Goal: Communication & Community: Answer question/provide support

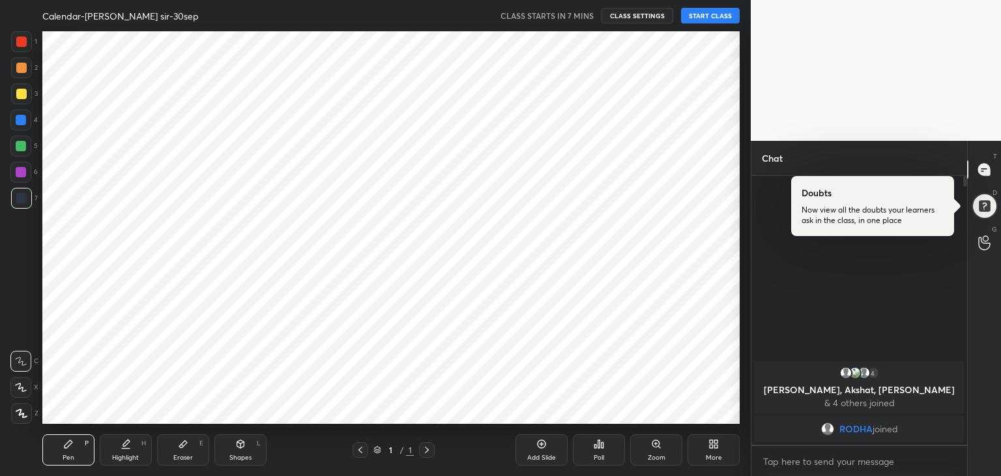
scroll to position [392, 761]
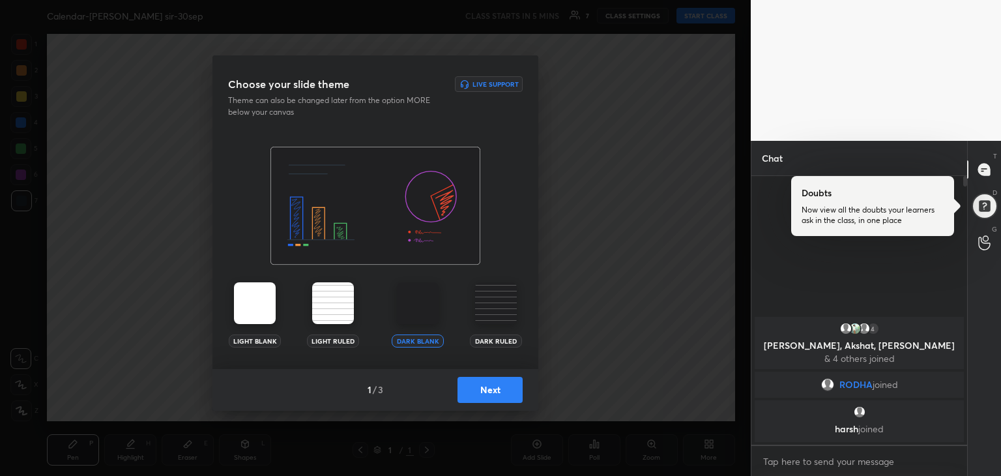
click at [471, 387] on button "Next" at bounding box center [490, 390] width 65 height 26
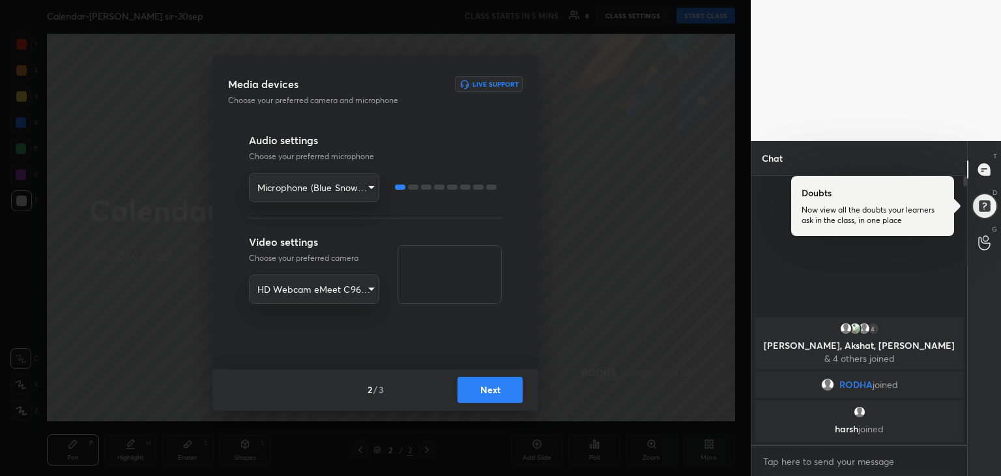
click at [498, 391] on button "Next" at bounding box center [490, 390] width 65 height 26
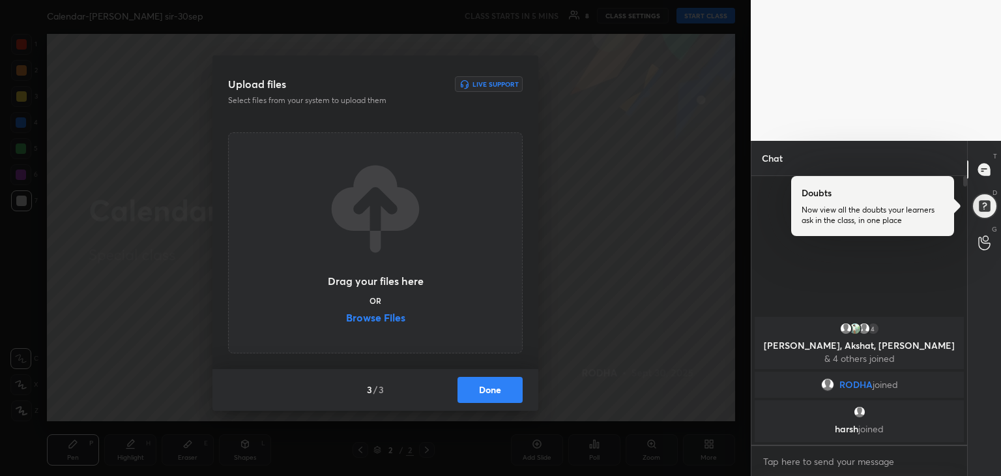
click at [374, 319] on label "Browse Files" at bounding box center [375, 319] width 59 height 14
click at [346, 319] on input "Browse Files" at bounding box center [346, 319] width 0 height 14
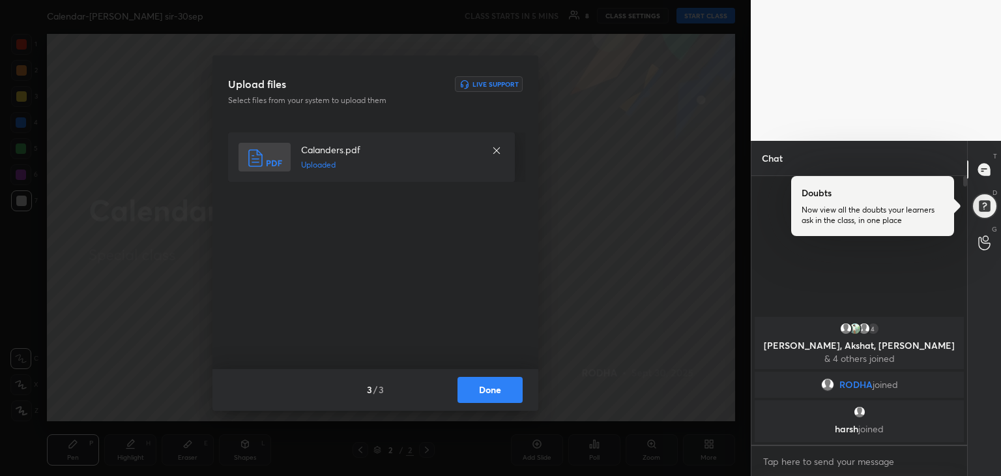
click at [473, 390] on button "Done" at bounding box center [490, 390] width 65 height 26
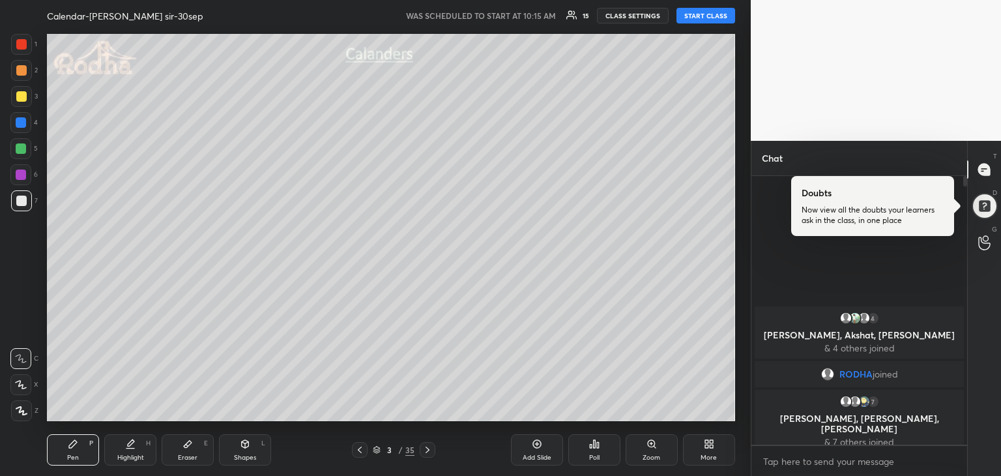
click at [707, 19] on button "START CLASS" at bounding box center [706, 16] width 59 height 16
type textarea "x"
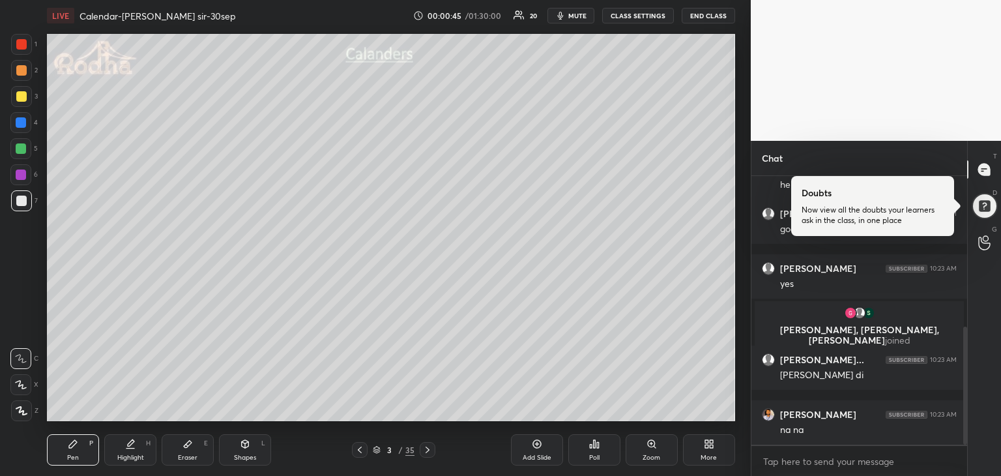
scroll to position [386, 0]
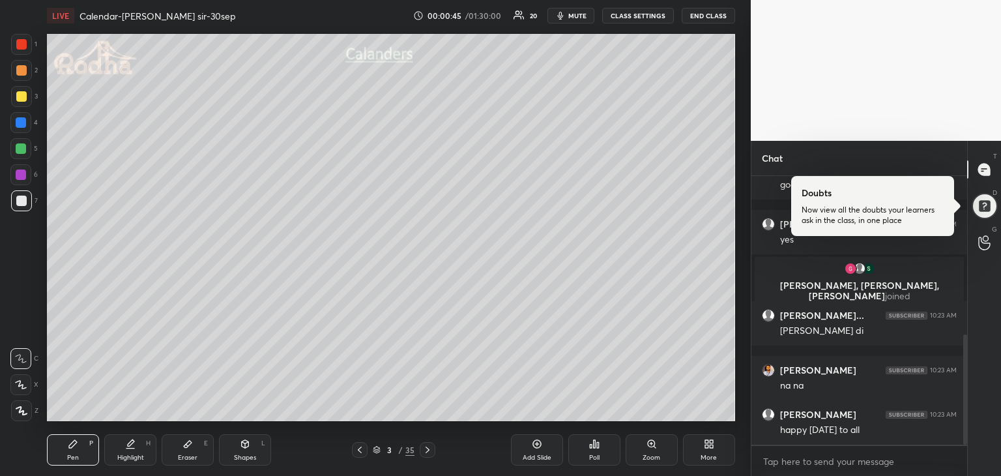
click at [425, 446] on icon at bounding box center [427, 450] width 10 height 10
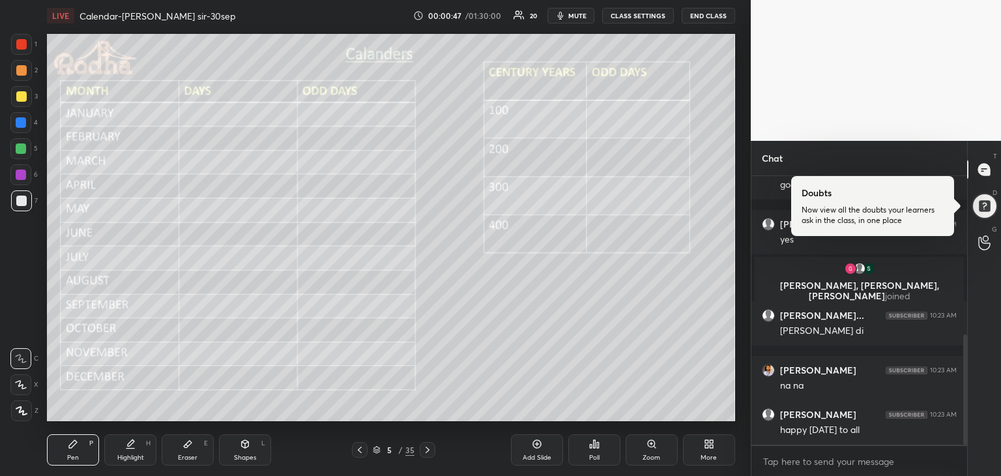
click at [425, 446] on icon at bounding box center [427, 450] width 10 height 10
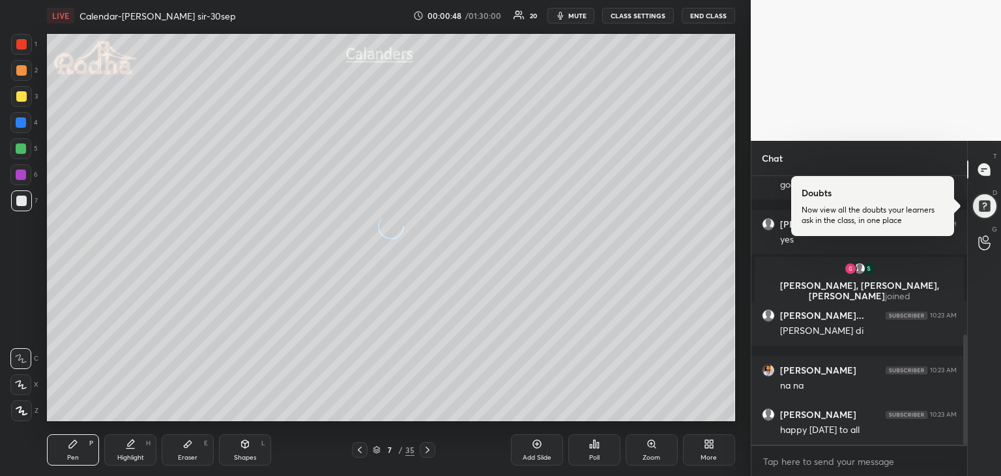
click at [425, 446] on icon at bounding box center [427, 450] width 10 height 10
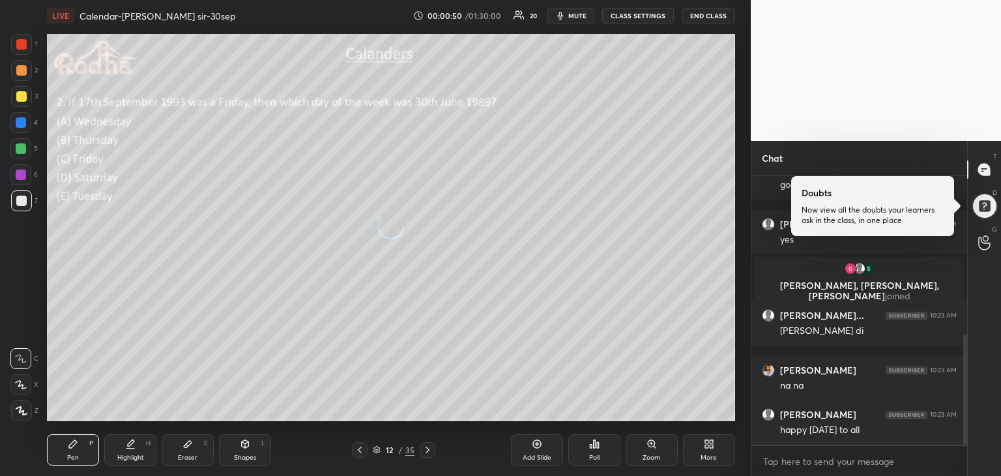
click at [425, 446] on icon at bounding box center [427, 450] width 10 height 10
click at [428, 453] on icon at bounding box center [427, 450] width 10 height 10
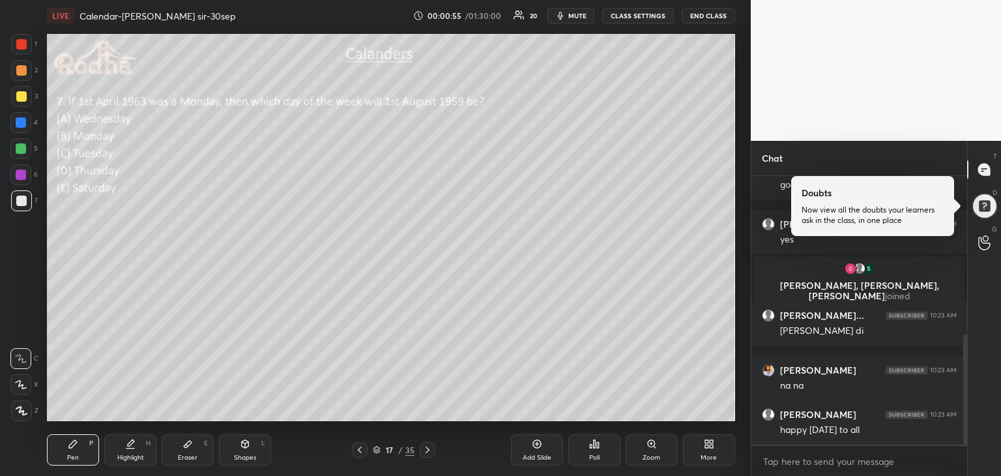
click at [427, 448] on icon at bounding box center [428, 449] width 4 height 7
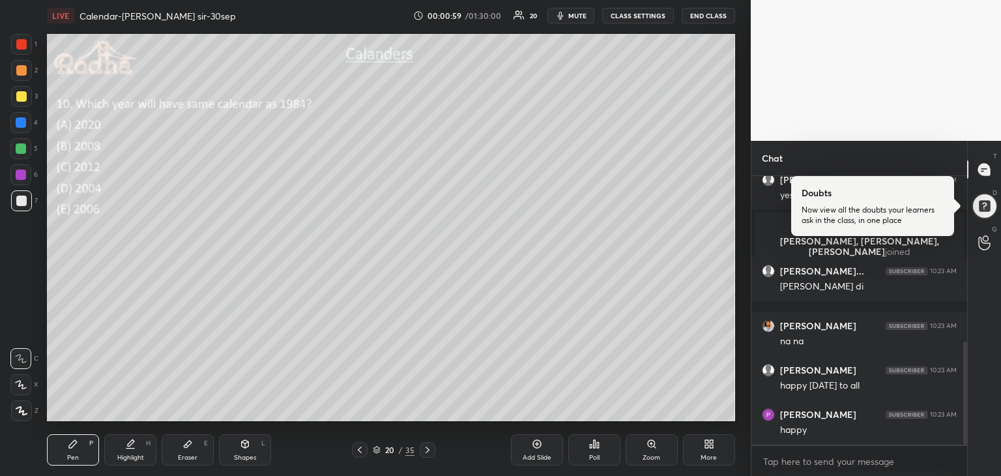
click at [427, 448] on icon at bounding box center [428, 449] width 4 height 7
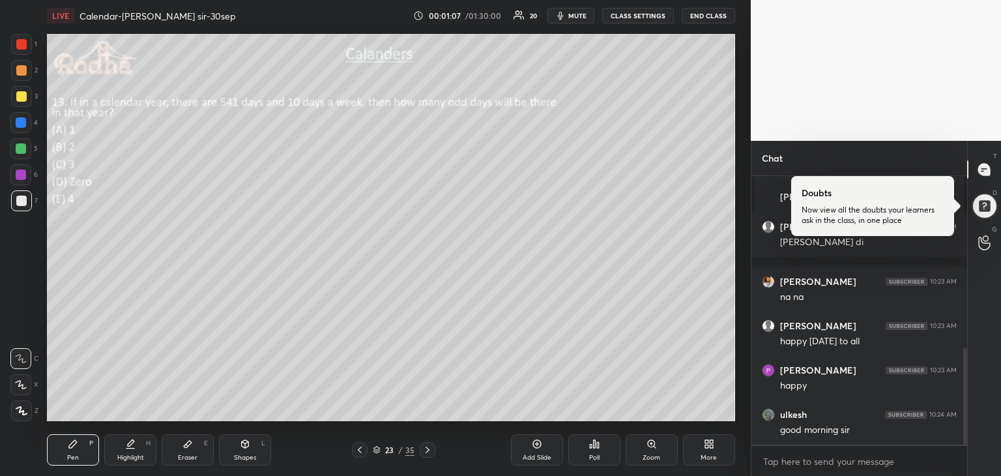
scroll to position [519, 0]
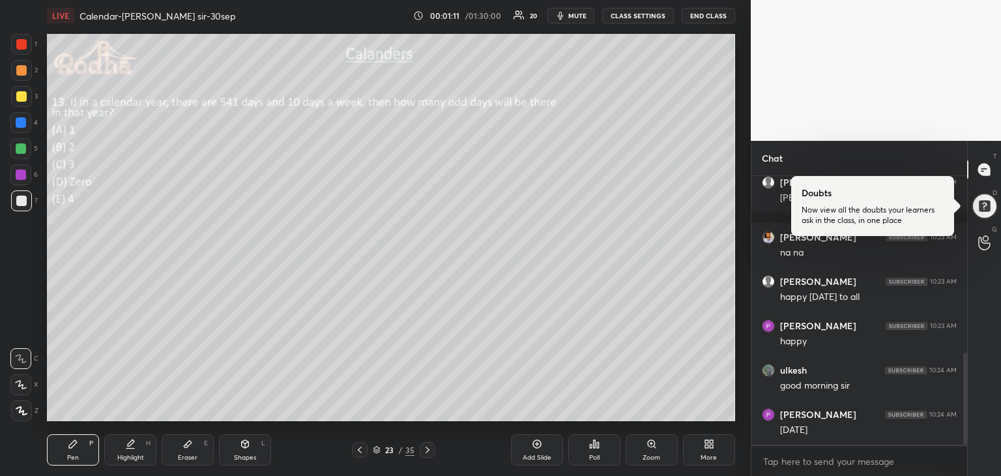
click at [428, 449] on icon at bounding box center [428, 449] width 4 height 7
click at [428, 450] on icon at bounding box center [427, 450] width 10 height 10
click at [70, 452] on div "Pen P" at bounding box center [73, 449] width 52 height 31
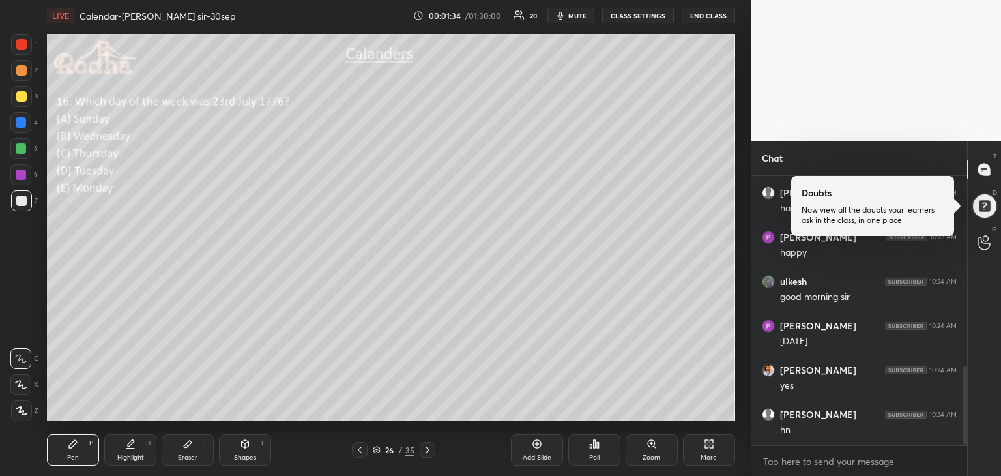
click at [25, 409] on icon at bounding box center [22, 410] width 12 height 9
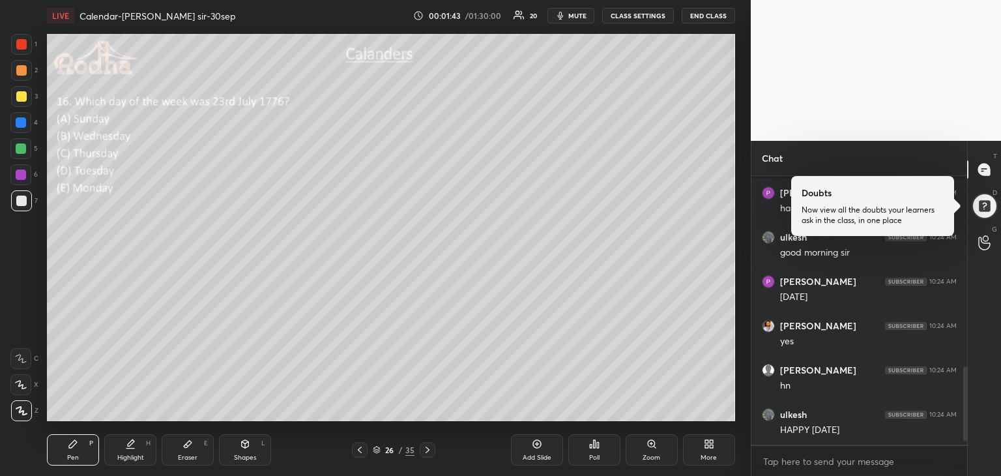
scroll to position [699, 0]
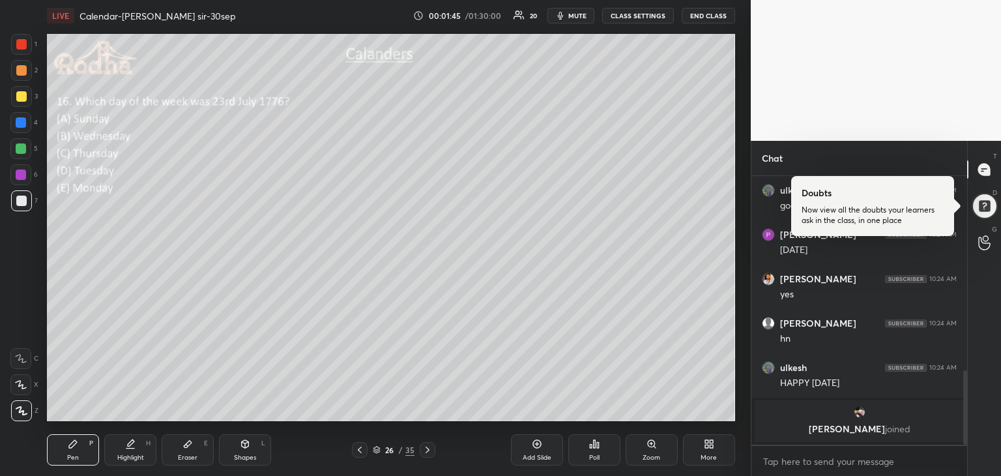
click at [593, 450] on div "Poll" at bounding box center [594, 449] width 52 height 31
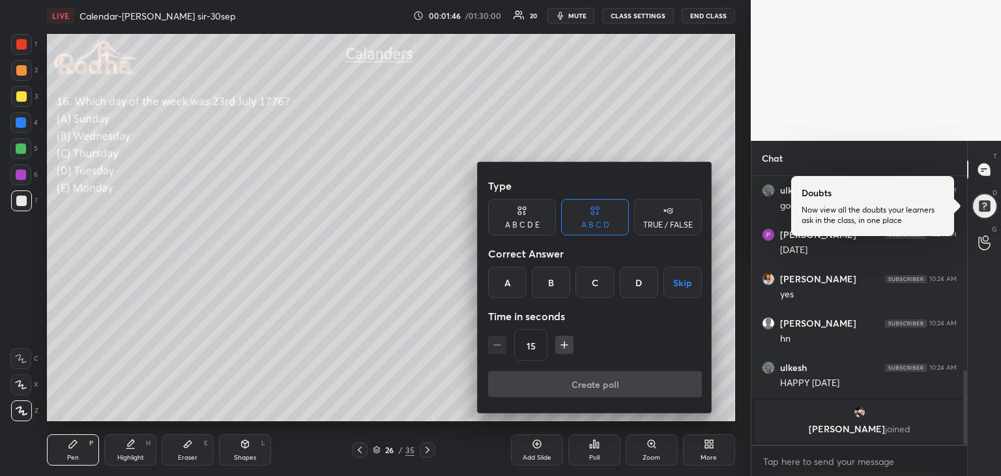
click at [635, 284] on div "D" at bounding box center [639, 282] width 38 height 31
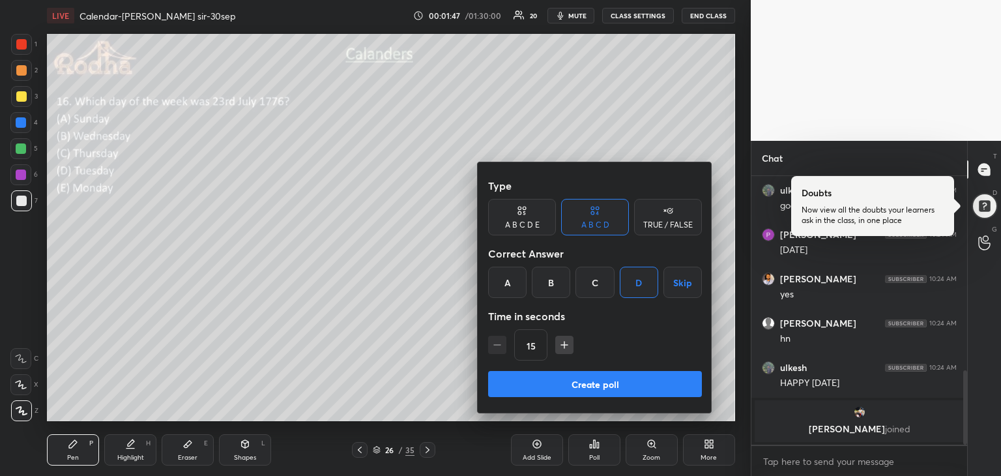
click at [558, 348] on icon "button" at bounding box center [564, 344] width 13 height 13
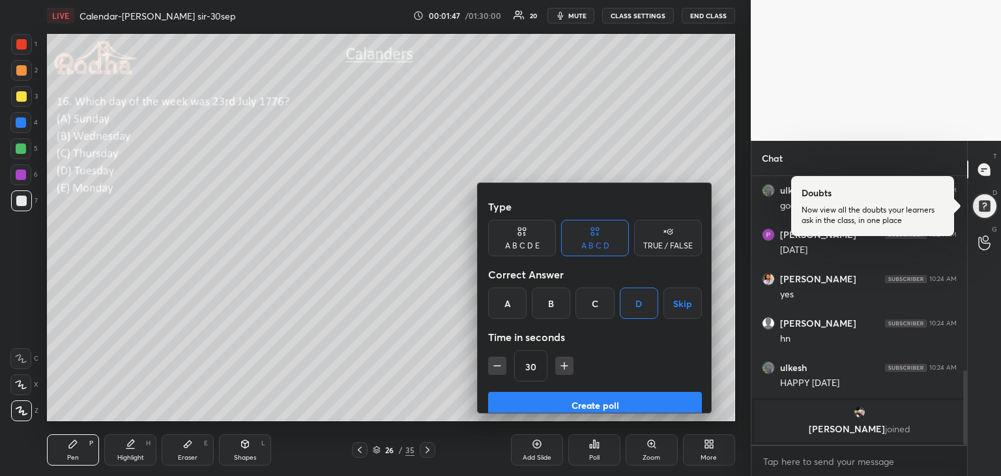
click at [558, 359] on icon "button" at bounding box center [564, 365] width 13 height 13
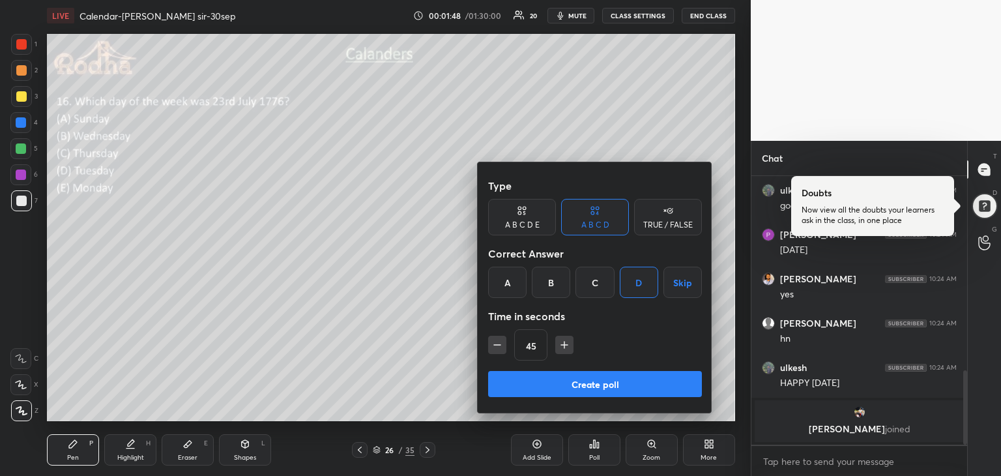
click at [558, 348] on icon "button" at bounding box center [564, 344] width 13 height 13
type input "60"
click at [577, 379] on button "Create poll" at bounding box center [595, 384] width 214 height 26
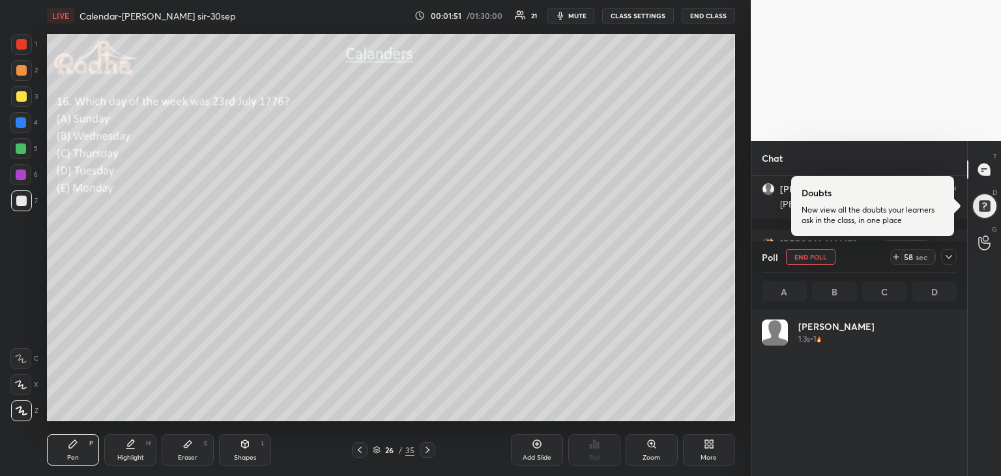
scroll to position [153, 191]
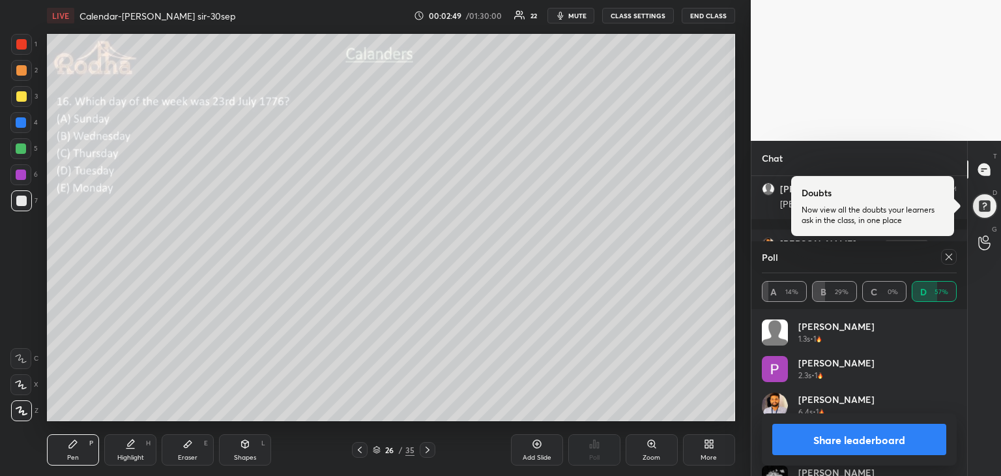
drag, startPoint x: 878, startPoint y: 428, endPoint x: 881, endPoint y: 435, distance: 7.6
click at [879, 428] on button "Share leaderboard" at bounding box center [859, 439] width 174 height 31
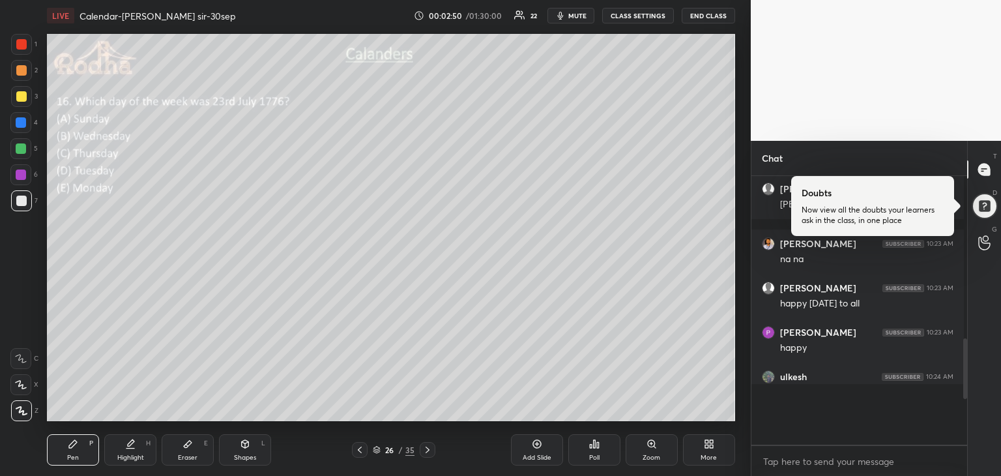
scroll to position [4, 5]
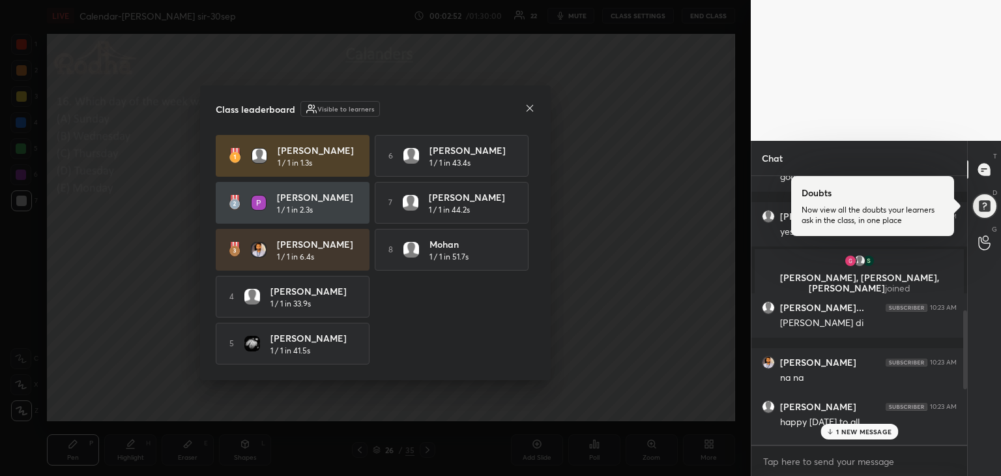
click at [531, 103] on icon at bounding box center [530, 108] width 10 height 10
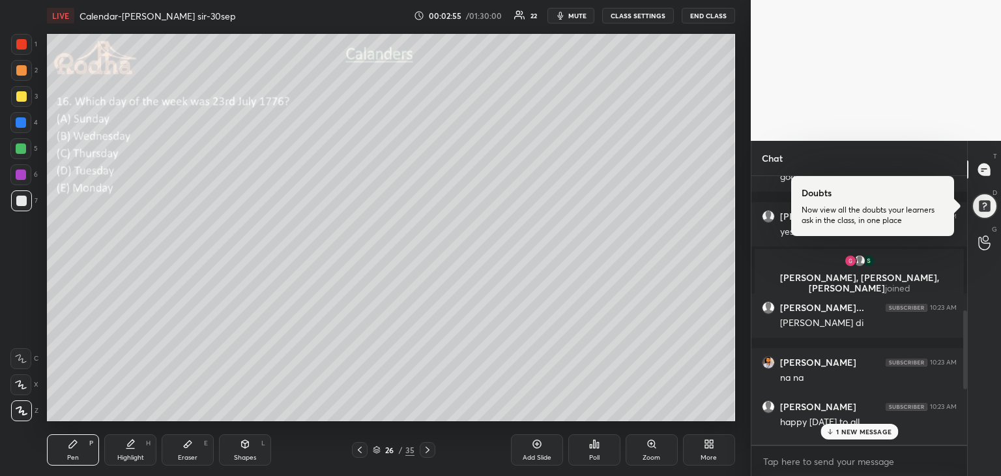
click at [866, 434] on p "1 NEW MESSAGE" at bounding box center [863, 432] width 55 height 8
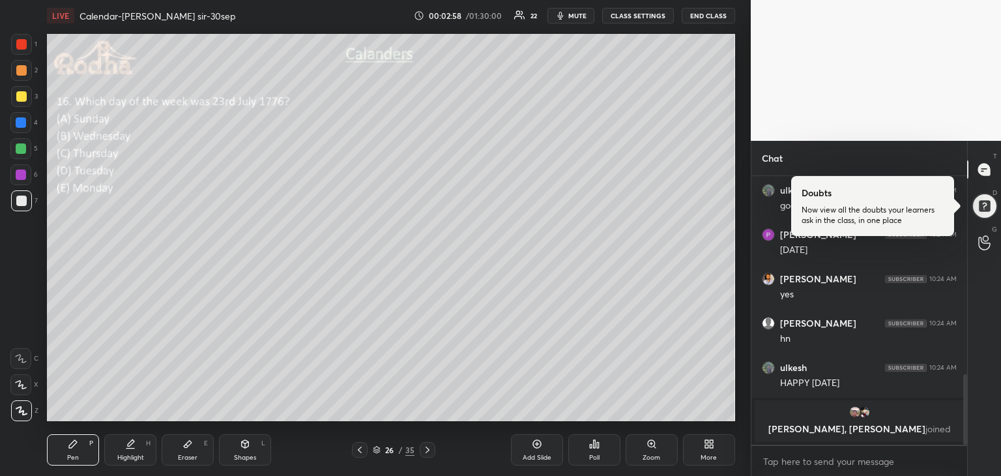
click at [183, 444] on icon at bounding box center [187, 444] width 10 height 10
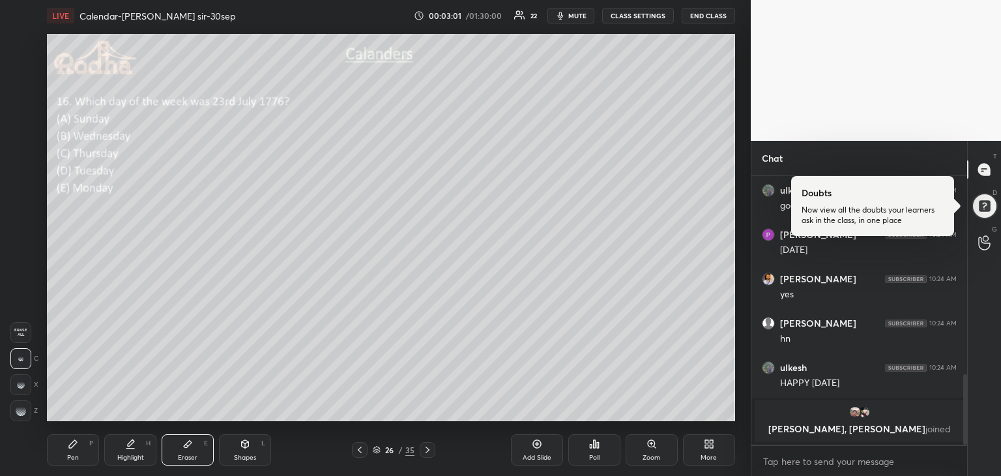
click at [72, 451] on div "Pen P" at bounding box center [73, 449] width 52 height 31
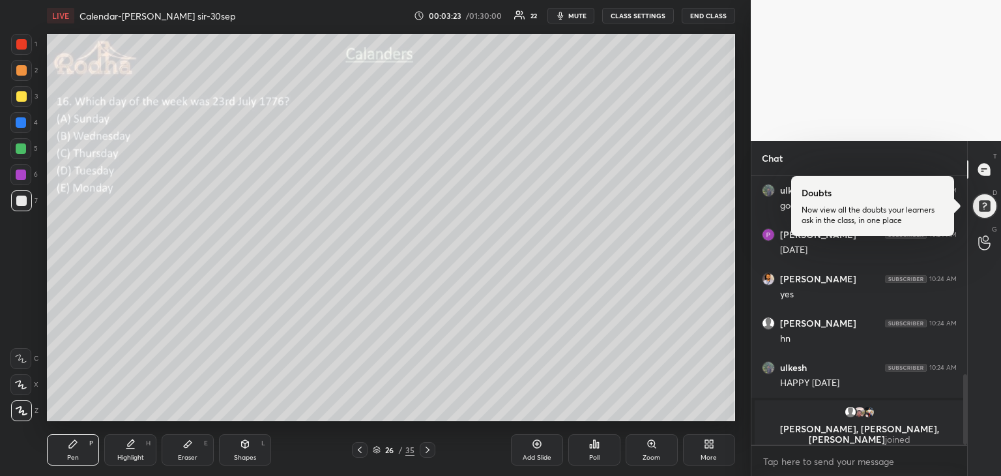
click at [22, 125] on div at bounding box center [21, 122] width 10 height 10
click at [19, 153] on div at bounding box center [21, 148] width 10 height 10
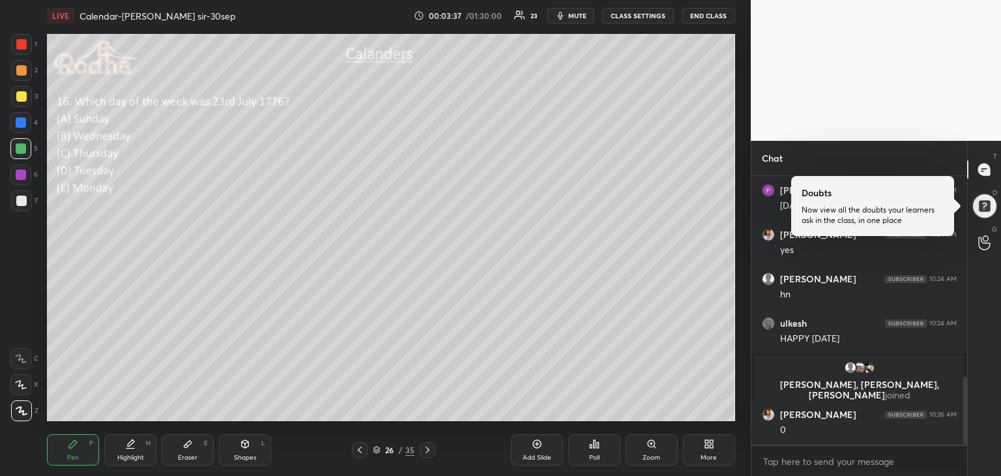
click at [24, 204] on div at bounding box center [21, 201] width 10 height 10
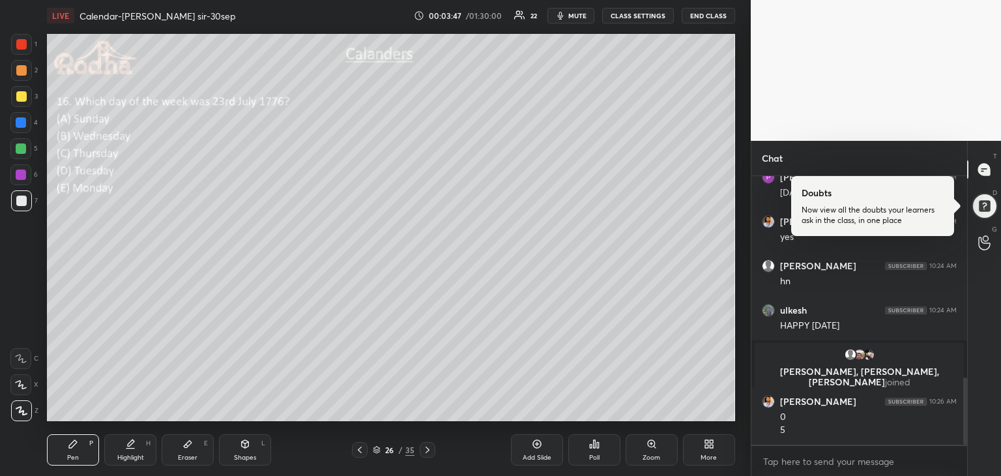
click at [20, 124] on div at bounding box center [21, 122] width 10 height 10
click at [24, 203] on div at bounding box center [21, 201] width 10 height 10
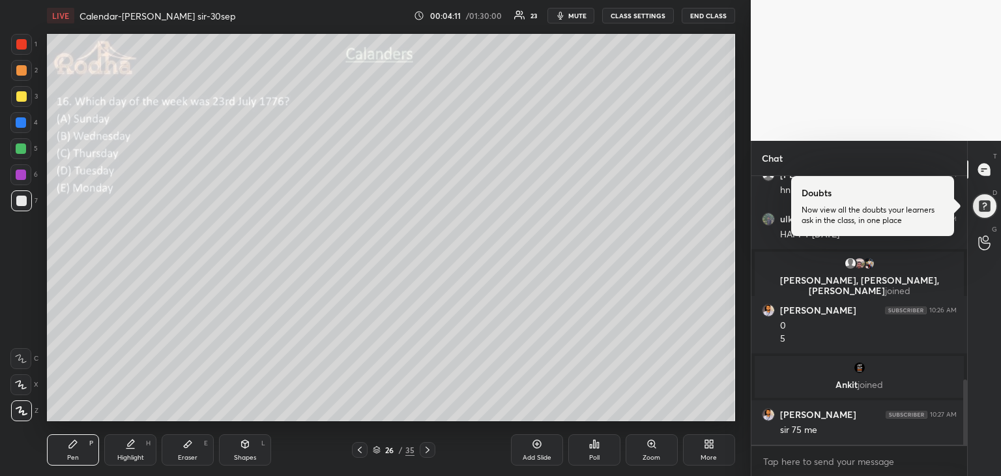
scroll to position [836, 0]
click at [186, 449] on div "Eraser E" at bounding box center [188, 449] width 52 height 31
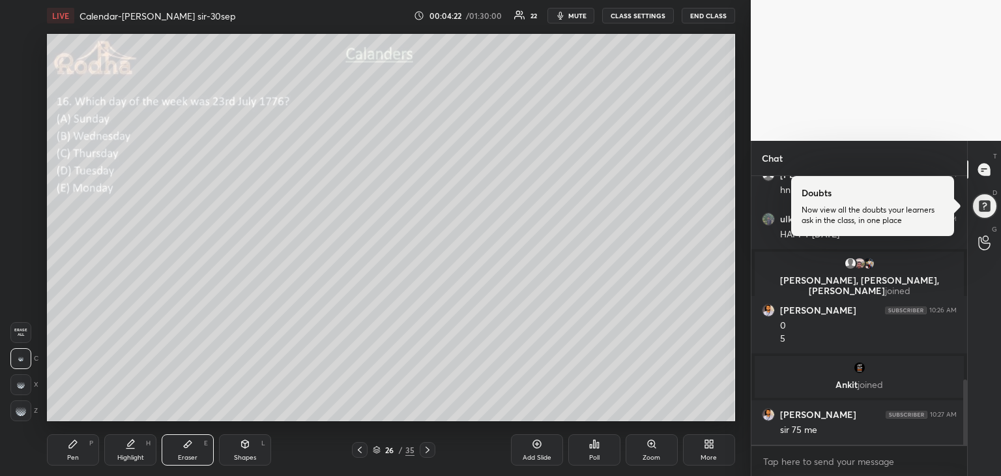
click at [73, 448] on icon at bounding box center [73, 444] width 10 height 10
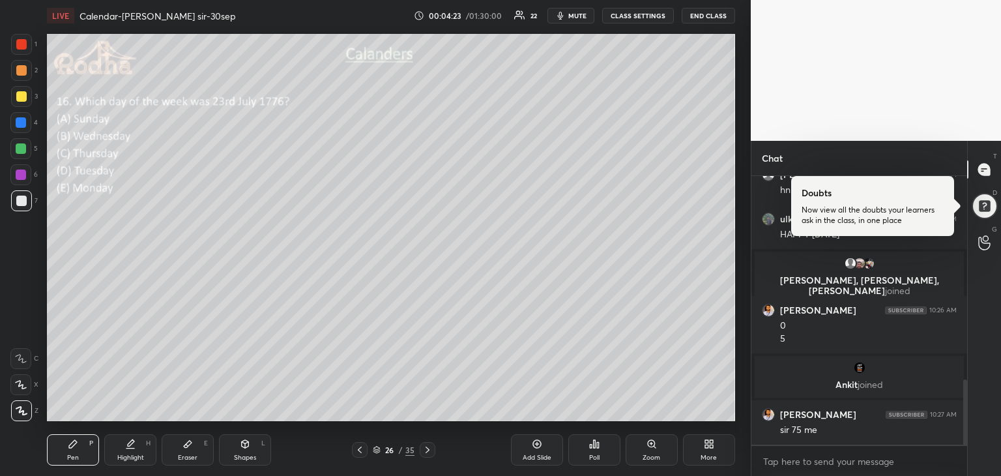
click at [19, 124] on div at bounding box center [21, 122] width 10 height 10
click at [22, 203] on div at bounding box center [21, 201] width 10 height 10
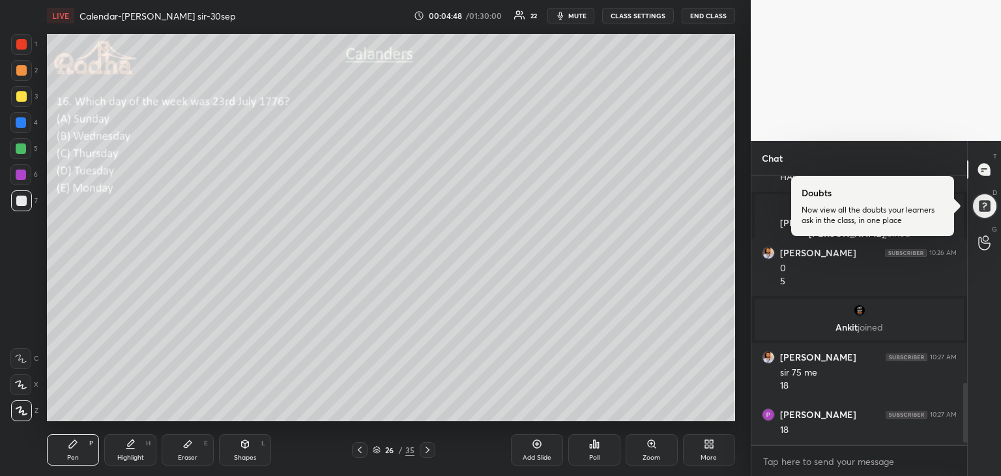
scroll to position [937, 0]
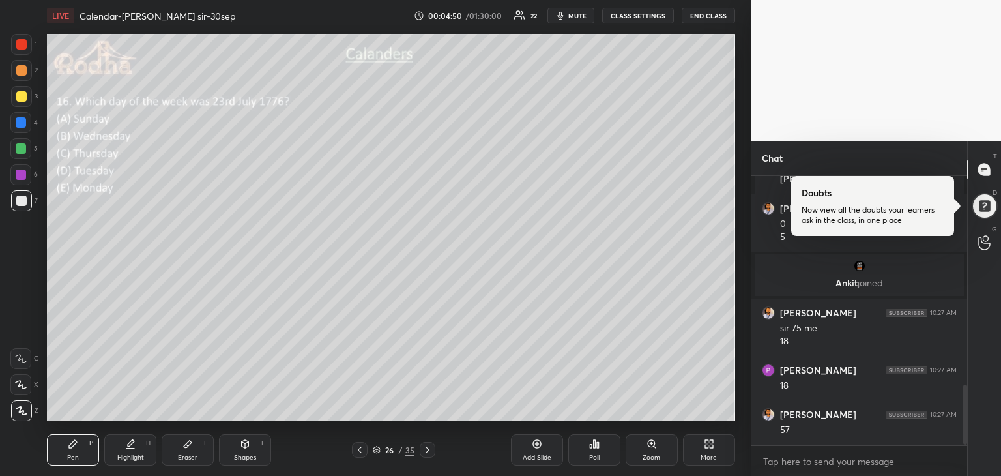
click at [23, 151] on div at bounding box center [21, 148] width 10 height 10
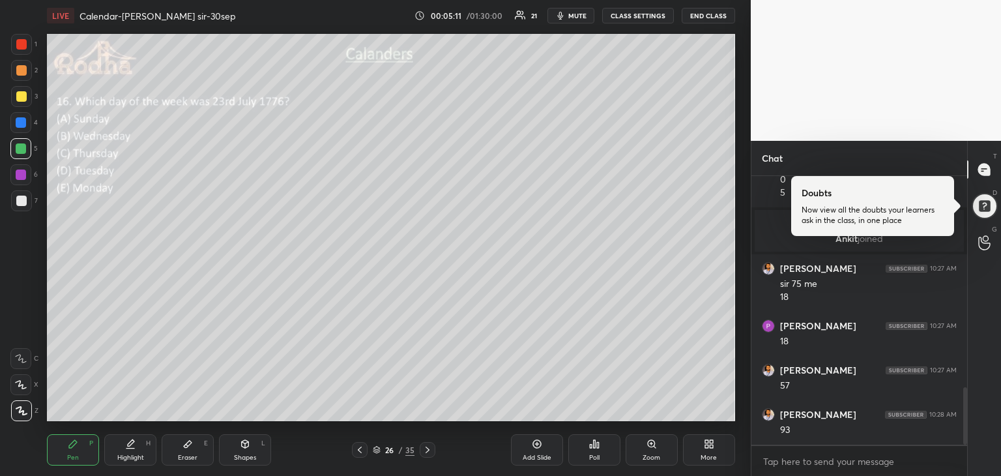
click at [198, 448] on div "Eraser E" at bounding box center [188, 449] width 52 height 31
click at [84, 447] on div "Pen P" at bounding box center [73, 449] width 52 height 31
click at [23, 205] on div at bounding box center [21, 201] width 10 height 10
click at [21, 123] on div at bounding box center [21, 122] width 10 height 10
click at [23, 205] on div at bounding box center [21, 201] width 10 height 10
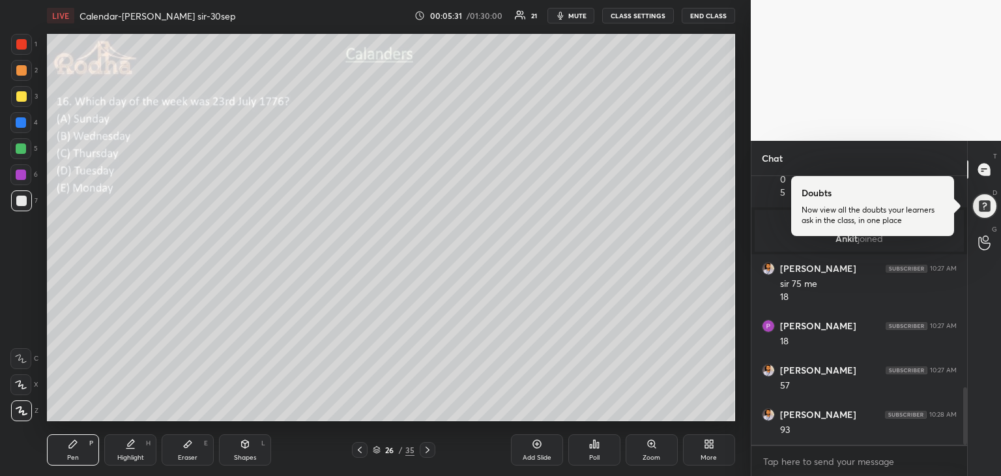
click at [26, 151] on div at bounding box center [20, 148] width 21 height 21
click at [23, 205] on div at bounding box center [21, 201] width 10 height 10
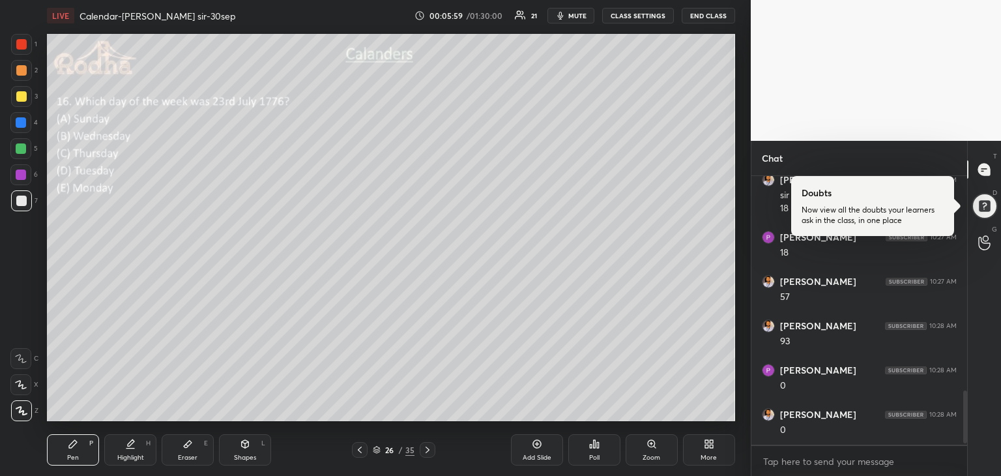
scroll to position [1117, 0]
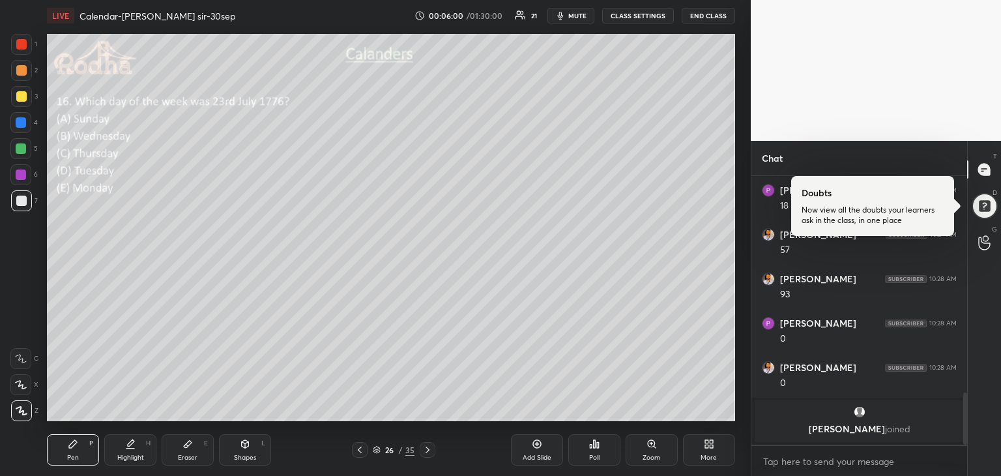
click at [209, 444] on div "Eraser E" at bounding box center [188, 449] width 52 height 31
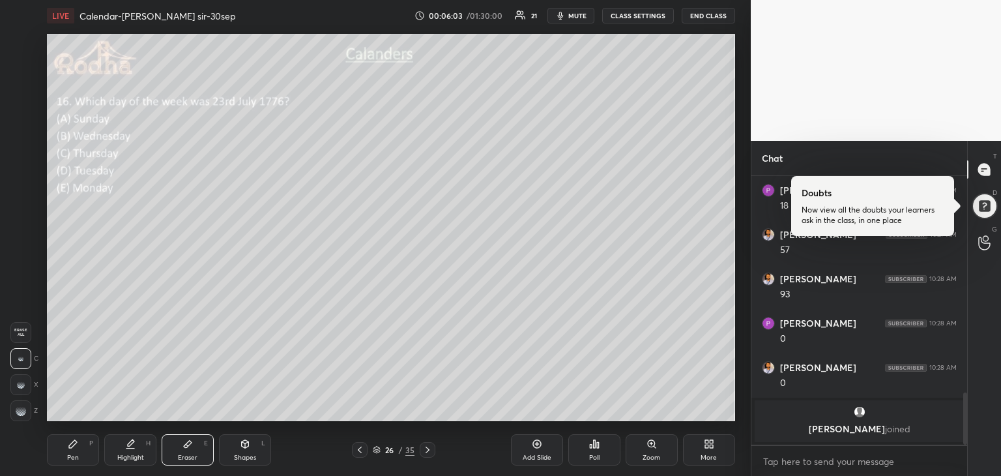
click at [23, 407] on rect at bounding box center [23, 405] width 1 height 1
click at [70, 450] on div "Pen P" at bounding box center [73, 449] width 52 height 31
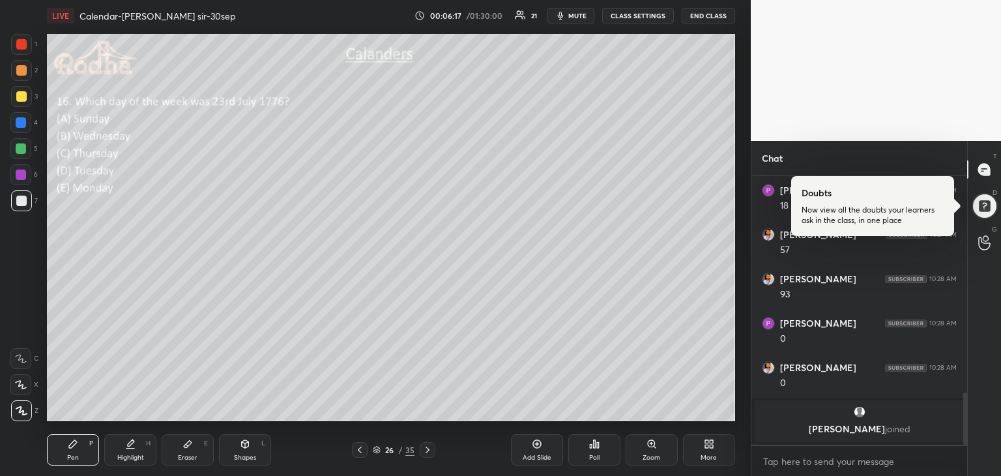
click at [21, 147] on div at bounding box center [21, 148] width 10 height 10
click at [22, 98] on div at bounding box center [21, 96] width 10 height 10
click at [27, 48] on div at bounding box center [21, 44] width 21 height 21
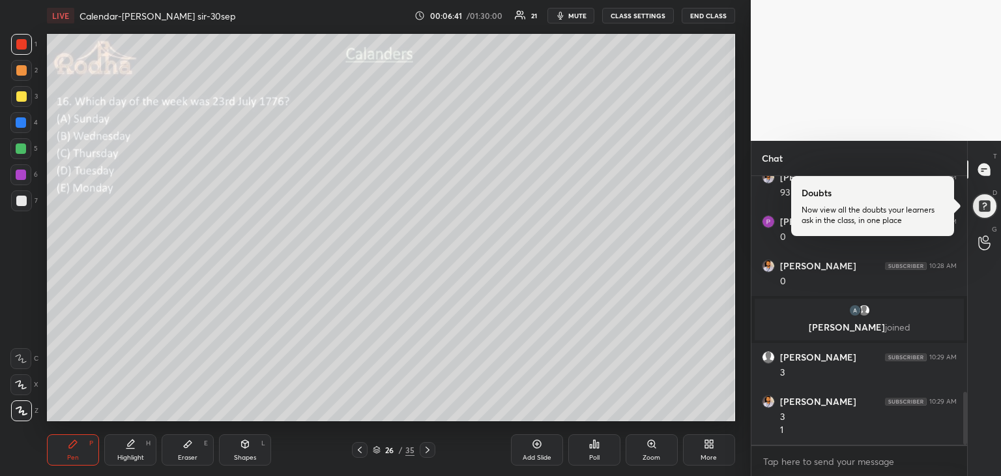
scroll to position [1133, 0]
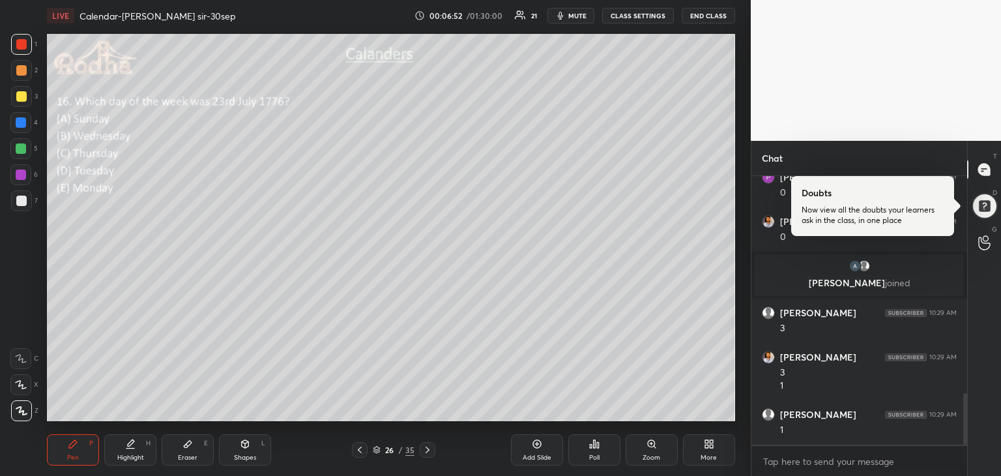
click at [21, 125] on div at bounding box center [21, 122] width 10 height 10
click at [23, 43] on div at bounding box center [21, 44] width 10 height 10
click at [20, 202] on div at bounding box center [21, 201] width 10 height 10
click at [23, 121] on div at bounding box center [21, 122] width 10 height 10
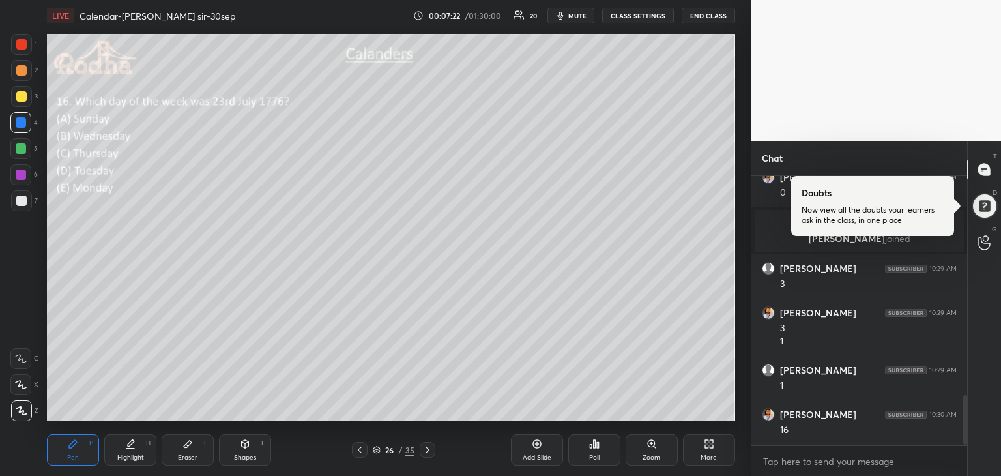
click at [21, 202] on div at bounding box center [21, 201] width 10 height 10
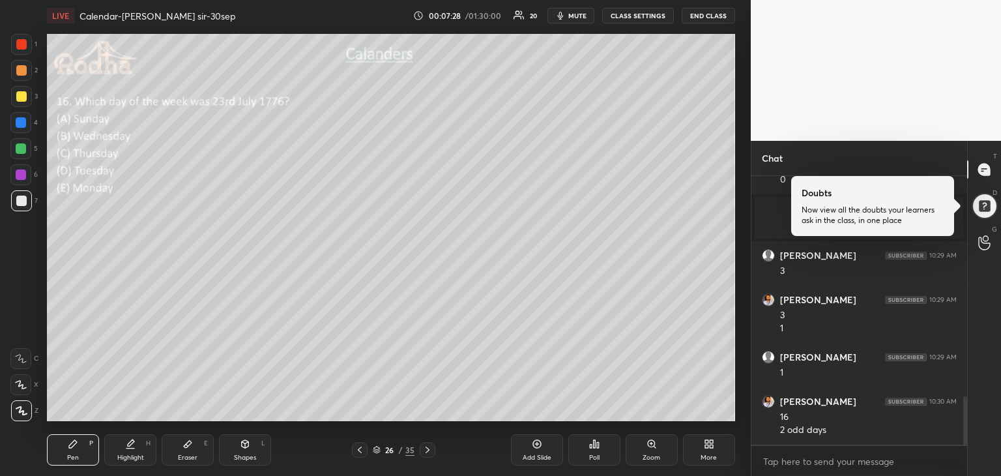
scroll to position [1234, 0]
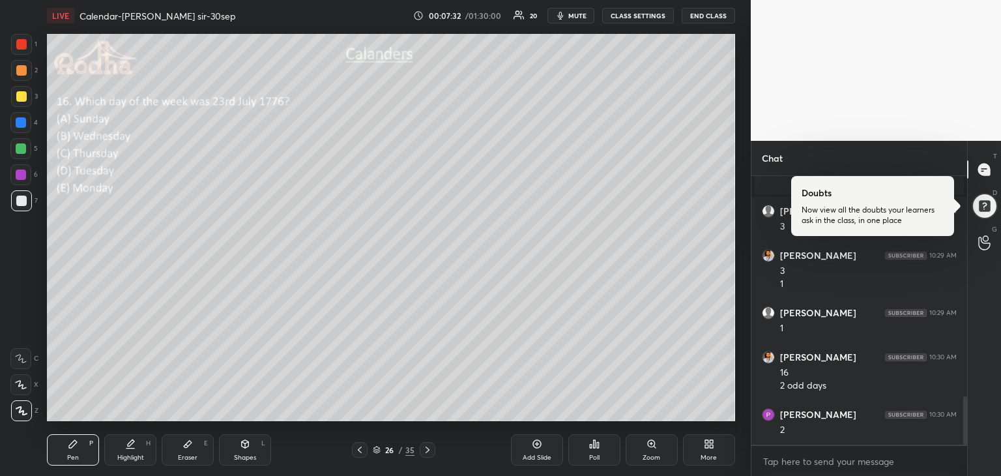
click at [23, 151] on div at bounding box center [21, 148] width 10 height 10
click at [18, 201] on div at bounding box center [21, 201] width 10 height 10
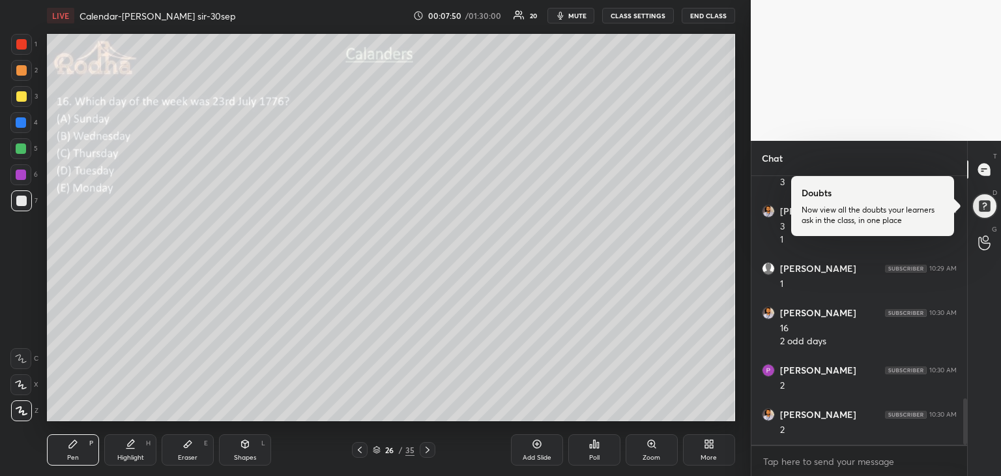
scroll to position [1292, 0]
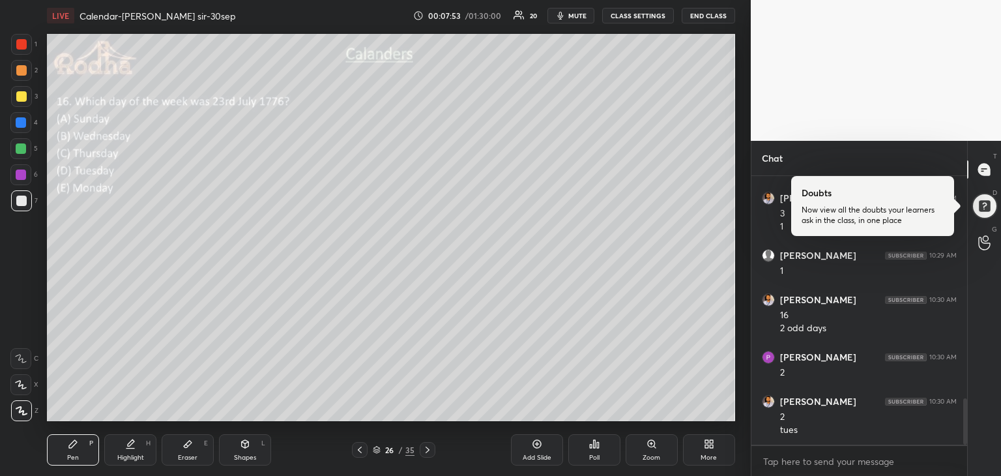
click at [20, 97] on div at bounding box center [21, 96] width 10 height 10
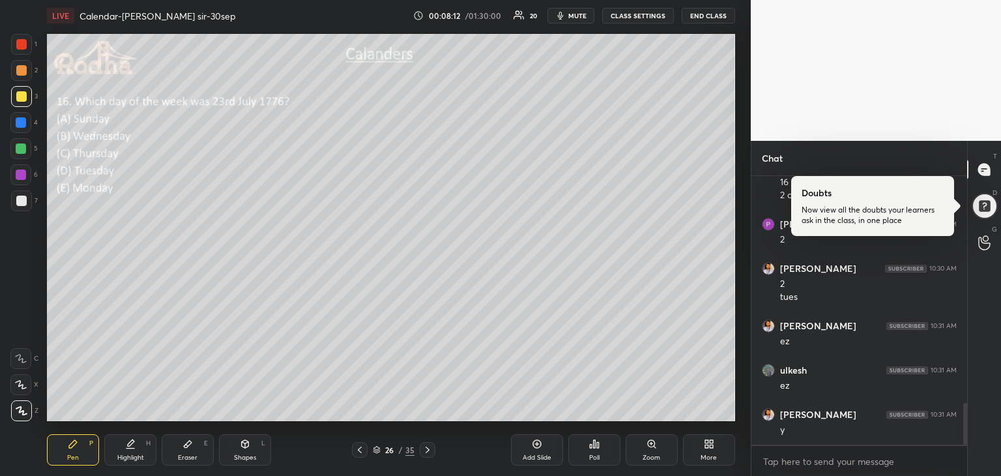
scroll to position [1469, 0]
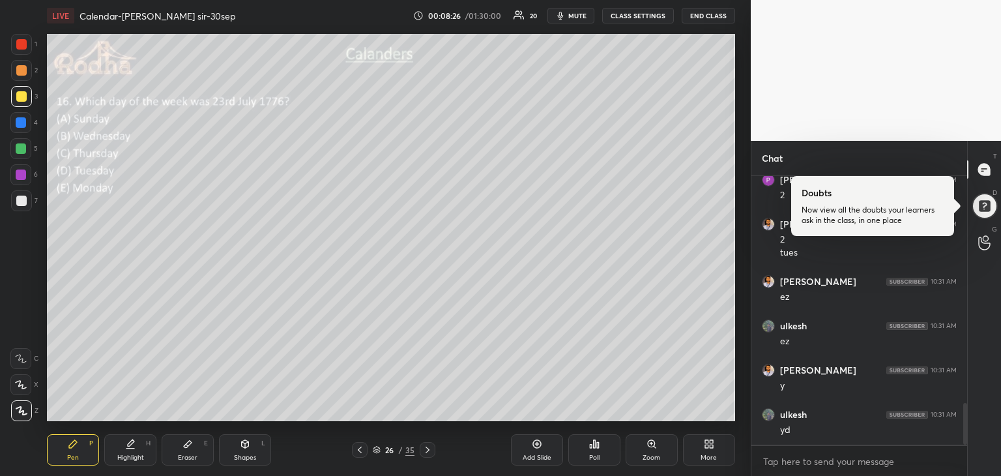
click at [428, 450] on icon at bounding box center [427, 450] width 10 height 10
click at [593, 452] on div "Poll" at bounding box center [594, 449] width 52 height 31
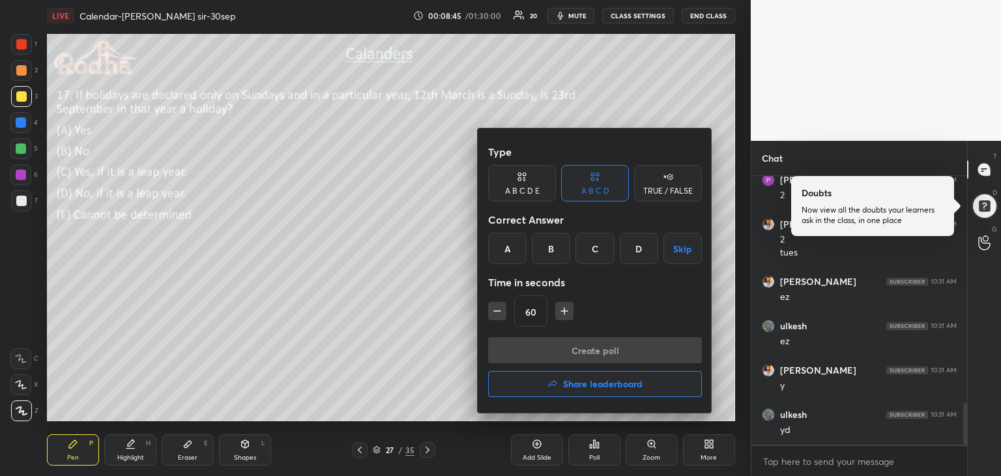
click at [542, 246] on div "B" at bounding box center [551, 248] width 38 height 31
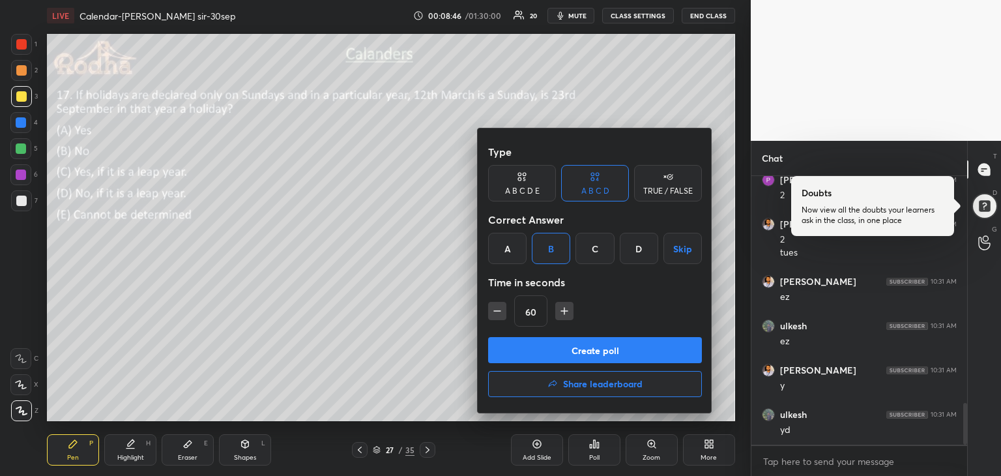
click at [610, 351] on button "Create poll" at bounding box center [595, 350] width 214 height 26
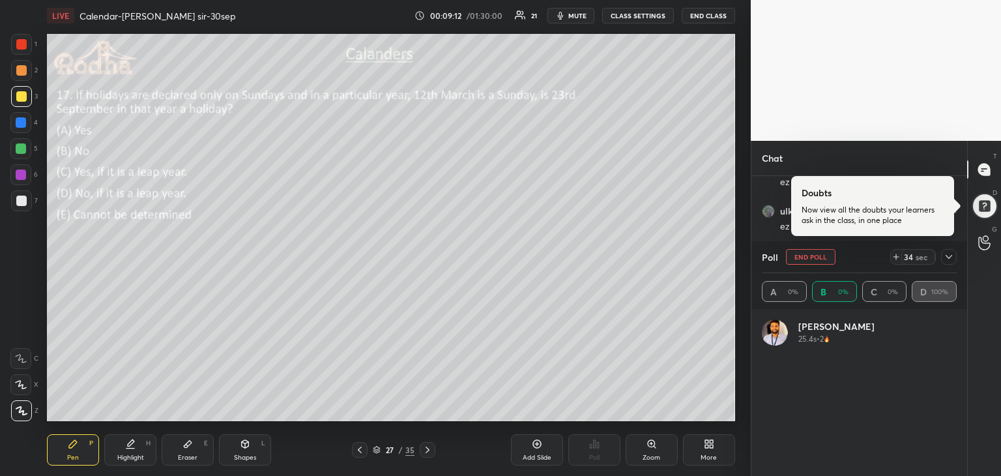
scroll to position [4, 4]
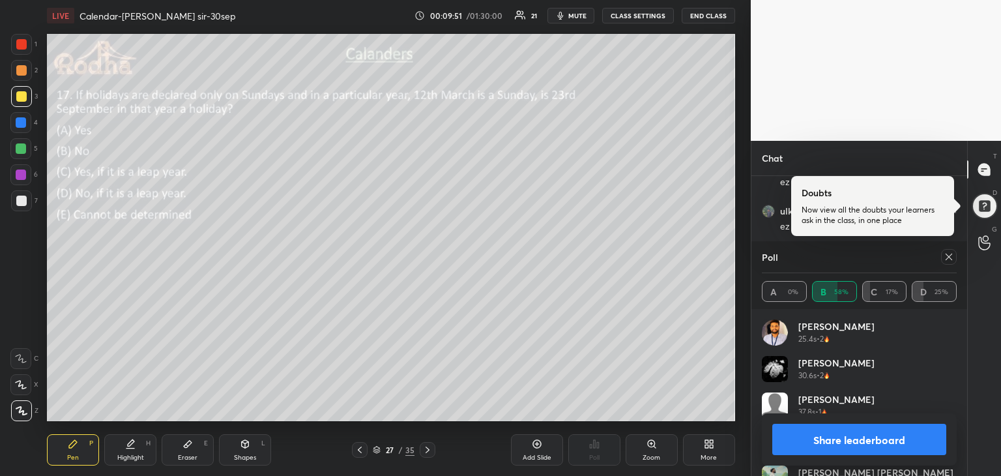
click at [845, 439] on button "Share leaderboard" at bounding box center [859, 439] width 174 height 31
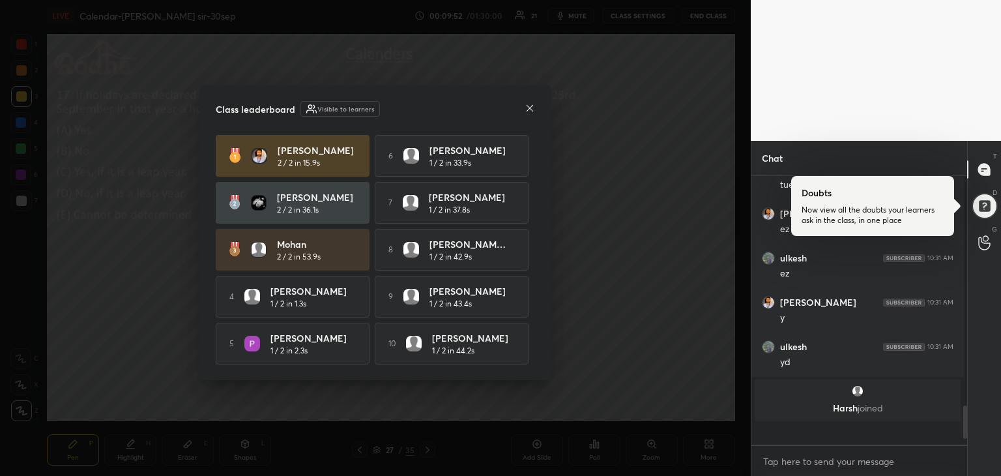
scroll to position [5, 5]
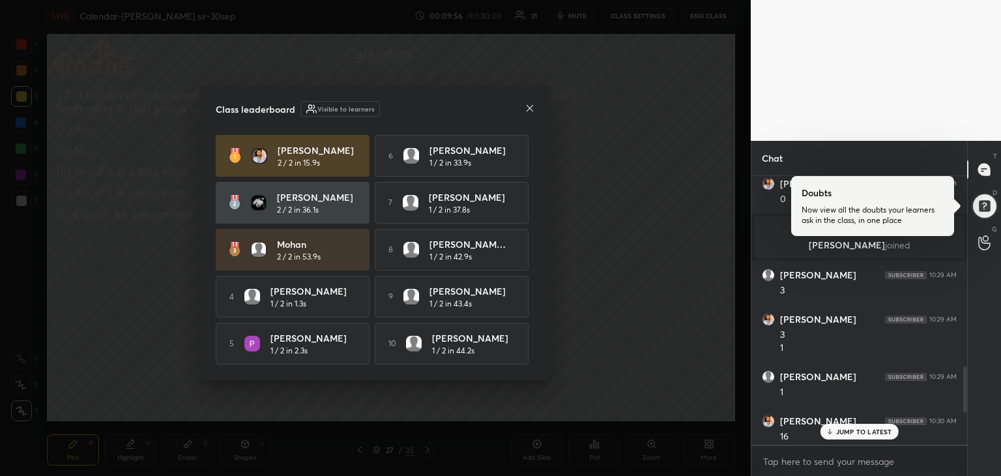
click at [526, 98] on div "Class leaderboard Visible to learners [PERSON_NAME] 2 / 2 in 15.9s 6 [PERSON_NA…" at bounding box center [375, 232] width 351 height 295
click at [529, 108] on icon at bounding box center [530, 108] width 10 height 10
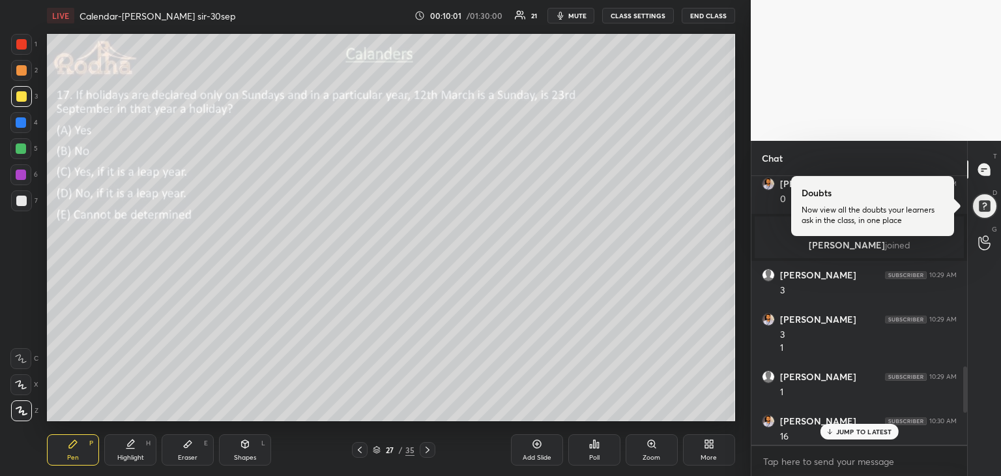
click at [853, 433] on p "JUMP TO LATEST" at bounding box center [864, 432] width 56 height 8
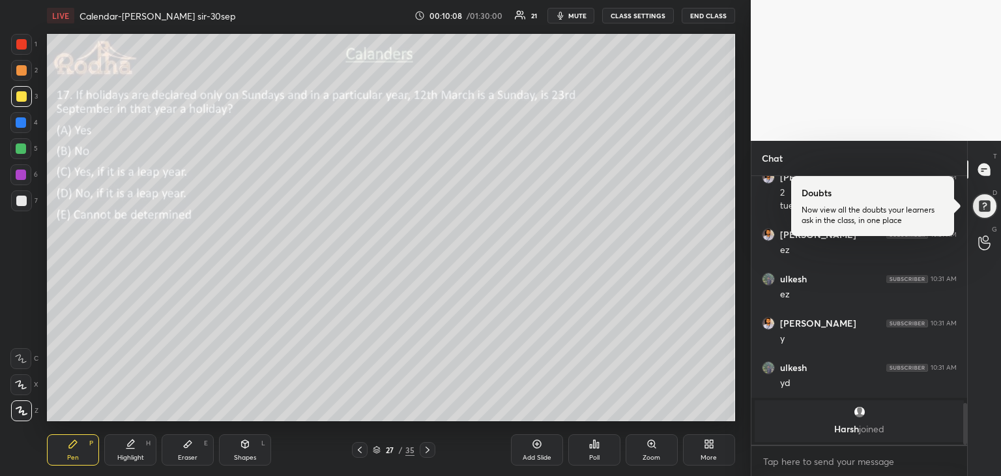
click at [29, 198] on div at bounding box center [21, 200] width 21 height 21
click at [23, 149] on div at bounding box center [21, 148] width 10 height 10
click at [24, 203] on div at bounding box center [21, 201] width 10 height 10
click at [182, 443] on icon at bounding box center [187, 444] width 10 height 10
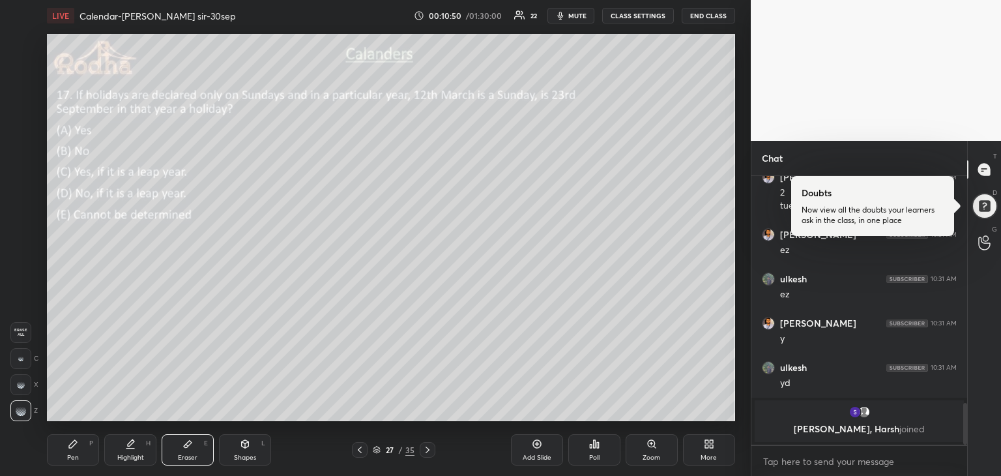
click at [74, 438] on div "Pen P" at bounding box center [73, 449] width 52 height 31
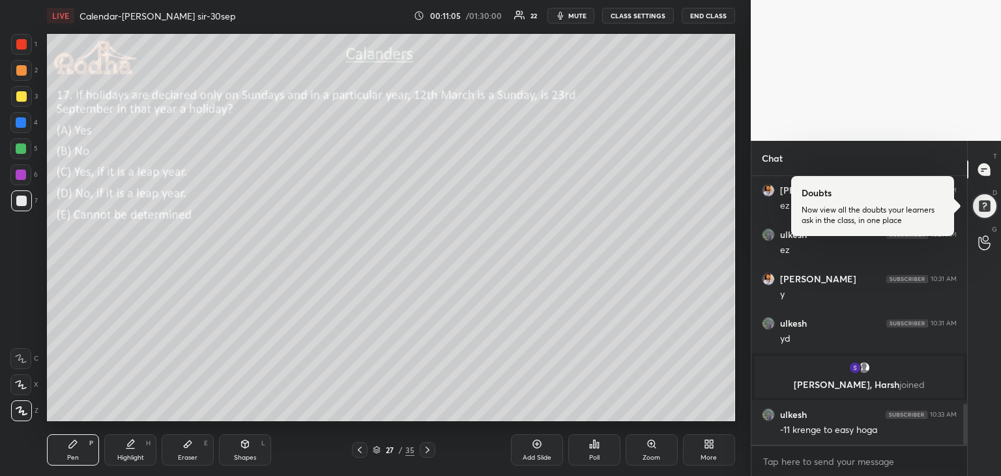
click at [20, 174] on div at bounding box center [21, 174] width 10 height 10
click at [22, 152] on div at bounding box center [21, 148] width 10 height 10
click at [23, 98] on div at bounding box center [21, 96] width 10 height 10
click at [21, 126] on div at bounding box center [21, 122] width 10 height 10
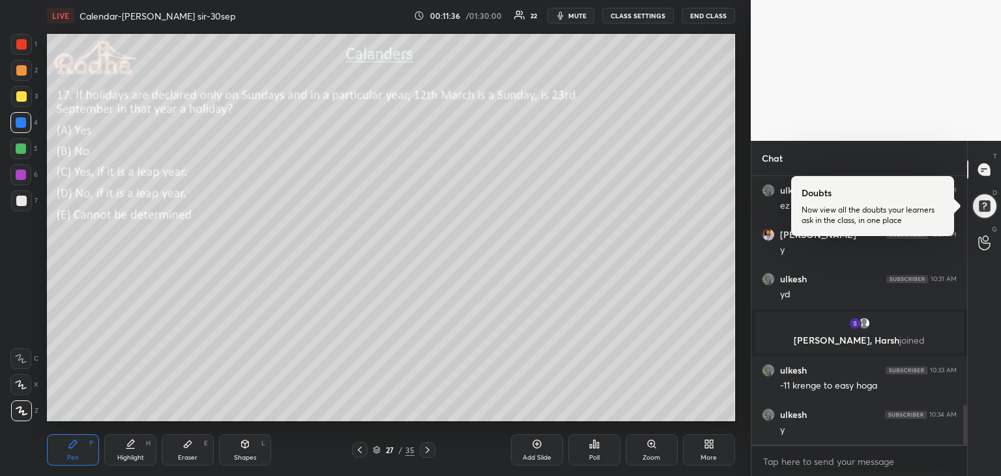
click at [22, 202] on div at bounding box center [21, 201] width 10 height 10
click at [26, 151] on div at bounding box center [20, 148] width 21 height 21
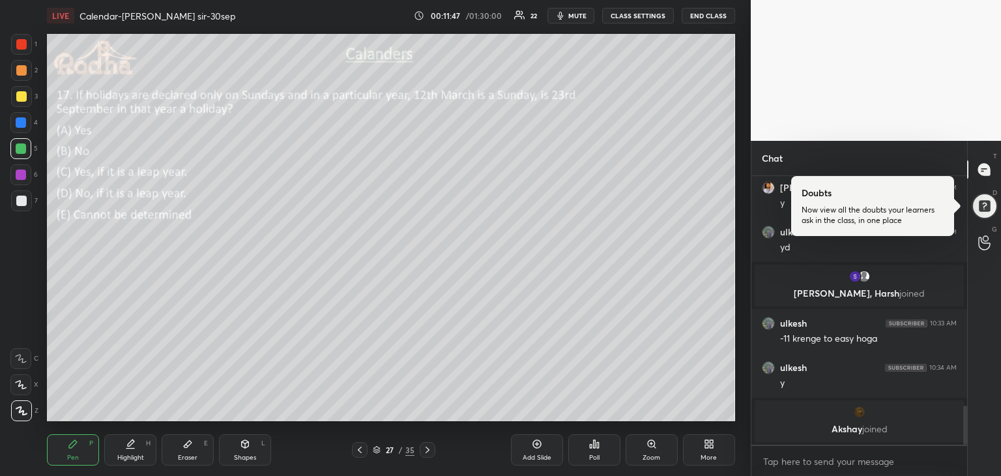
click at [20, 46] on div at bounding box center [21, 44] width 10 height 10
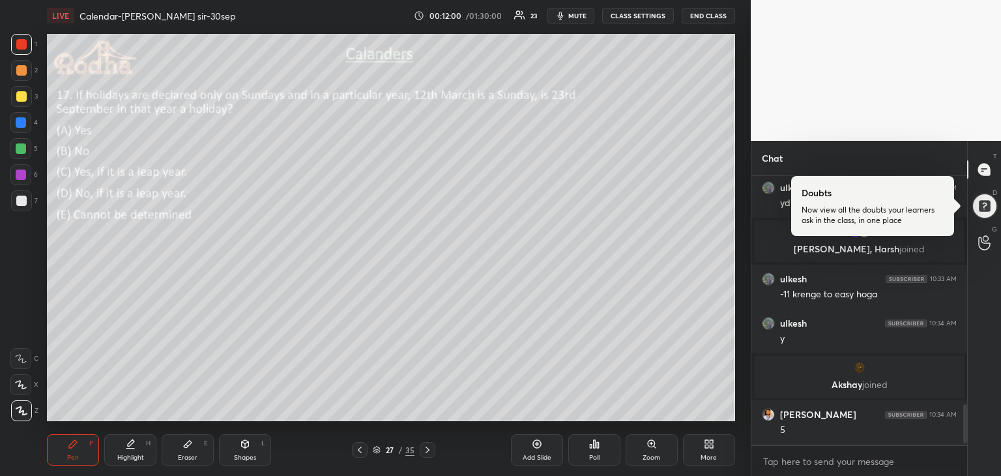
scroll to position [1556, 0]
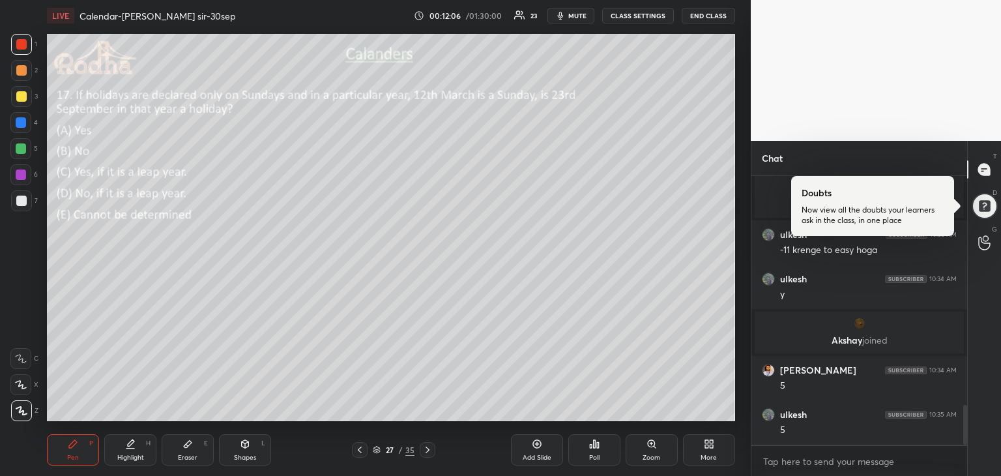
click at [23, 175] on div at bounding box center [21, 174] width 10 height 10
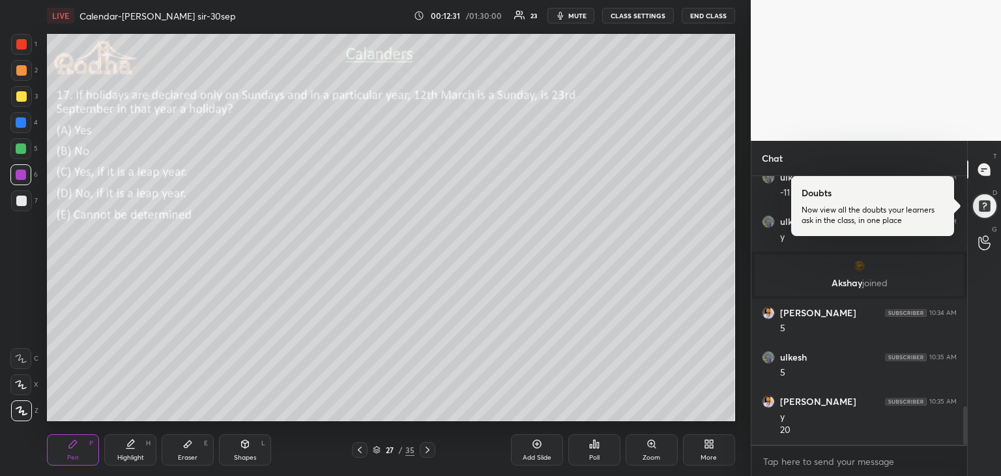
scroll to position [1627, 0]
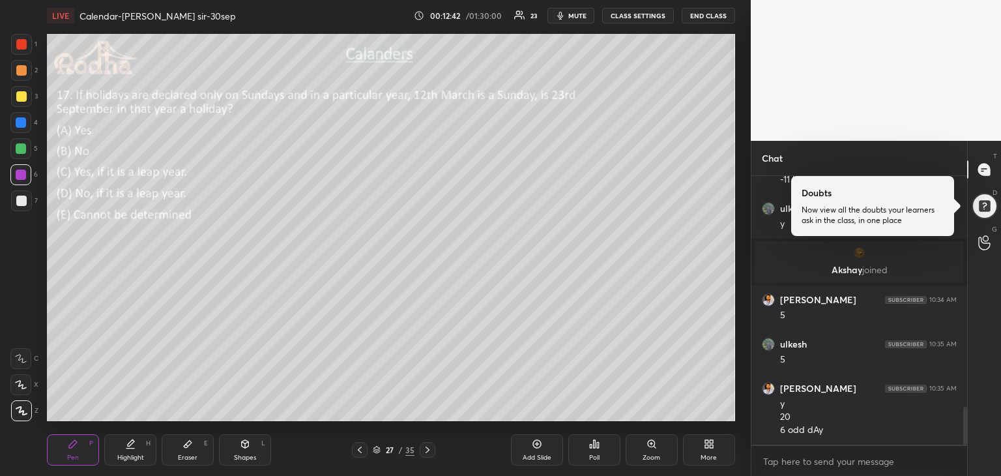
click at [22, 96] on div at bounding box center [21, 96] width 10 height 10
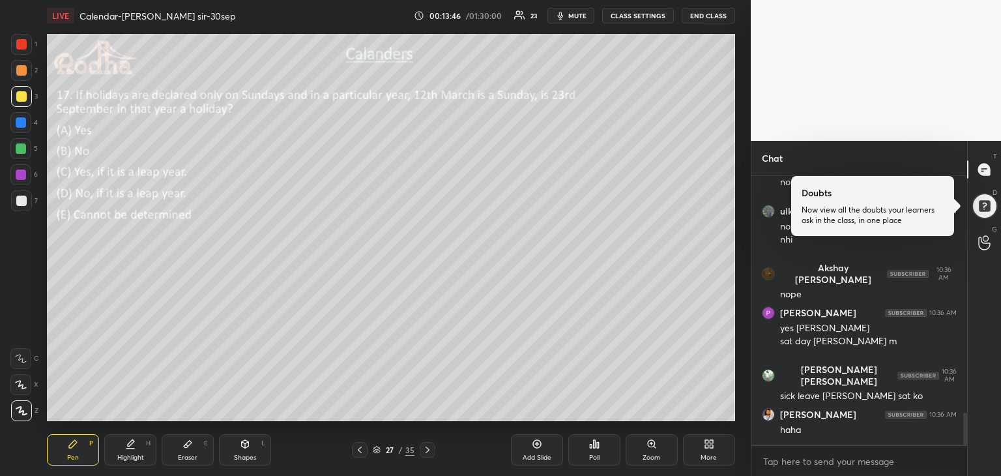
scroll to position [2021, 0]
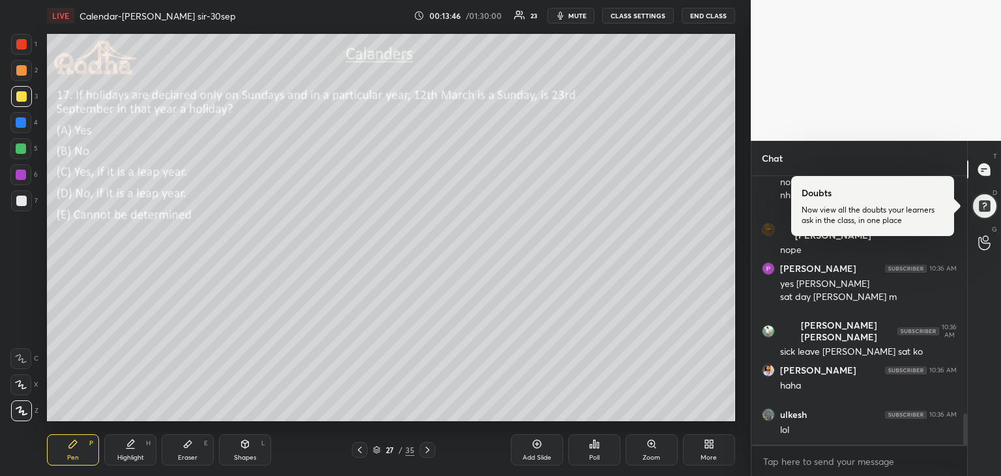
click at [431, 450] on icon at bounding box center [427, 450] width 10 height 10
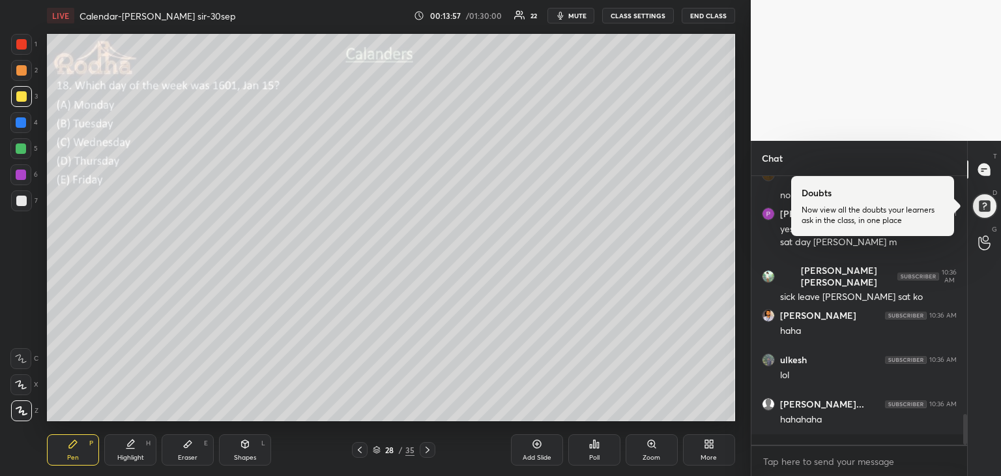
click at [589, 441] on div "Poll" at bounding box center [594, 449] width 52 height 31
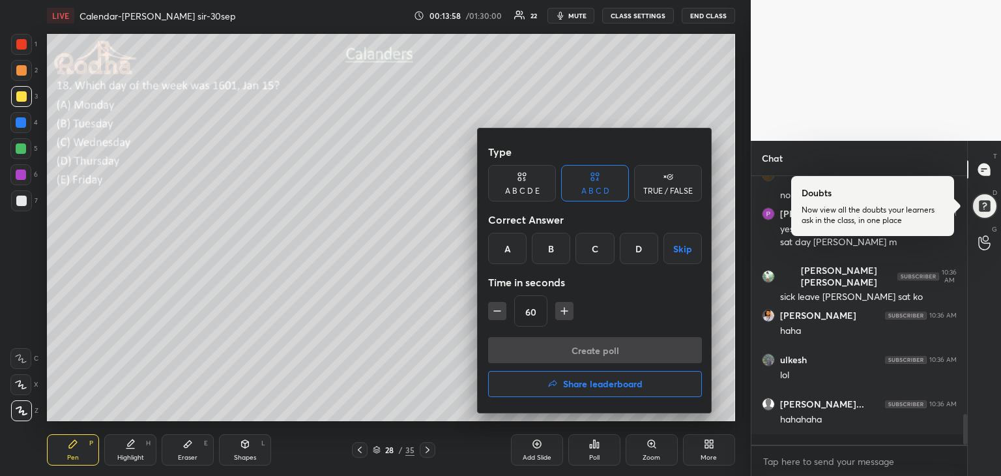
click at [511, 245] on div "A" at bounding box center [507, 248] width 38 height 31
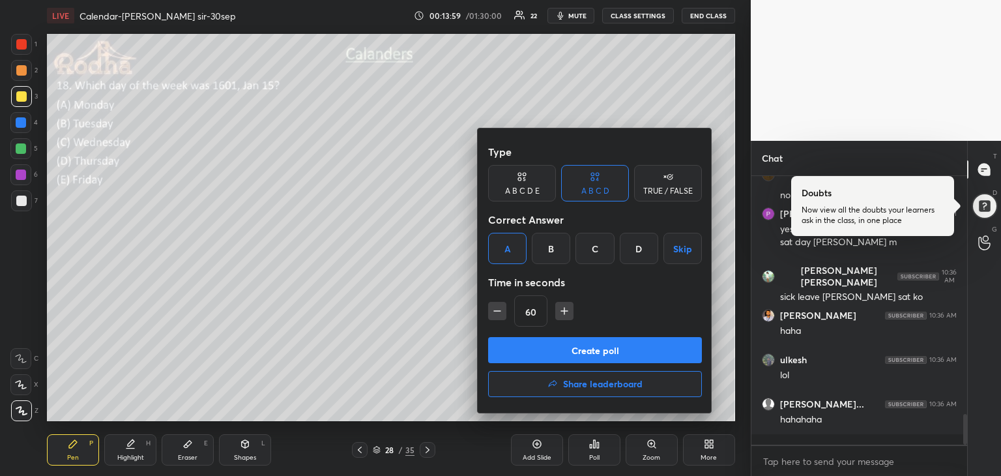
click at [585, 348] on button "Create poll" at bounding box center [595, 350] width 214 height 26
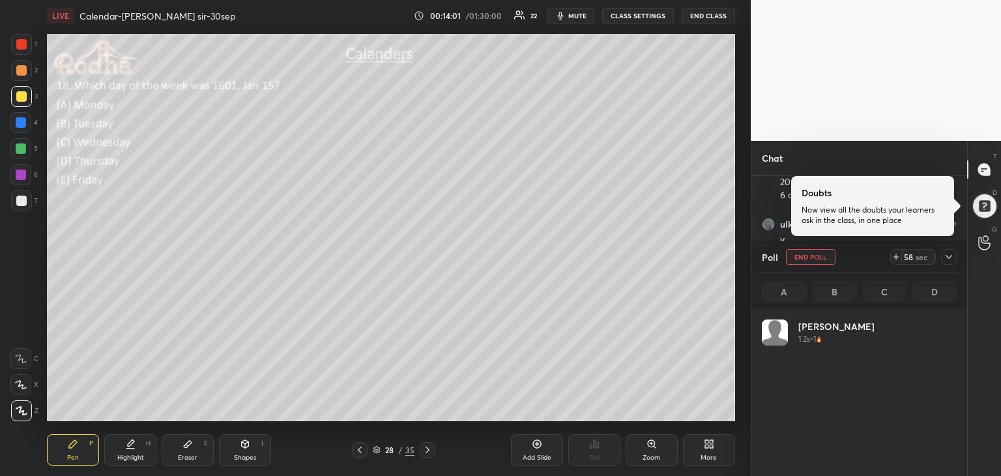
scroll to position [153, 191]
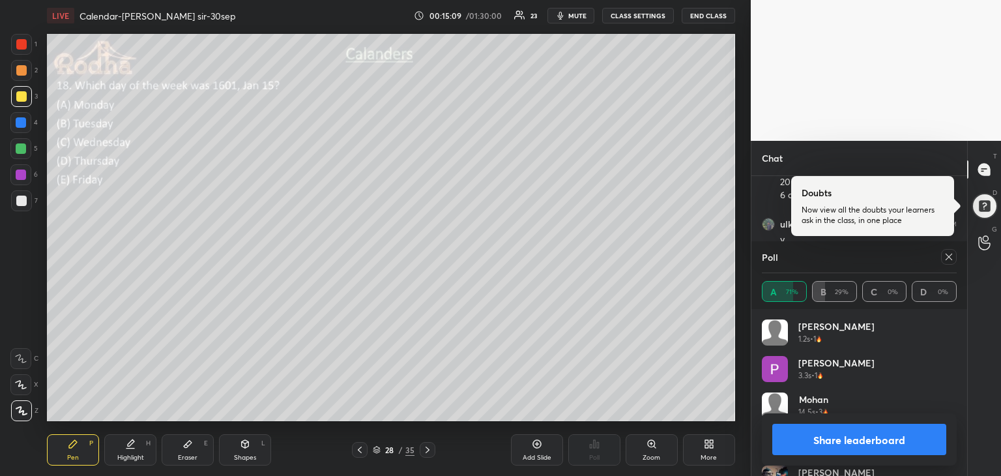
click at [880, 436] on button "Share leaderboard" at bounding box center [859, 439] width 174 height 31
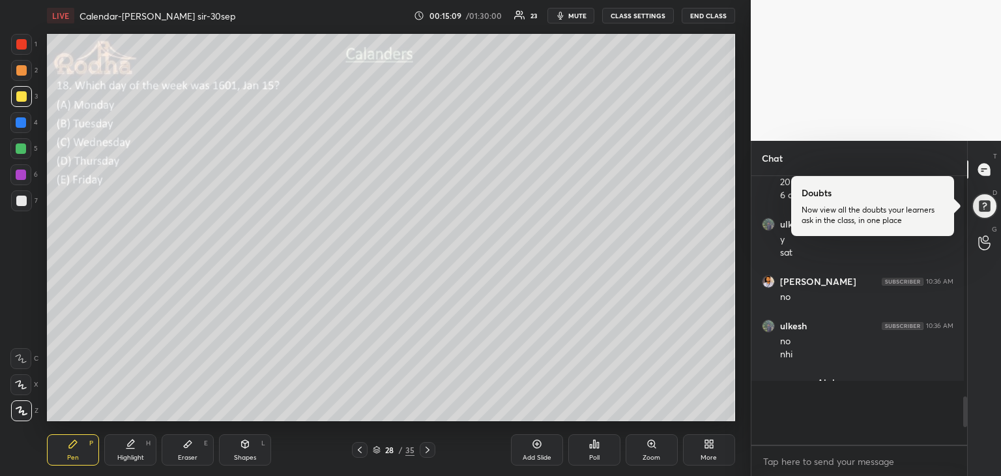
scroll to position [261, 209]
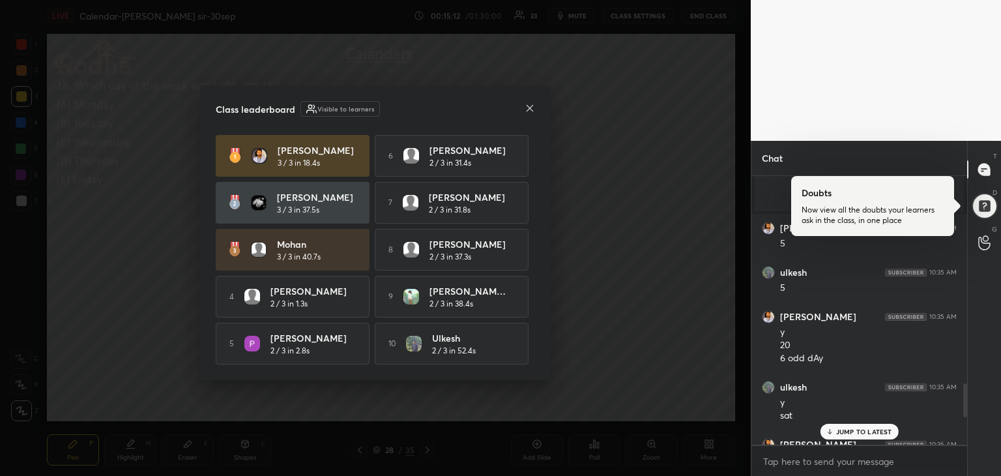
click at [888, 430] on p "JUMP TO LATEST" at bounding box center [864, 432] width 56 height 8
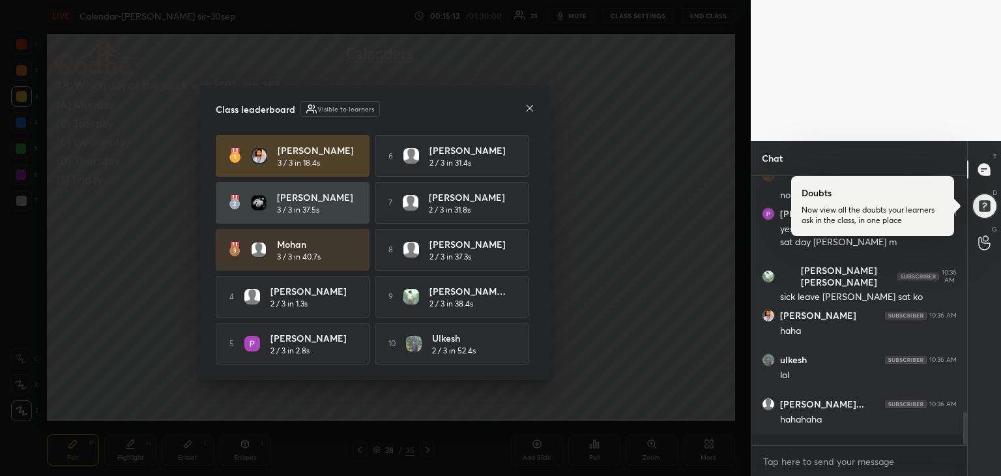
click at [530, 103] on icon at bounding box center [530, 108] width 10 height 10
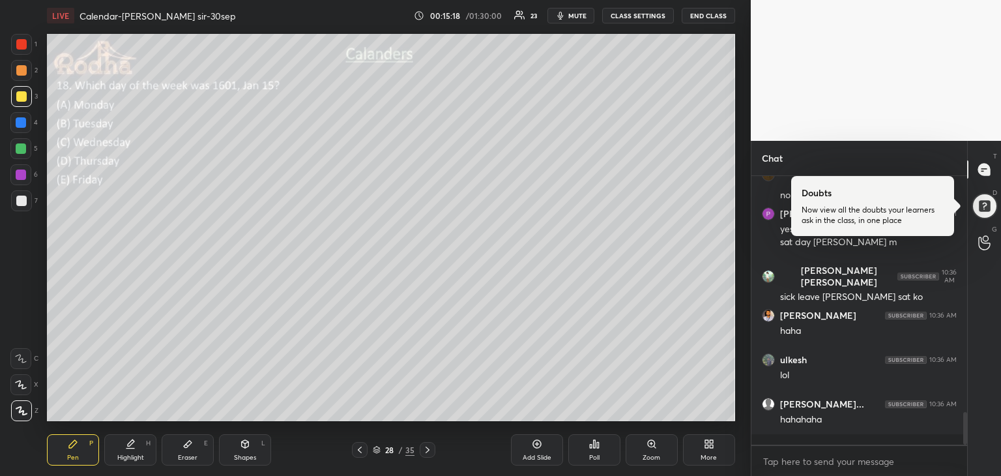
click at [25, 201] on div at bounding box center [21, 201] width 10 height 10
click at [23, 147] on div at bounding box center [21, 148] width 10 height 10
click at [24, 203] on div at bounding box center [21, 201] width 10 height 10
click at [22, 152] on div at bounding box center [21, 148] width 10 height 10
click at [23, 208] on div at bounding box center [21, 200] width 21 height 21
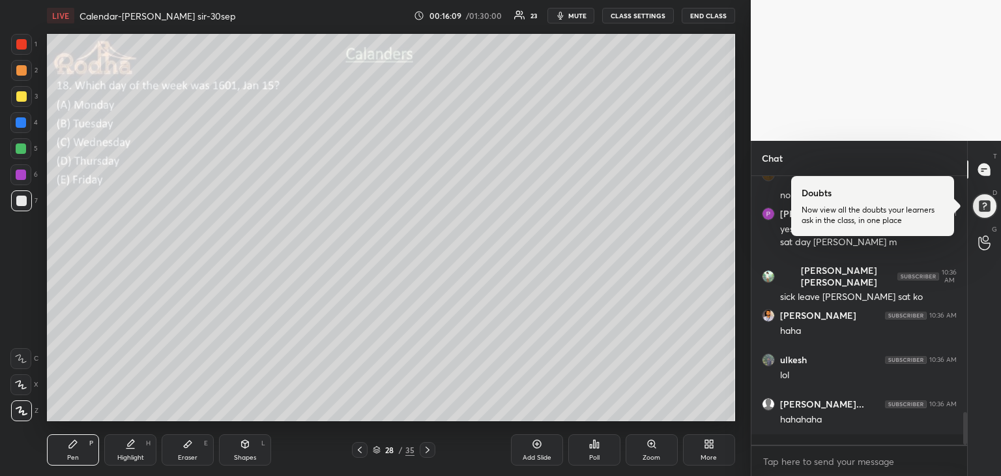
click at [25, 45] on div at bounding box center [21, 44] width 10 height 10
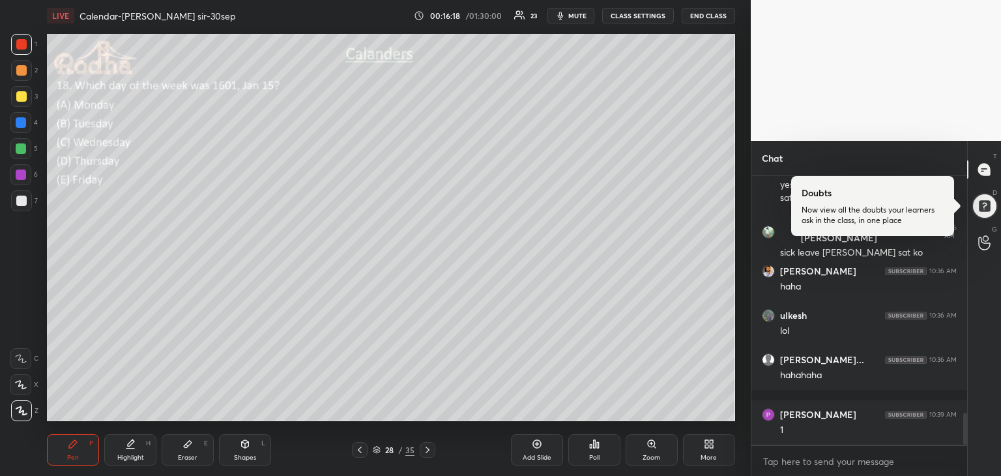
click at [23, 201] on div at bounding box center [21, 201] width 10 height 10
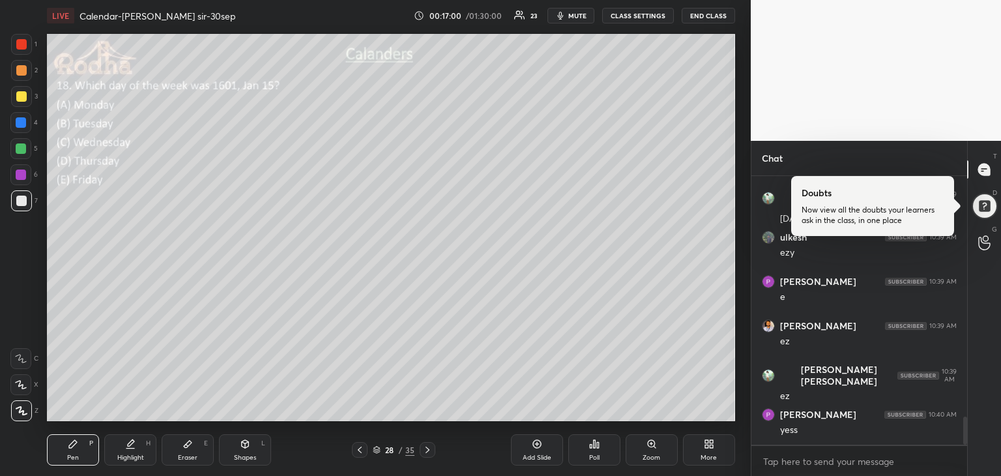
scroll to position [2365, 0]
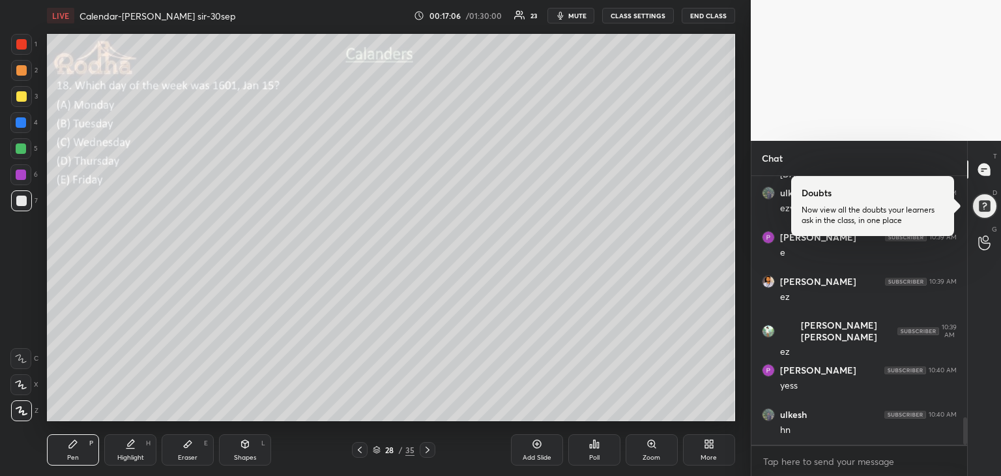
click at [429, 454] on icon at bounding box center [427, 450] width 10 height 10
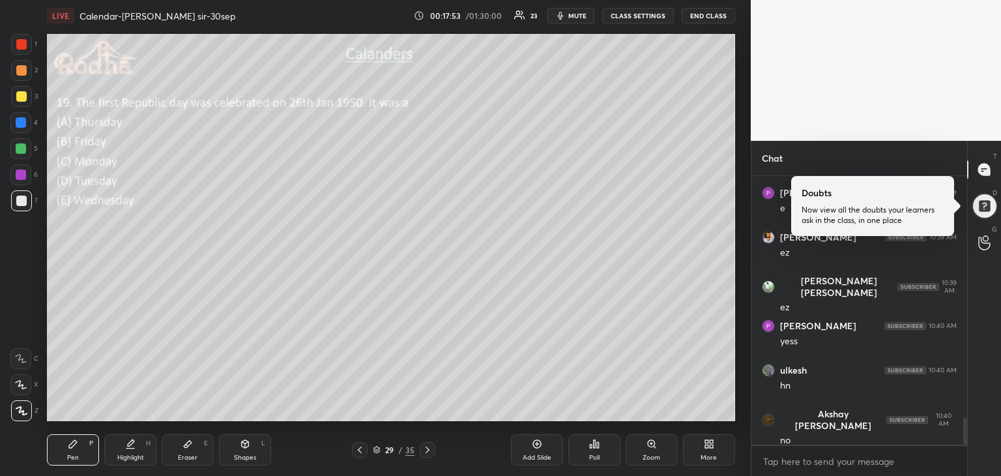
click at [591, 449] on div "Poll" at bounding box center [594, 449] width 52 height 31
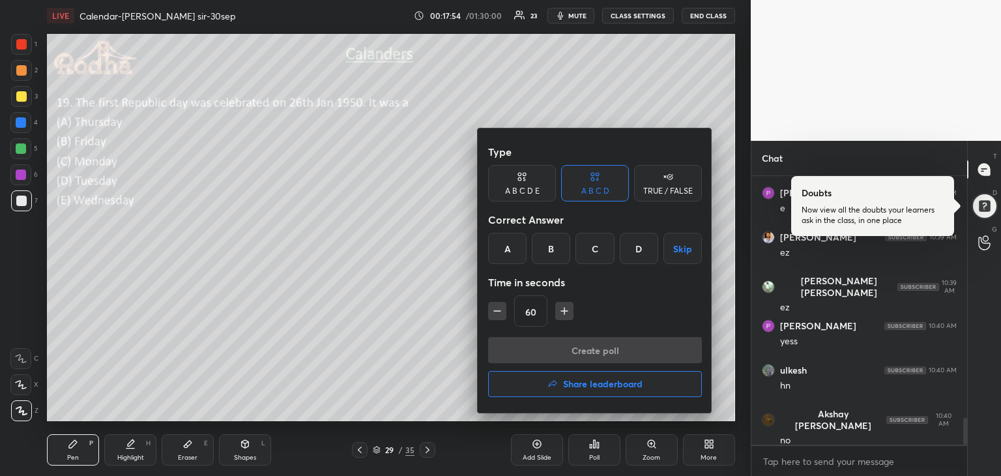
click at [514, 252] on div "A" at bounding box center [507, 248] width 38 height 31
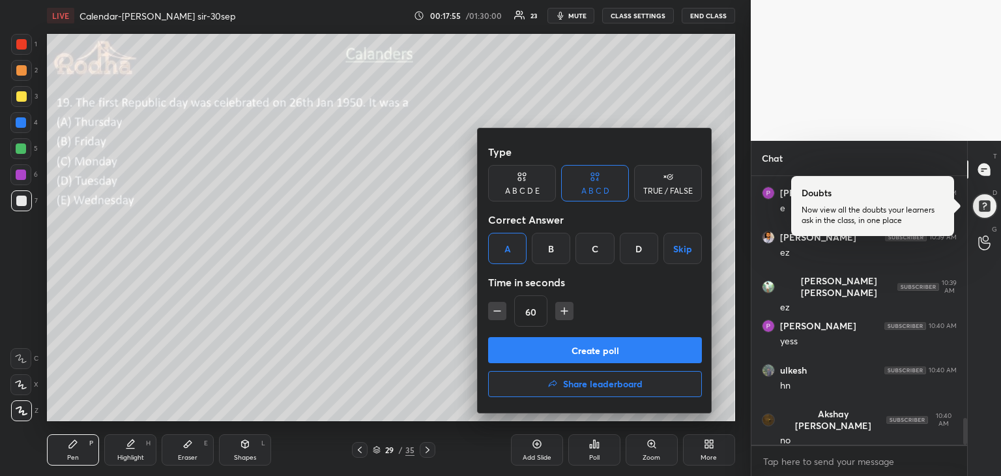
click at [594, 347] on button "Create poll" at bounding box center [595, 350] width 214 height 26
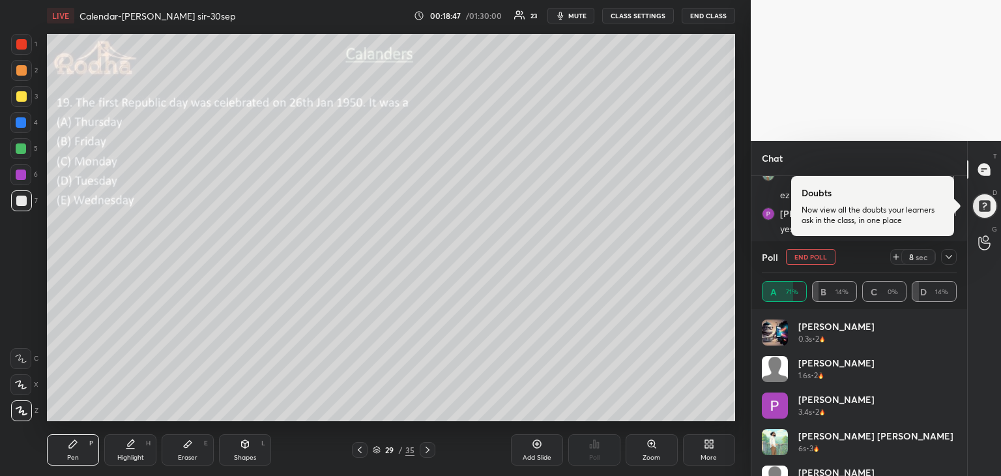
scroll to position [2405, 0]
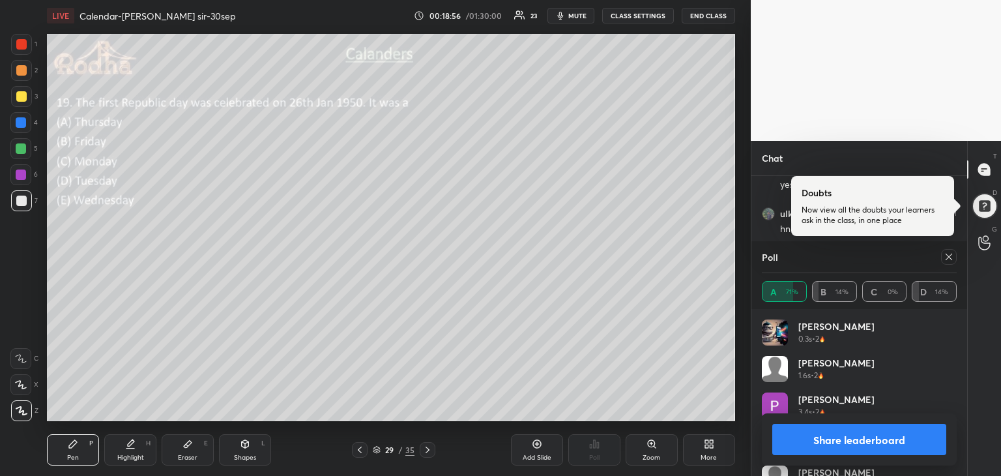
click at [873, 441] on button "Share leaderboard" at bounding box center [859, 439] width 174 height 31
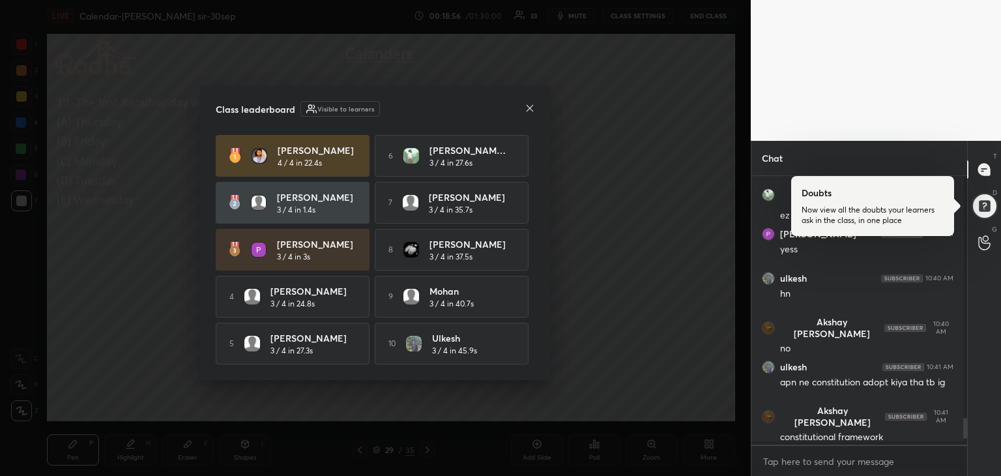
scroll to position [265, 212]
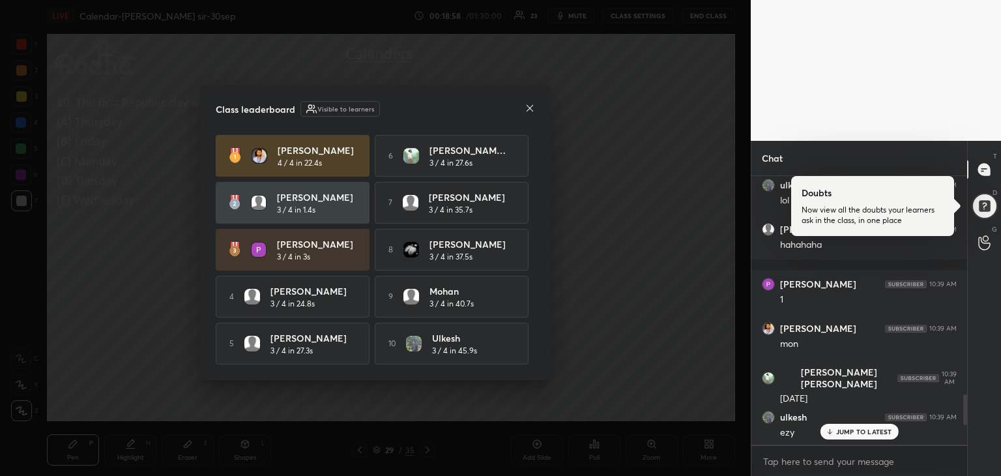
click at [869, 431] on p "JUMP TO LATEST" at bounding box center [864, 432] width 56 height 8
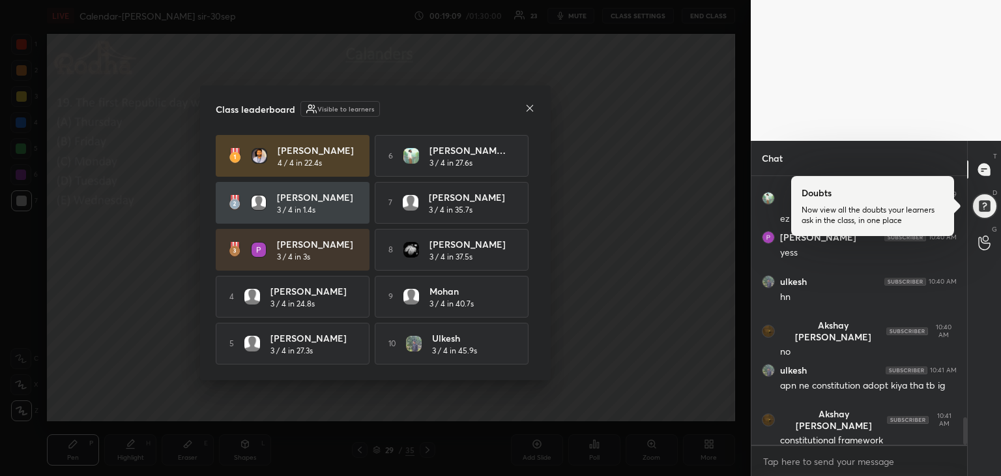
click at [533, 104] on icon at bounding box center [530, 107] width 7 height 7
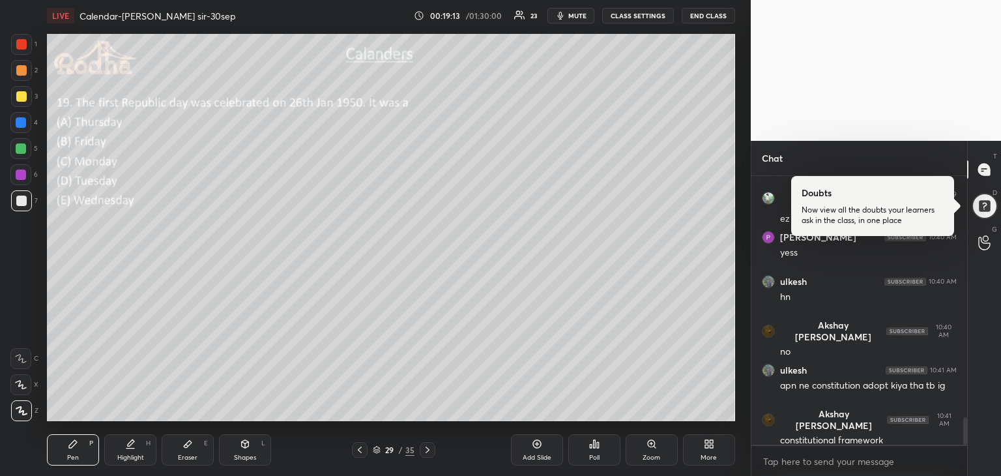
click at [21, 149] on div at bounding box center [21, 148] width 10 height 10
click at [196, 461] on div "Eraser" at bounding box center [188, 457] width 20 height 7
click at [66, 449] on div "Pen P" at bounding box center [73, 449] width 52 height 31
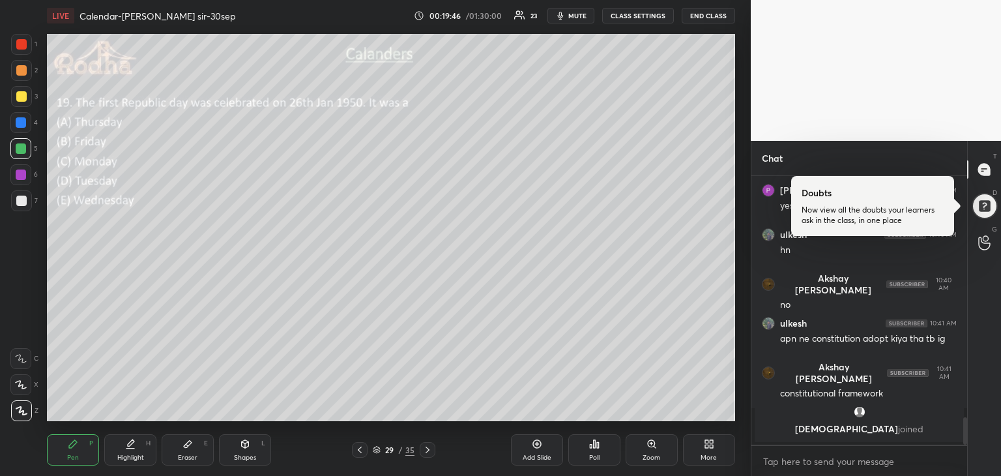
click at [26, 202] on div at bounding box center [21, 200] width 21 height 21
click at [18, 149] on div at bounding box center [21, 148] width 10 height 10
click at [21, 201] on div at bounding box center [21, 201] width 10 height 10
click at [20, 175] on div at bounding box center [21, 174] width 10 height 10
click at [23, 126] on div at bounding box center [21, 122] width 10 height 10
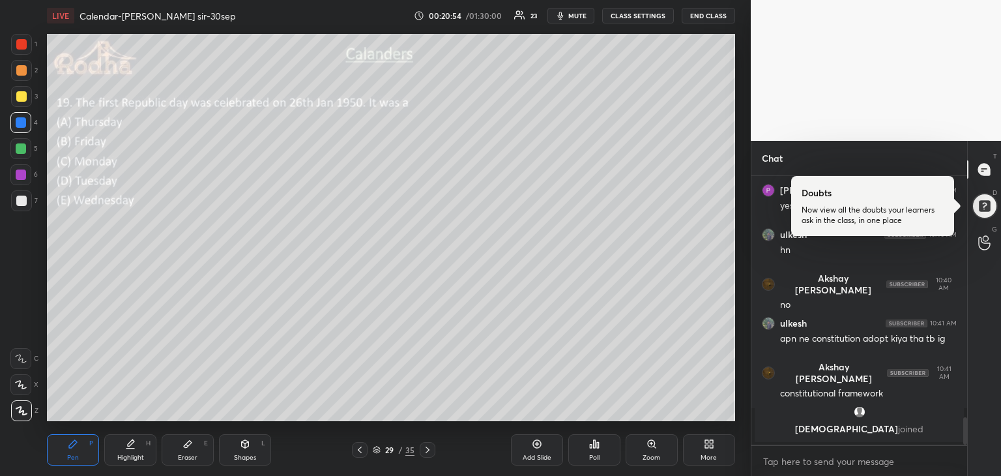
click at [22, 149] on div at bounding box center [21, 148] width 10 height 10
click at [28, 201] on div at bounding box center [21, 200] width 21 height 21
click at [23, 149] on div at bounding box center [21, 148] width 10 height 10
click at [23, 201] on div at bounding box center [21, 201] width 10 height 10
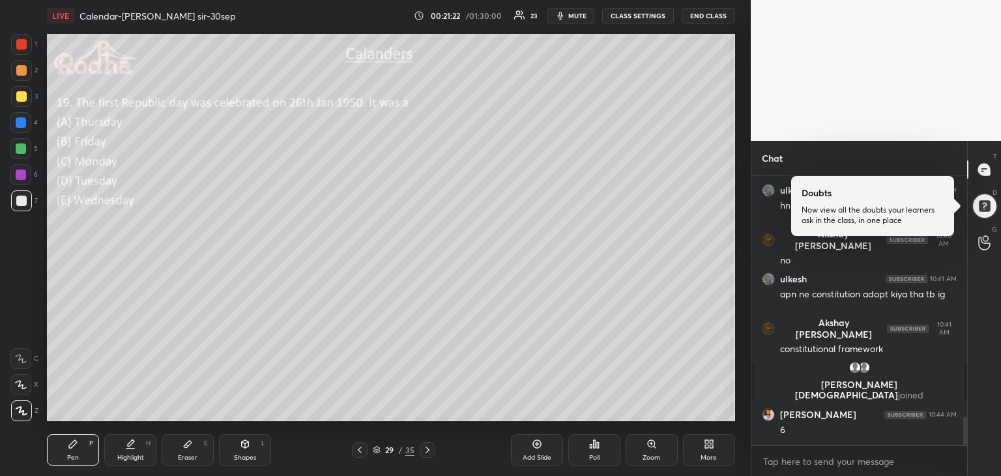
scroll to position [2294, 0]
click at [23, 46] on div at bounding box center [21, 44] width 10 height 10
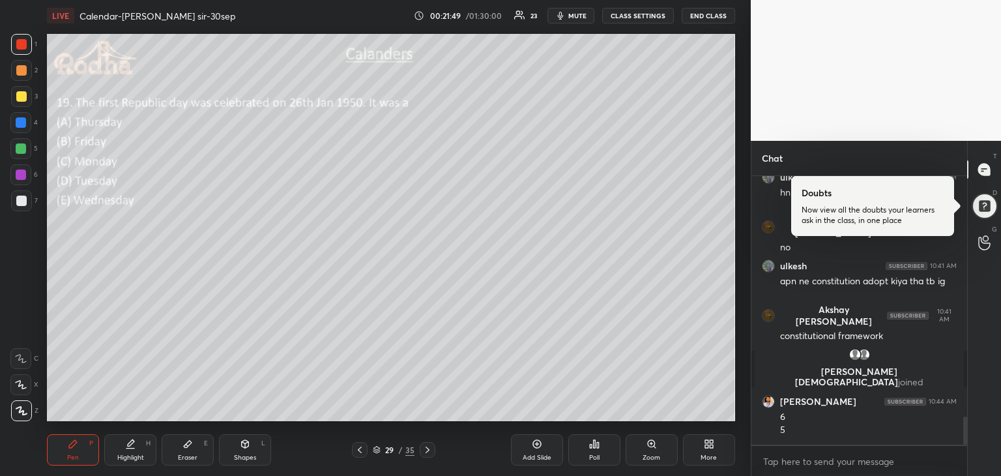
click at [25, 204] on div at bounding box center [21, 201] width 10 height 10
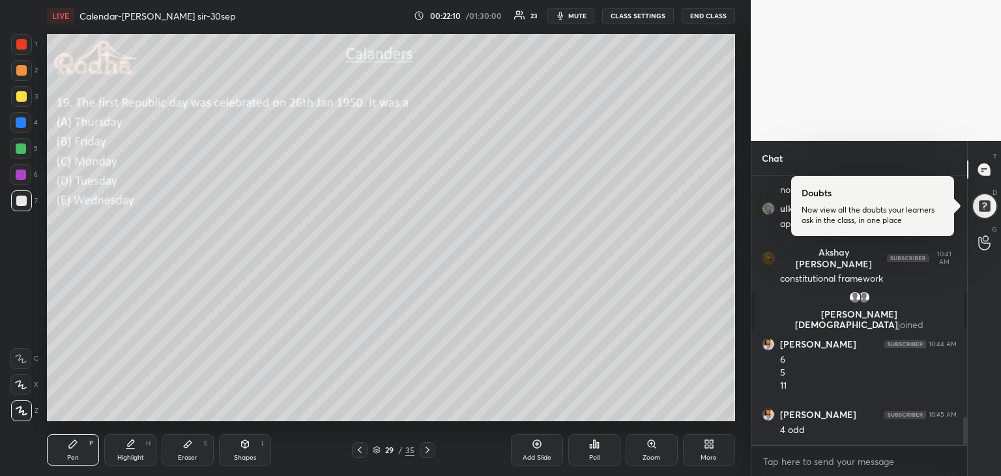
scroll to position [2378, 0]
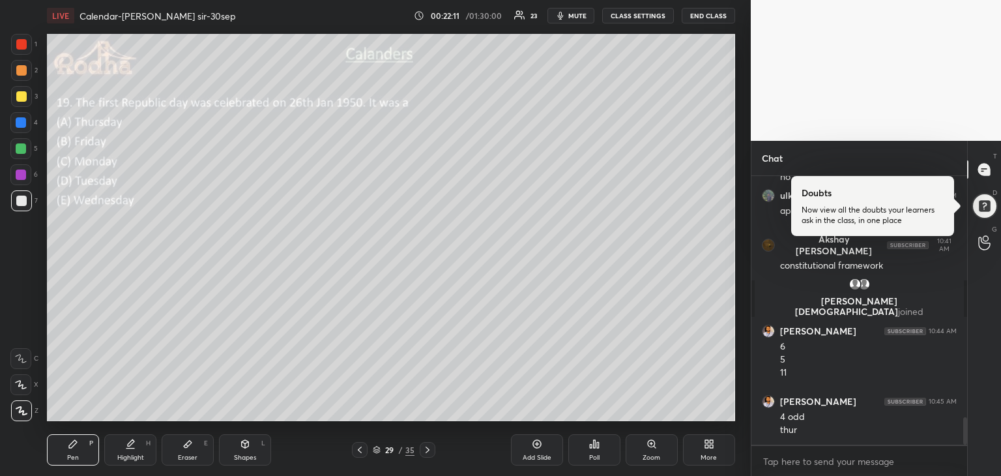
click at [25, 148] on div at bounding box center [21, 148] width 10 height 10
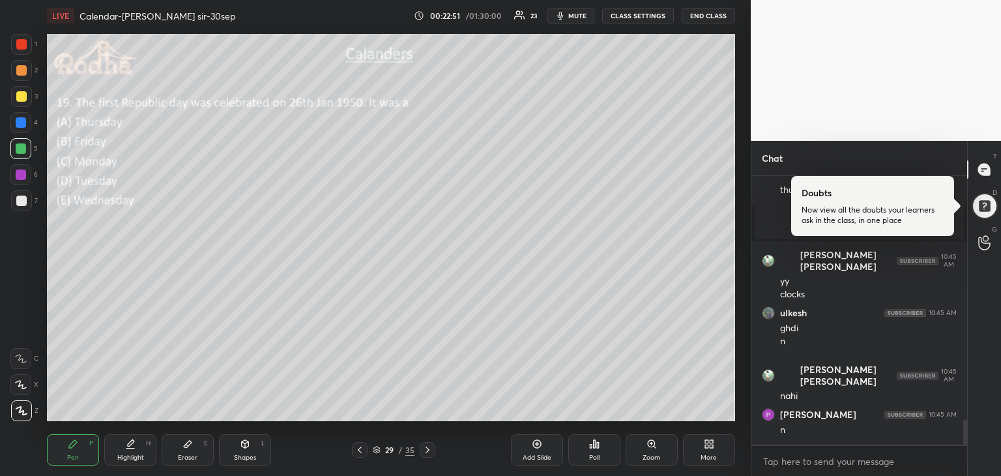
scroll to position [2635, 0]
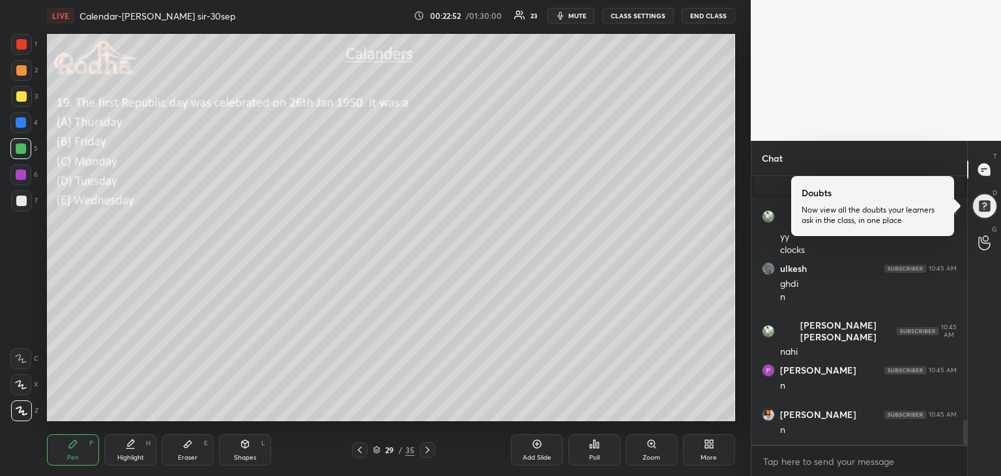
click at [428, 449] on icon at bounding box center [427, 450] width 10 height 10
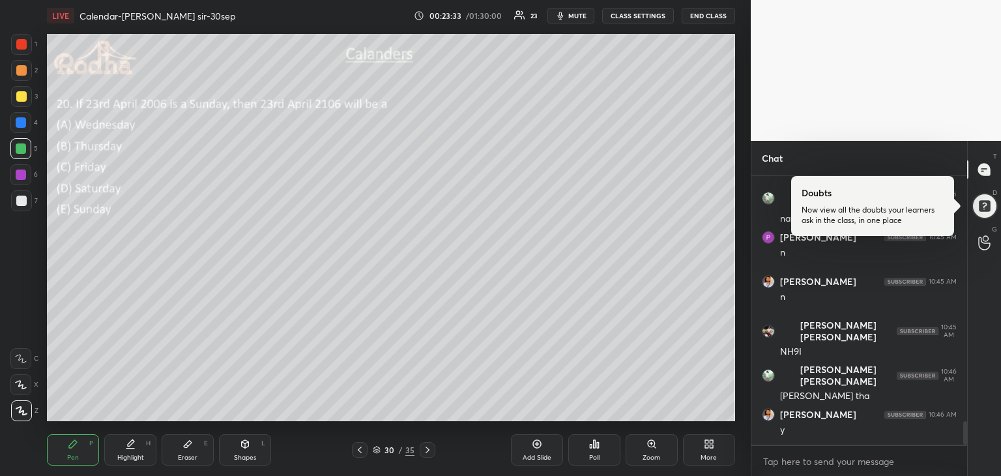
scroll to position [2812, 0]
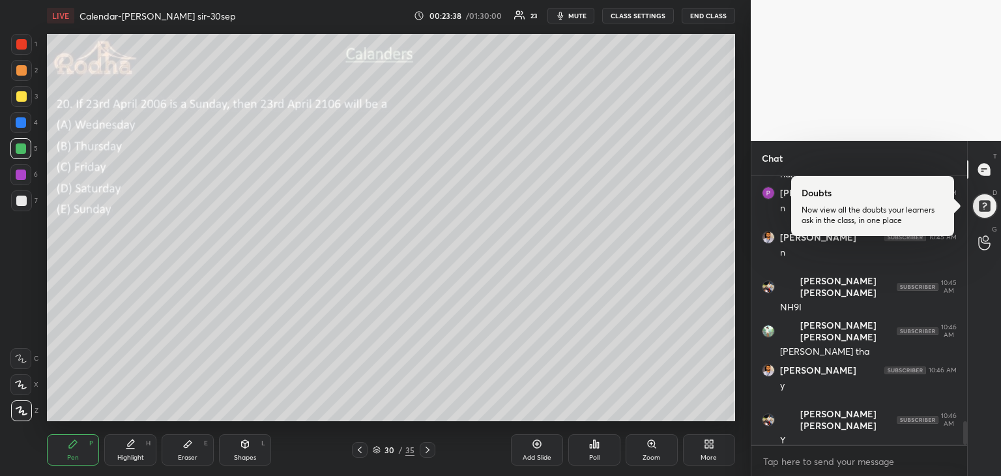
click at [594, 441] on icon at bounding box center [595, 444] width 2 height 8
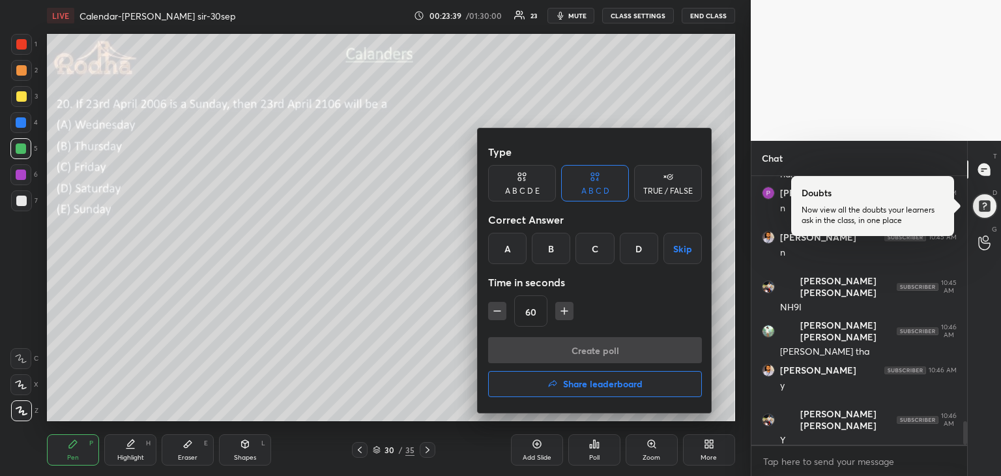
drag, startPoint x: 598, startPoint y: 250, endPoint x: 598, endPoint y: 312, distance: 61.9
click at [598, 250] on div "C" at bounding box center [595, 248] width 38 height 31
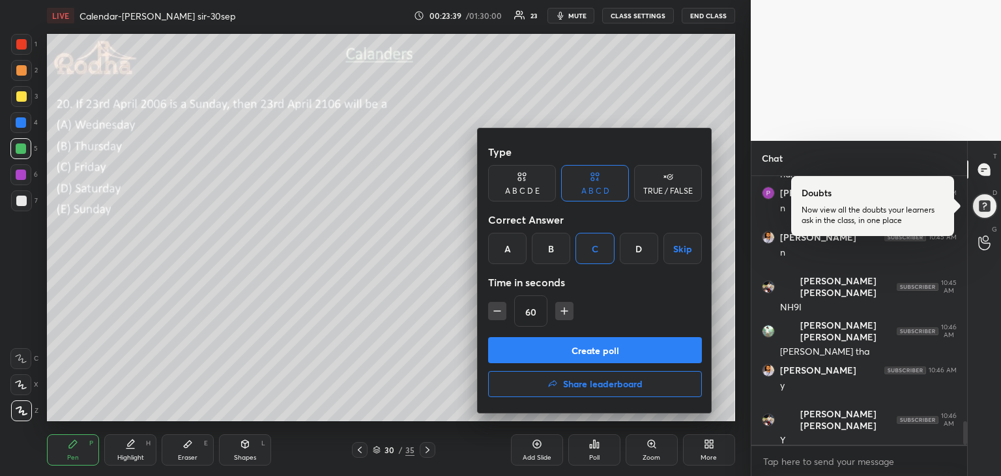
click at [594, 347] on button "Create poll" at bounding box center [595, 350] width 214 height 26
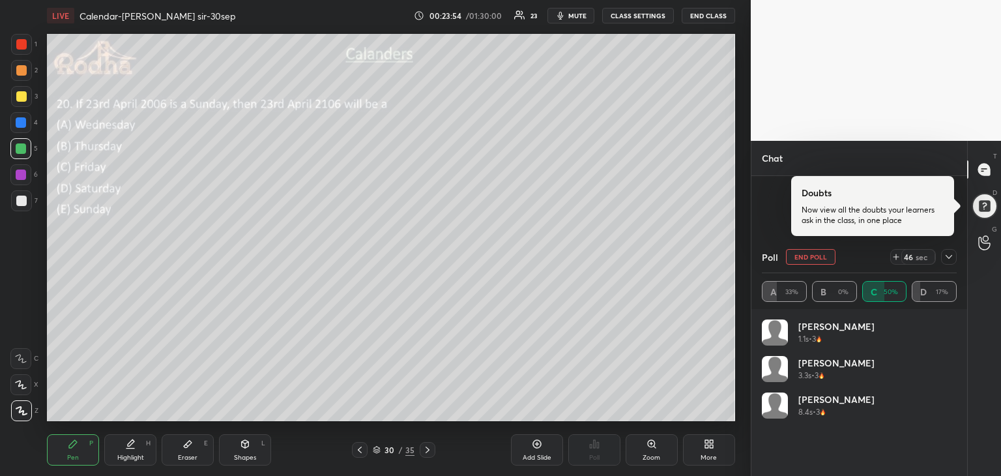
scroll to position [2880, 0]
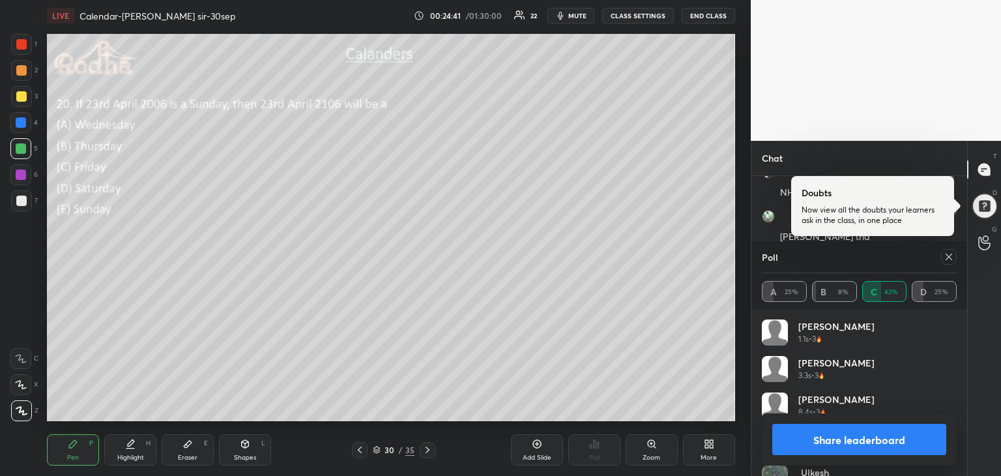
click at [859, 441] on button "Share leaderboard" at bounding box center [859, 439] width 174 height 31
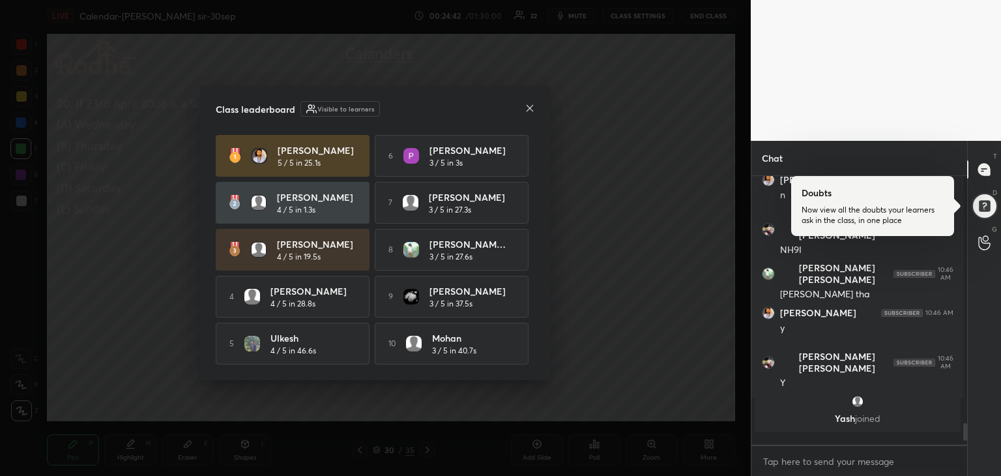
scroll to position [2822, 0]
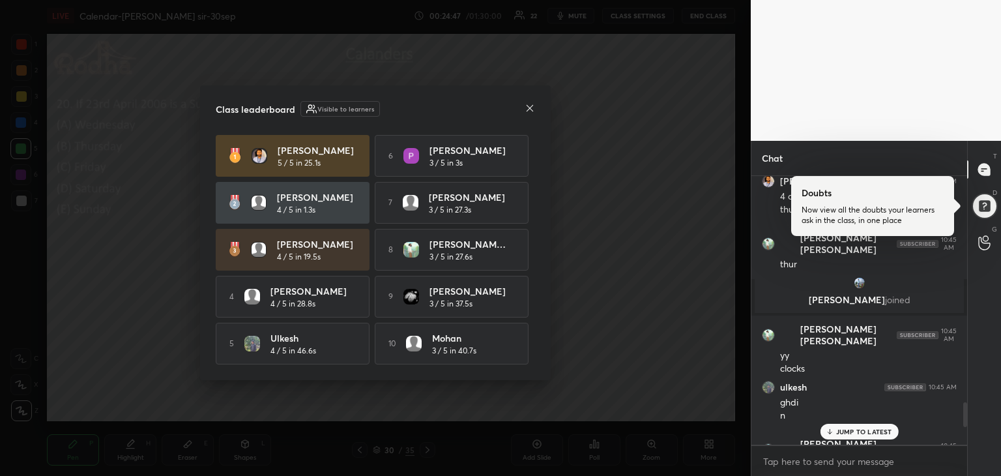
click at [527, 110] on icon at bounding box center [530, 108] width 10 height 10
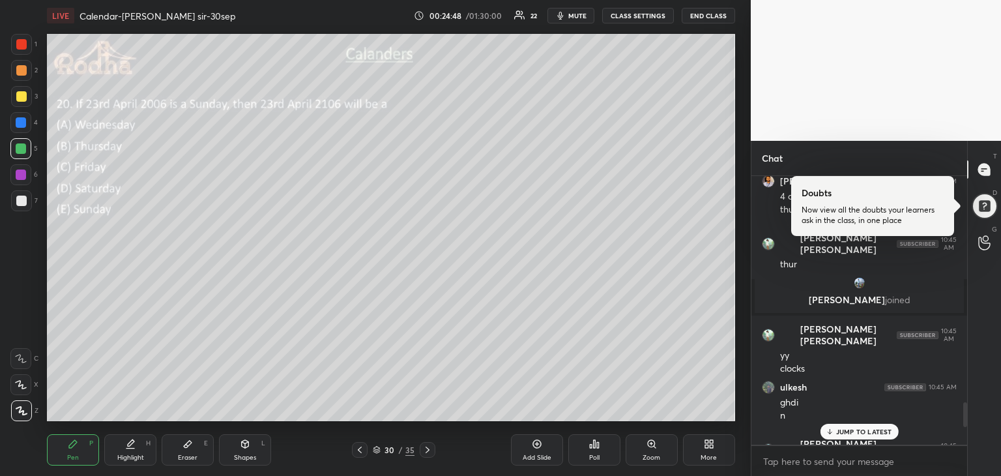
click at [869, 431] on p "JUMP TO LATEST" at bounding box center [864, 432] width 56 height 8
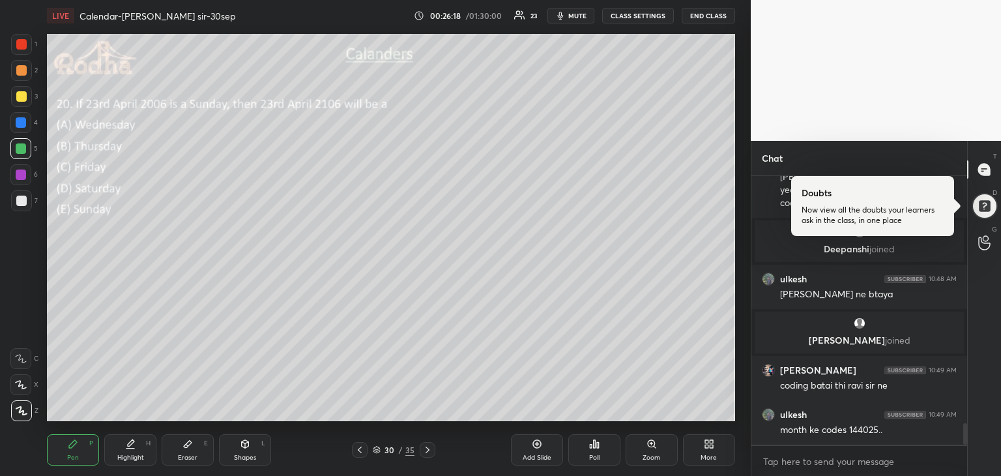
scroll to position [3052, 0]
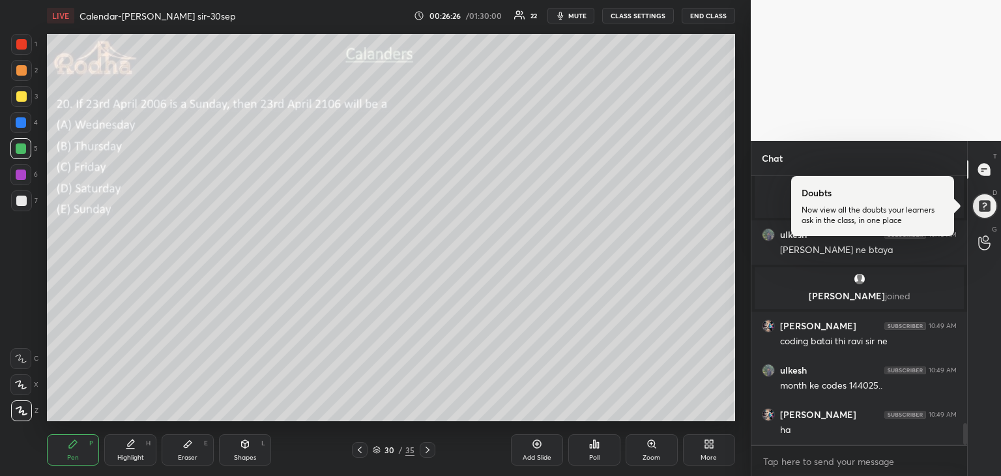
click at [22, 178] on div at bounding box center [21, 174] width 10 height 10
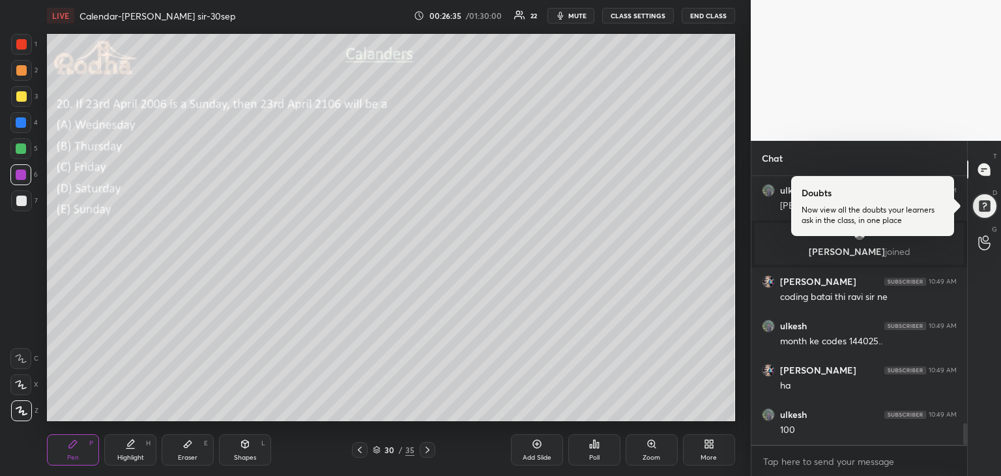
click at [24, 97] on div at bounding box center [21, 96] width 10 height 10
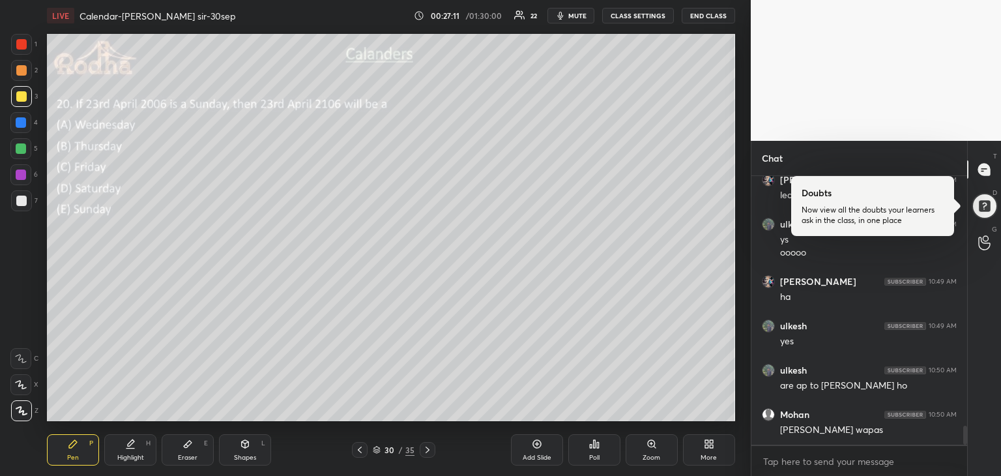
scroll to position [3486, 0]
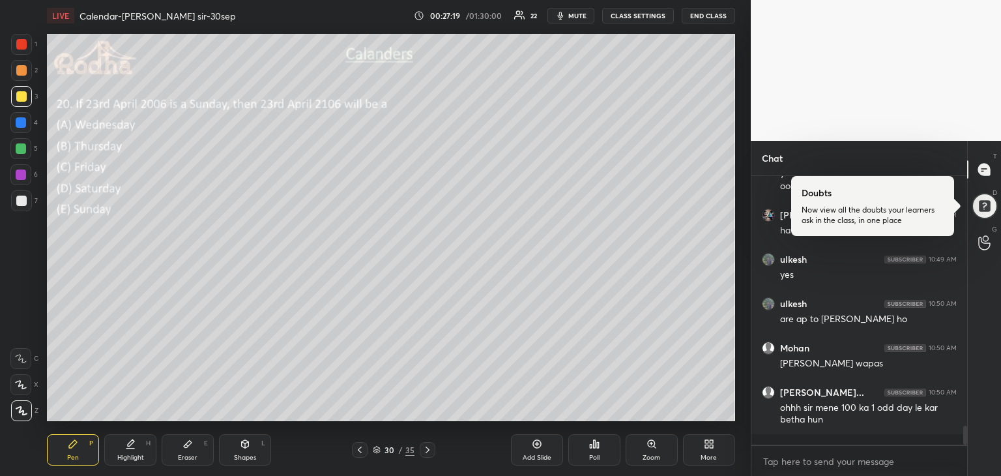
click at [22, 127] on div at bounding box center [21, 122] width 10 height 10
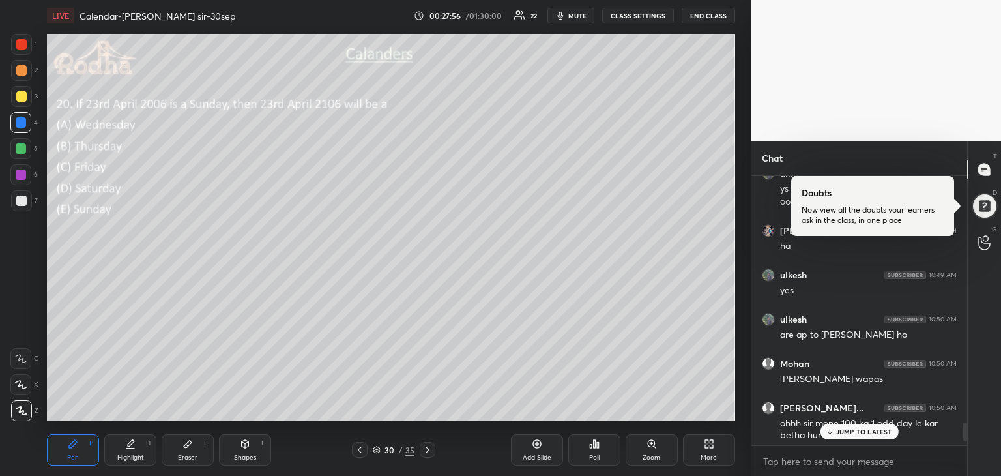
scroll to position [3530, 0]
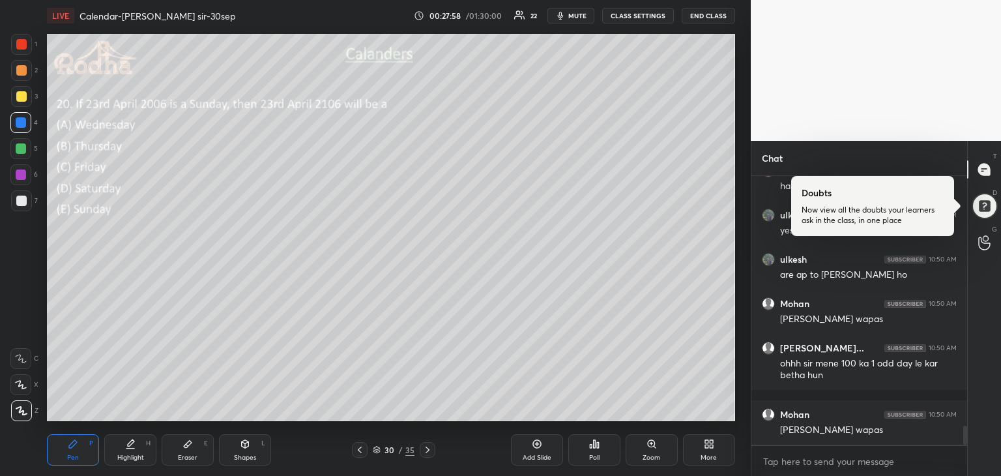
click at [192, 446] on icon at bounding box center [187, 444] width 10 height 10
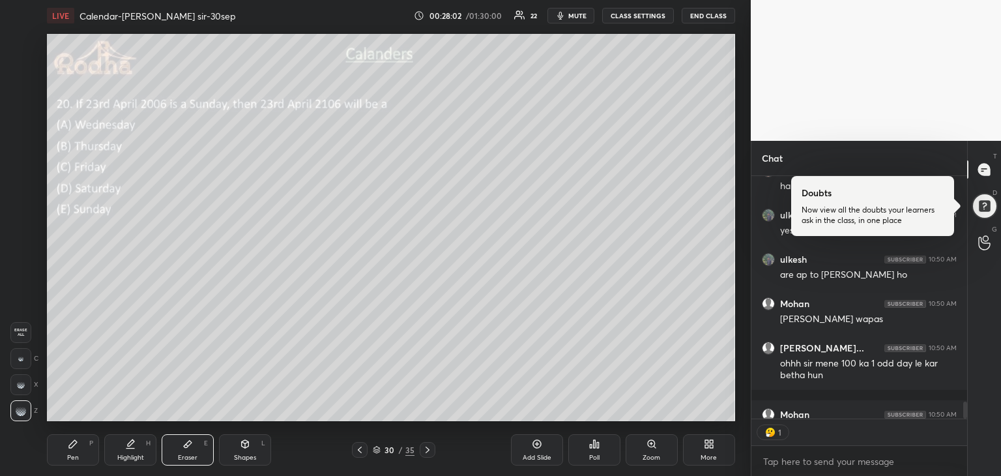
scroll to position [3, 4]
click at [77, 441] on icon at bounding box center [73, 444] width 10 height 10
click at [25, 46] on div at bounding box center [21, 44] width 10 height 10
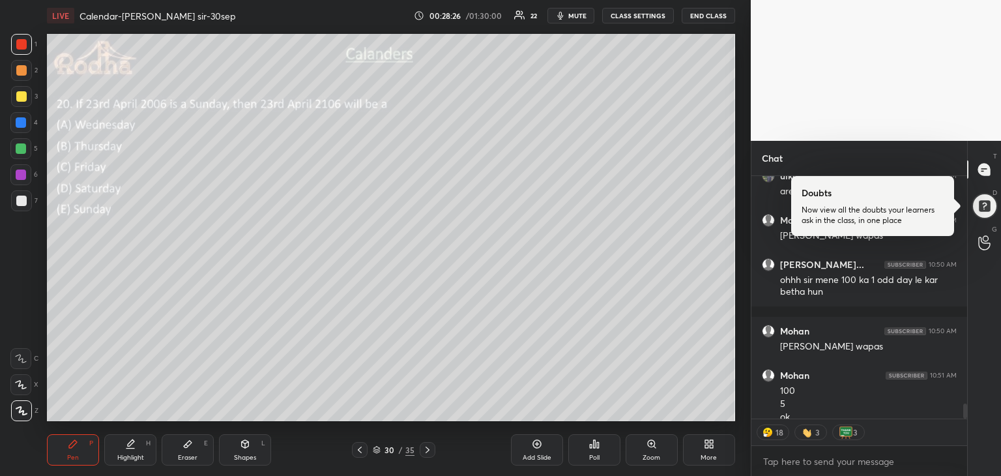
scroll to position [3627, 0]
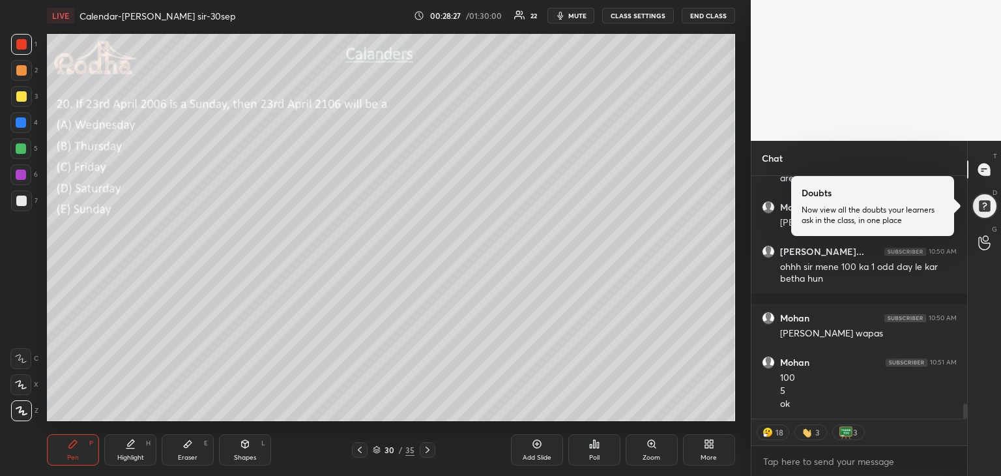
click at [23, 97] on div at bounding box center [21, 96] width 10 height 10
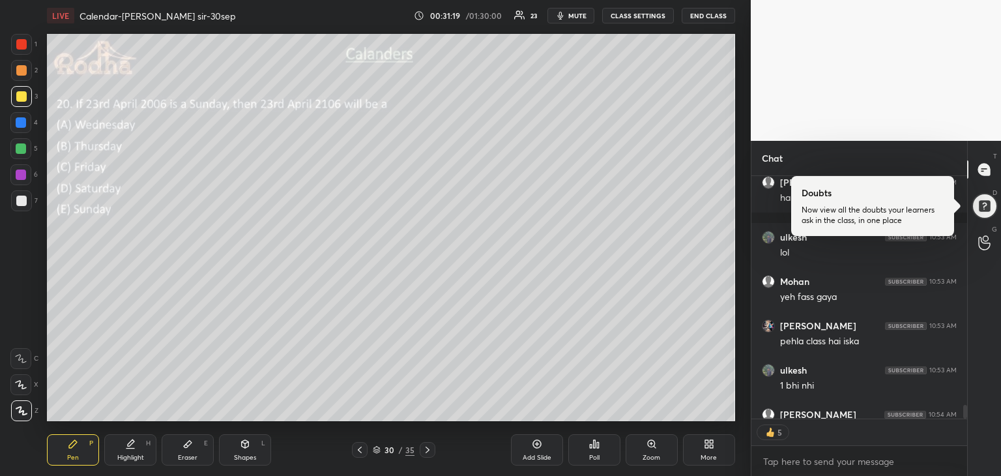
scroll to position [4448, 0]
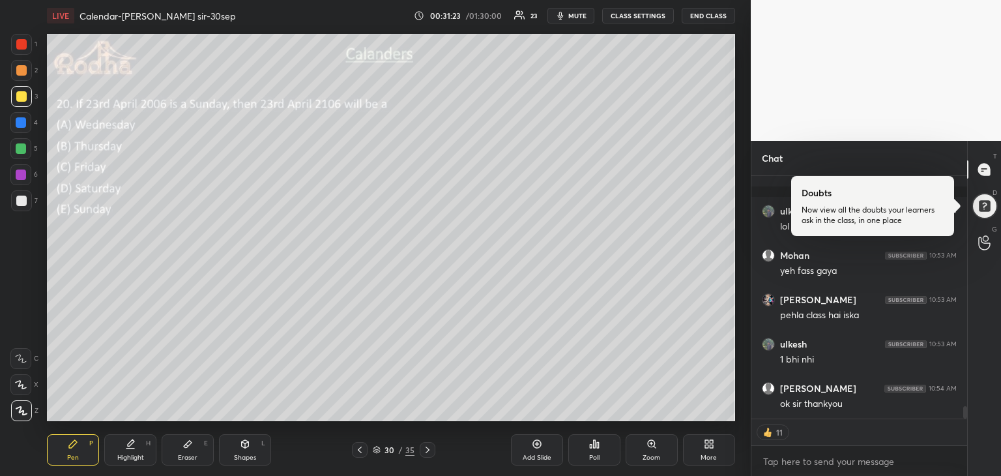
click at [429, 452] on icon at bounding box center [427, 450] width 10 height 10
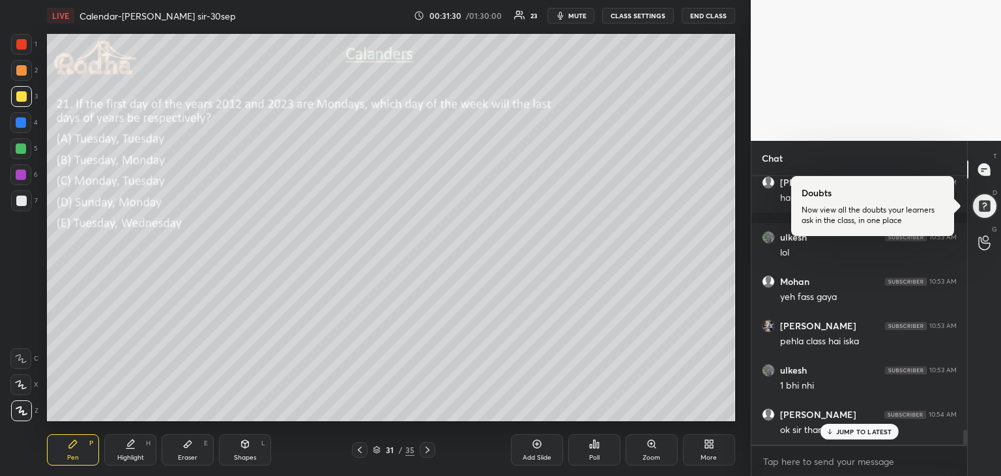
scroll to position [4422, 0]
click at [594, 452] on div "Poll" at bounding box center [594, 449] width 52 height 31
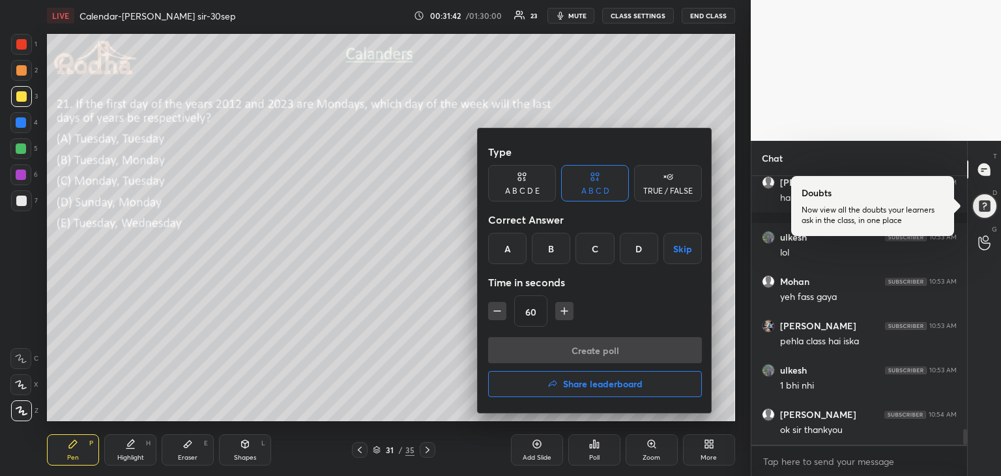
click at [557, 242] on div "B" at bounding box center [551, 248] width 38 height 31
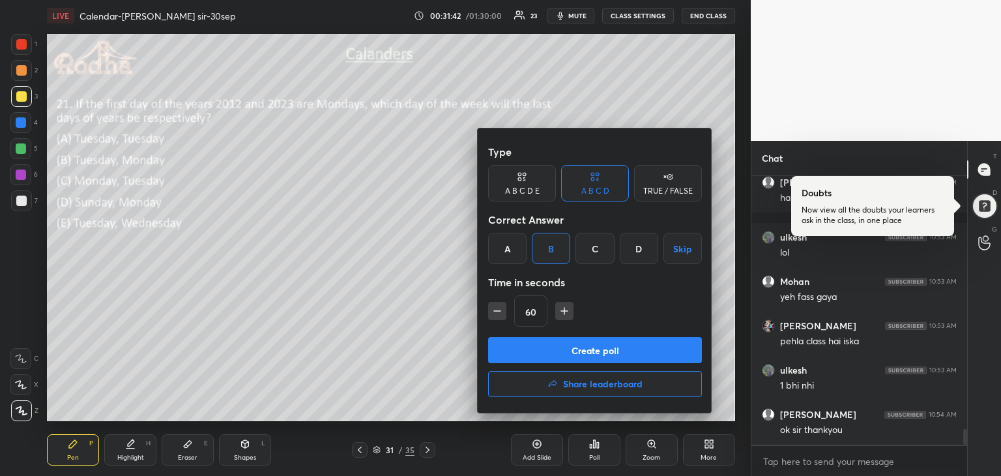
click at [593, 350] on button "Create poll" at bounding box center [595, 350] width 214 height 26
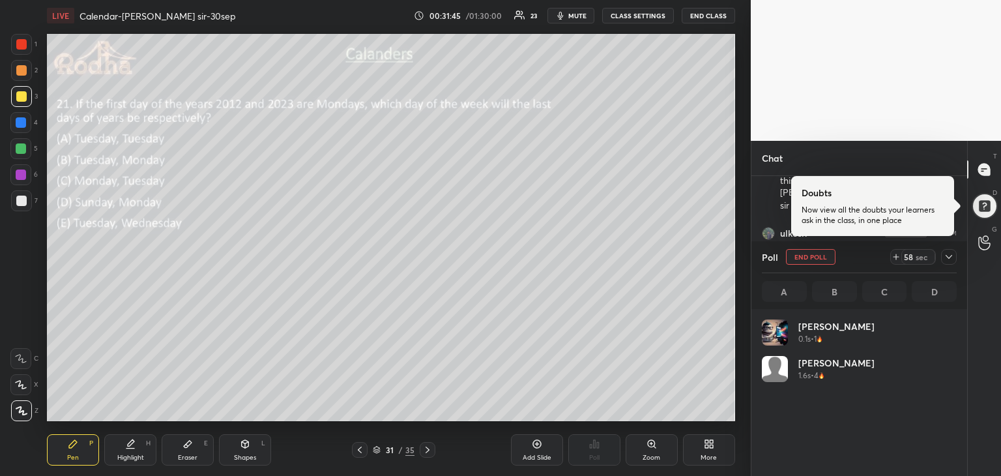
scroll to position [153, 191]
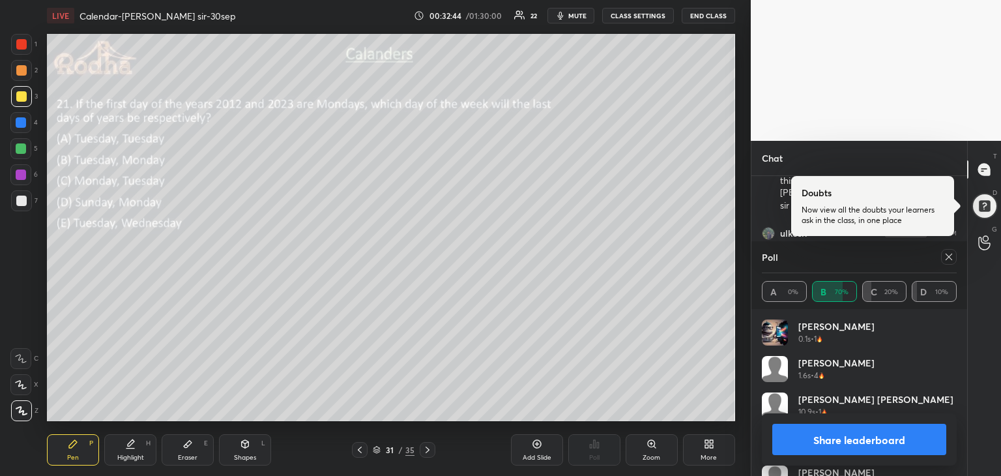
click at [850, 433] on button "Share leaderboard" at bounding box center [859, 439] width 174 height 31
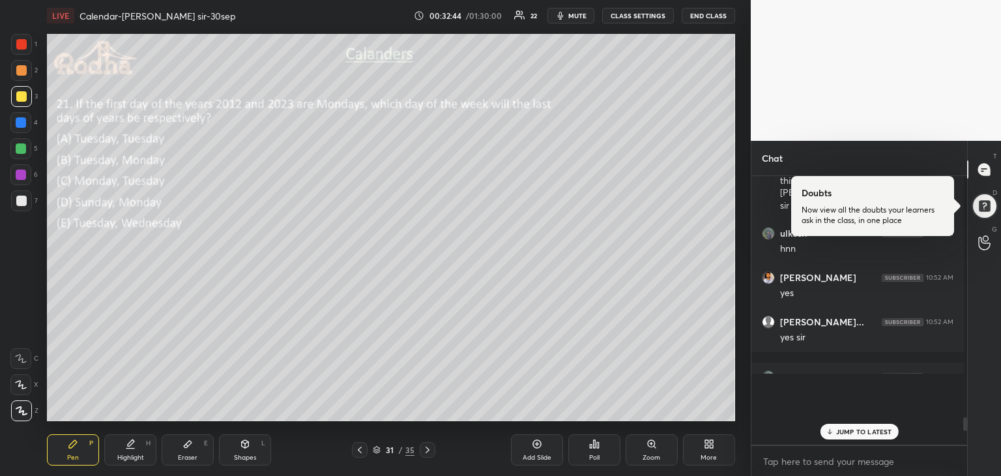
scroll to position [4, 5]
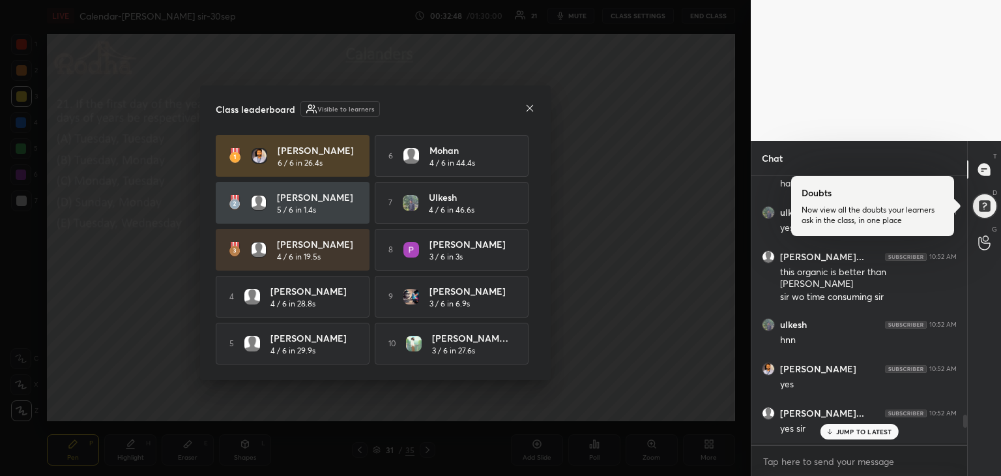
click at [860, 437] on div "JUMP TO LATEST" at bounding box center [859, 432] width 78 height 16
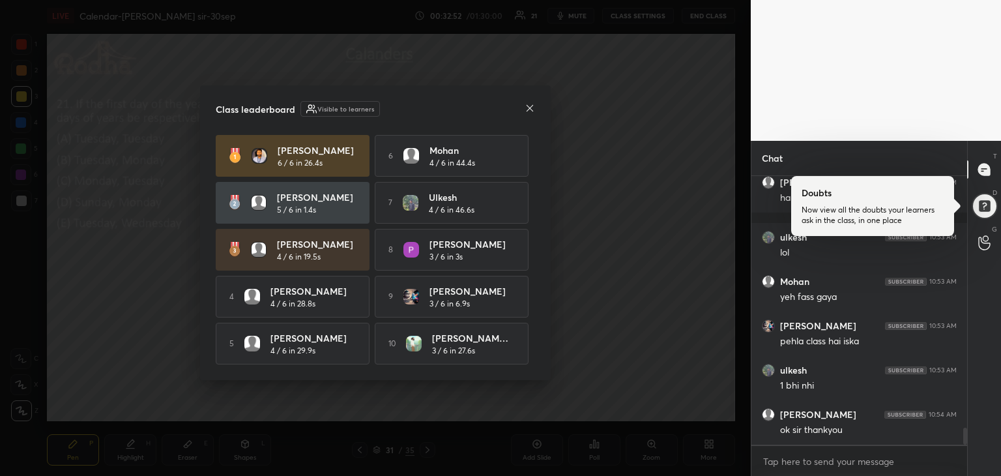
click at [529, 106] on icon at bounding box center [530, 108] width 10 height 10
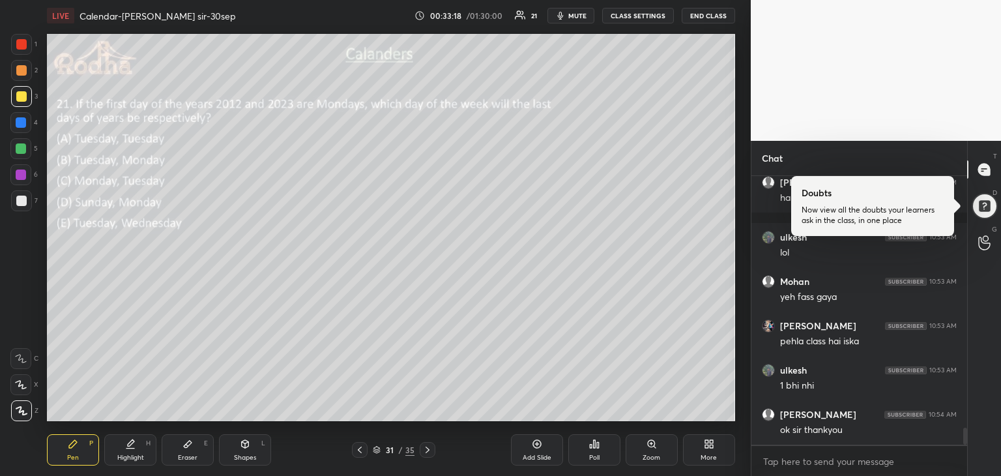
scroll to position [4084, 0]
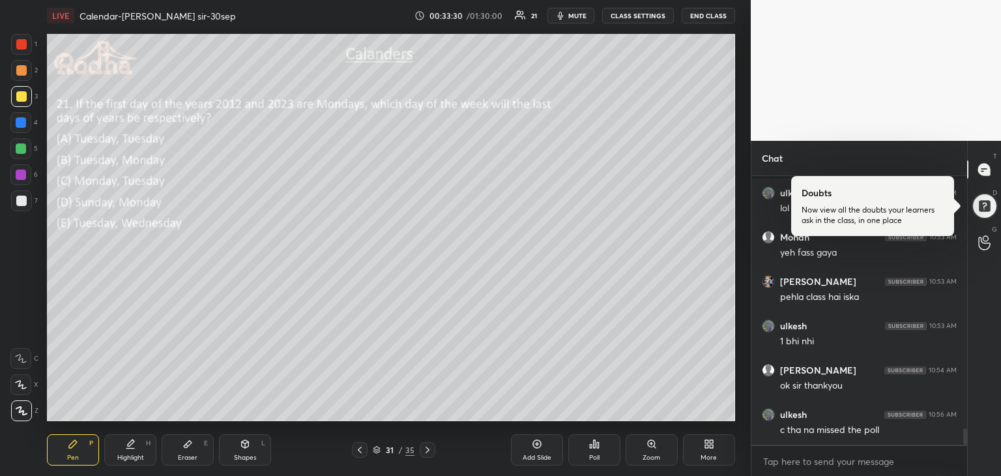
click at [21, 147] on div at bounding box center [21, 148] width 10 height 10
click at [192, 446] on icon at bounding box center [187, 444] width 10 height 10
click at [70, 448] on icon at bounding box center [73, 444] width 8 height 8
click at [886, 154] on div "Chat" at bounding box center [860, 158] width 216 height 35
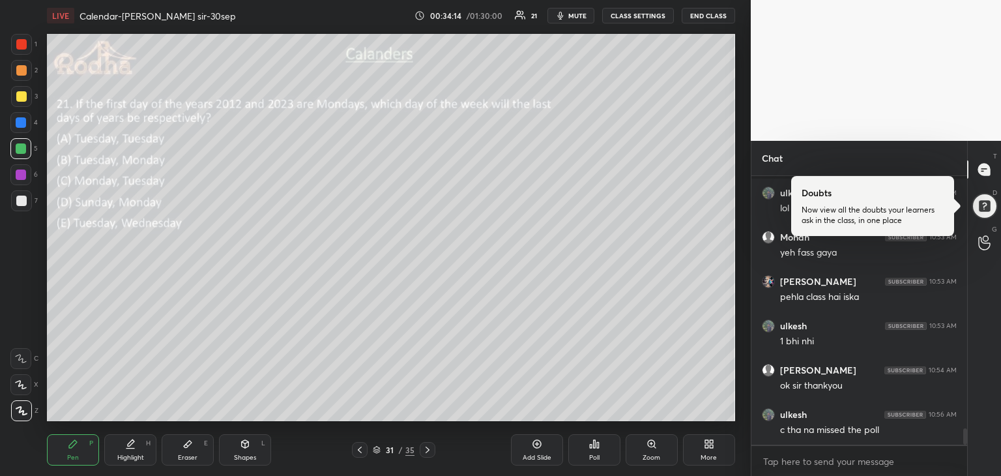
scroll to position [4128, 0]
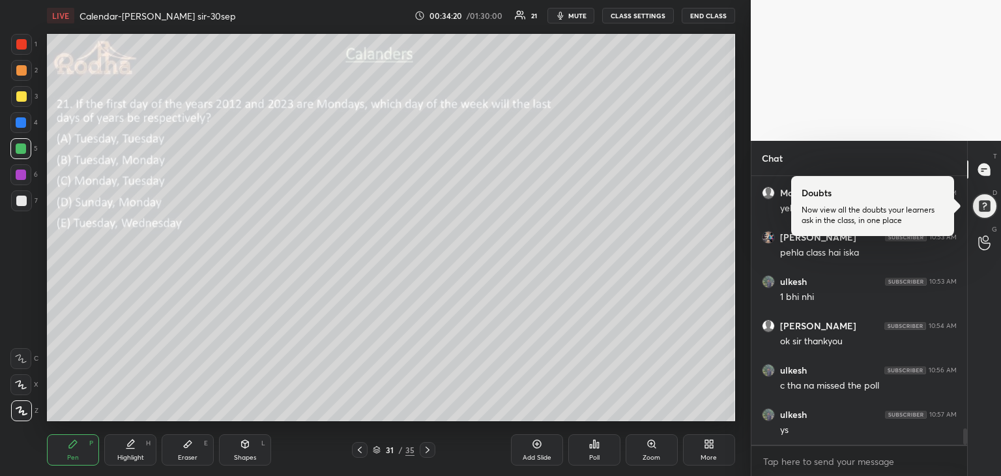
click at [23, 203] on div at bounding box center [21, 201] width 10 height 10
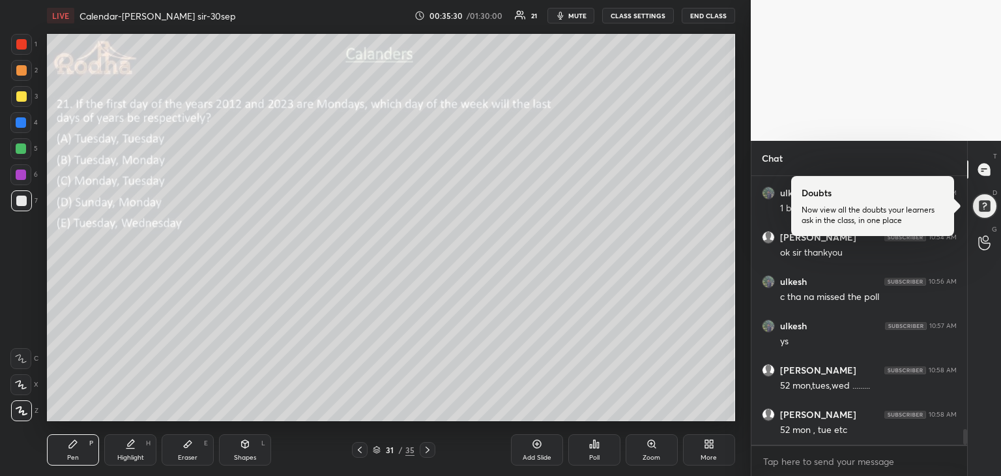
scroll to position [4261, 0]
click at [23, 178] on div at bounding box center [21, 174] width 10 height 10
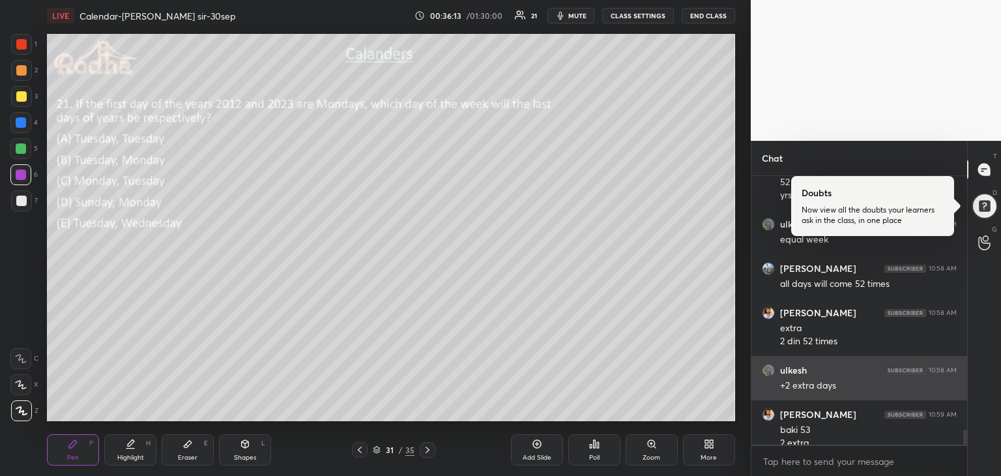
scroll to position [4522, 0]
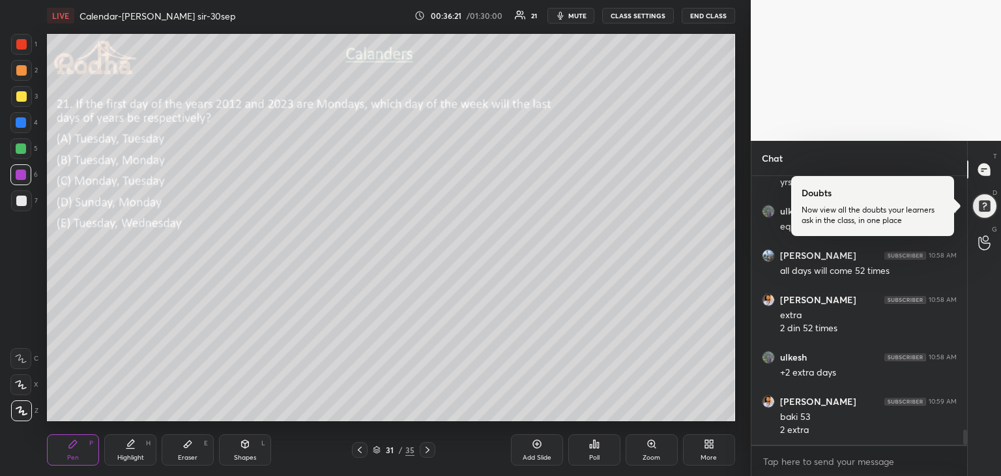
click at [23, 149] on div at bounding box center [21, 148] width 10 height 10
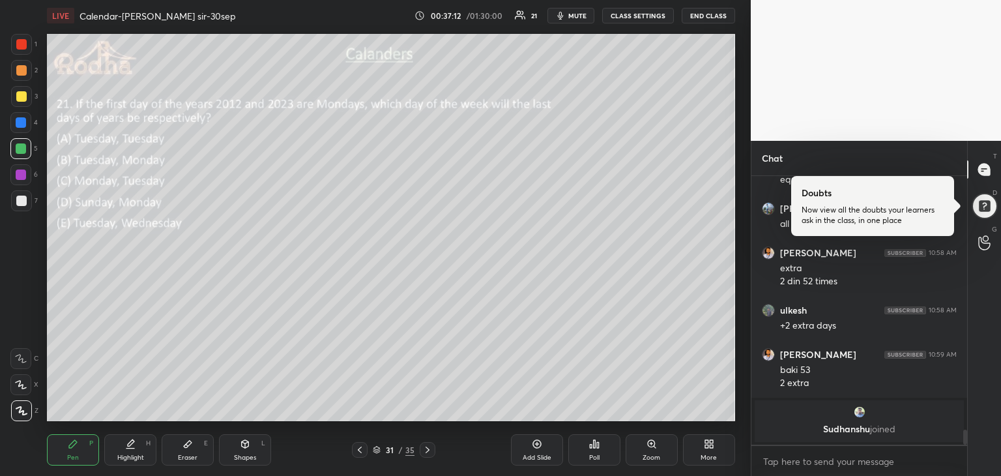
click at [24, 205] on div at bounding box center [21, 201] width 10 height 10
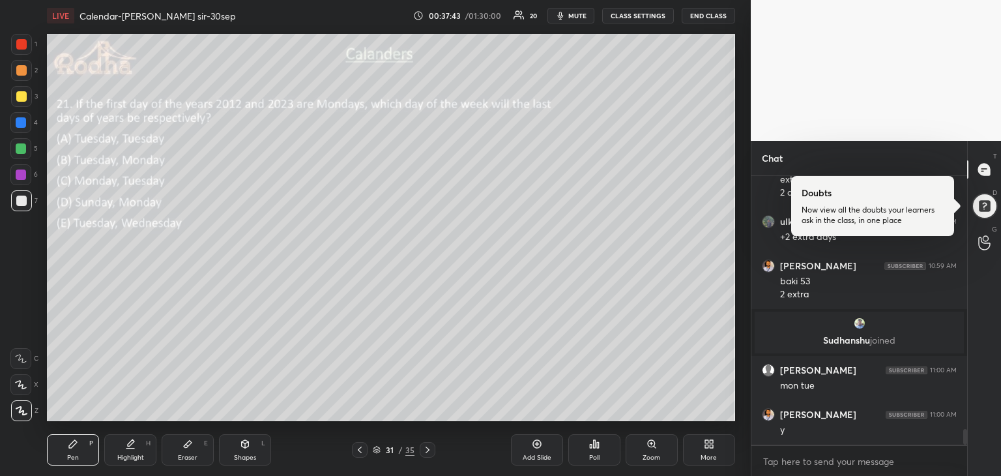
scroll to position [4385, 0]
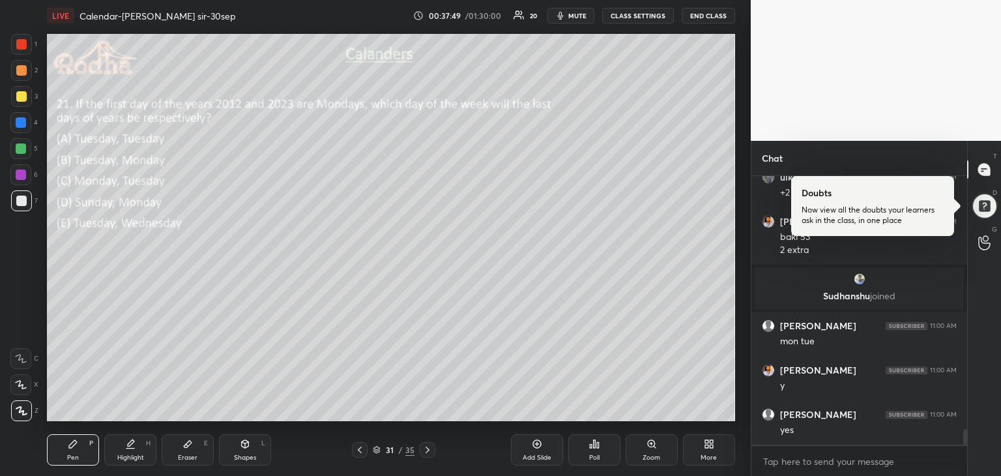
click at [22, 152] on div at bounding box center [21, 148] width 10 height 10
click at [23, 203] on div at bounding box center [21, 201] width 10 height 10
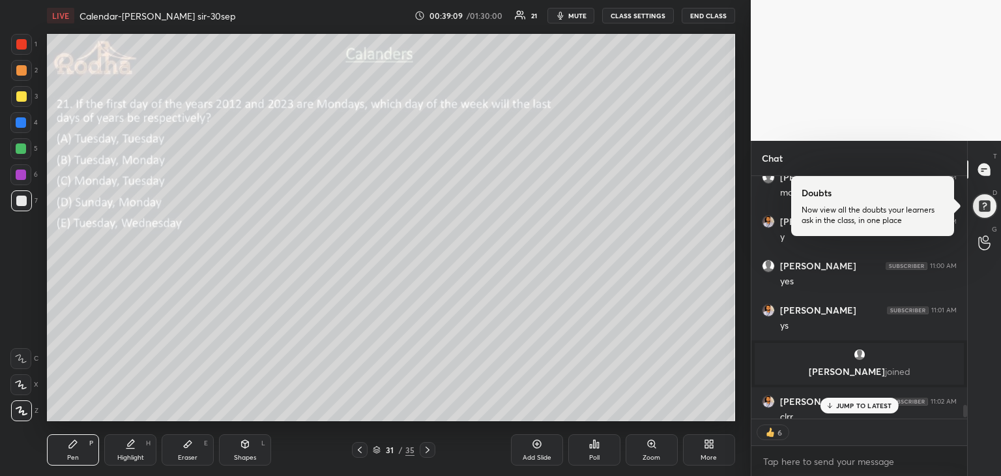
scroll to position [4489, 0]
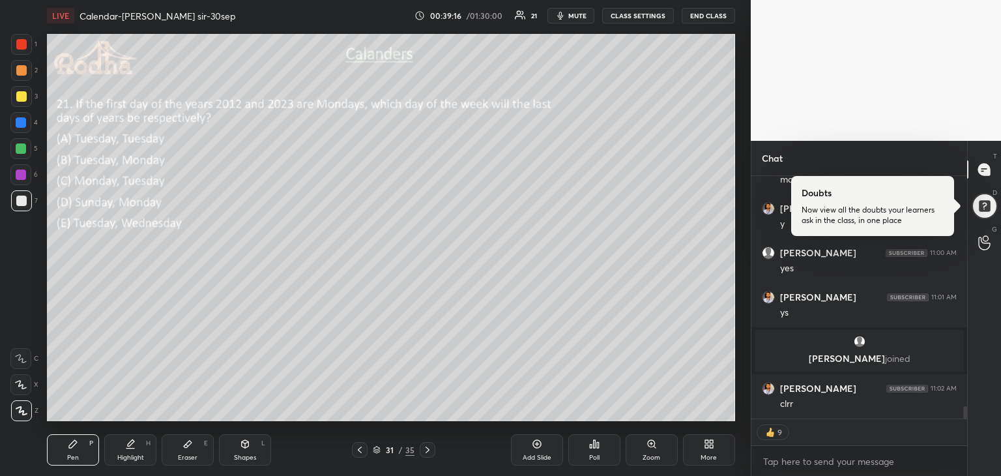
click at [21, 125] on div at bounding box center [21, 122] width 10 height 10
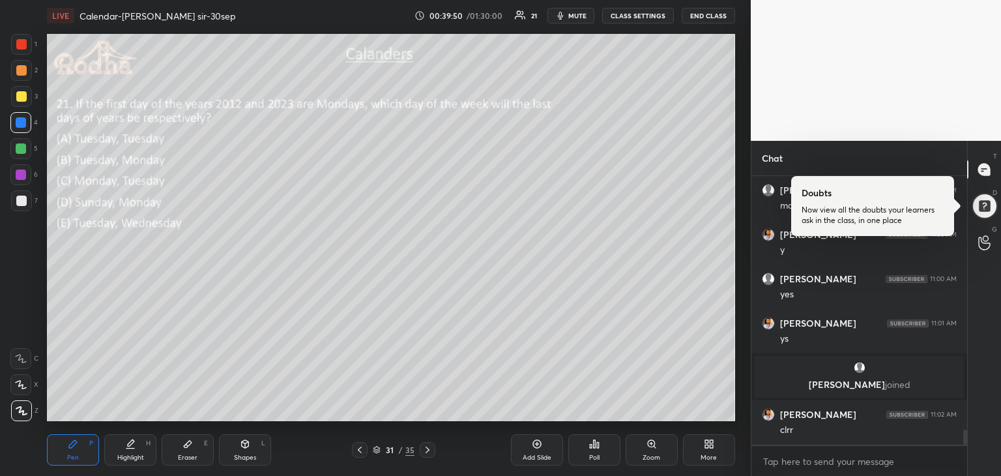
scroll to position [4510, 0]
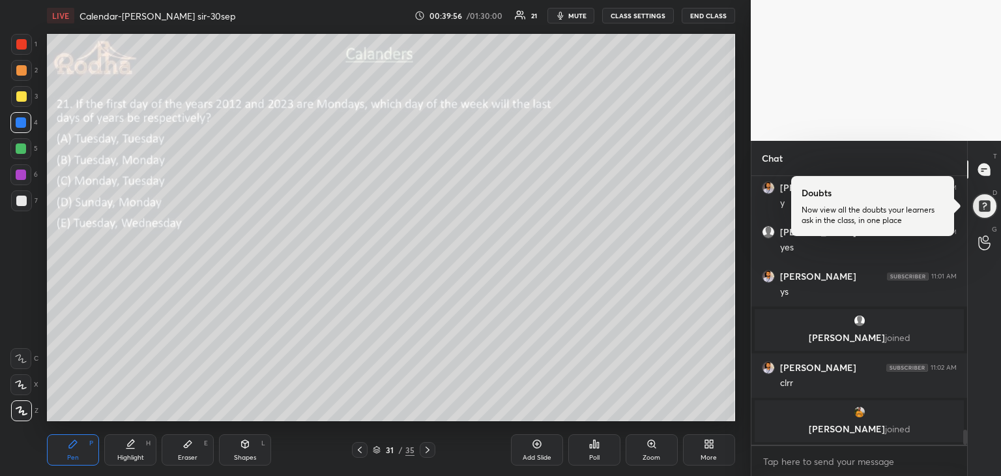
click at [433, 452] on div at bounding box center [428, 450] width 16 height 16
click at [358, 450] on icon at bounding box center [360, 449] width 4 height 7
click at [428, 449] on icon at bounding box center [428, 449] width 4 height 7
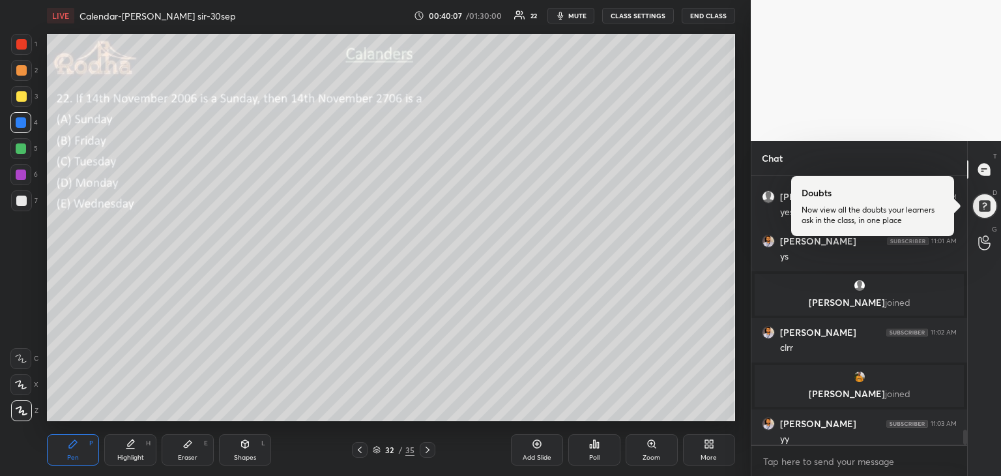
scroll to position [4519, 0]
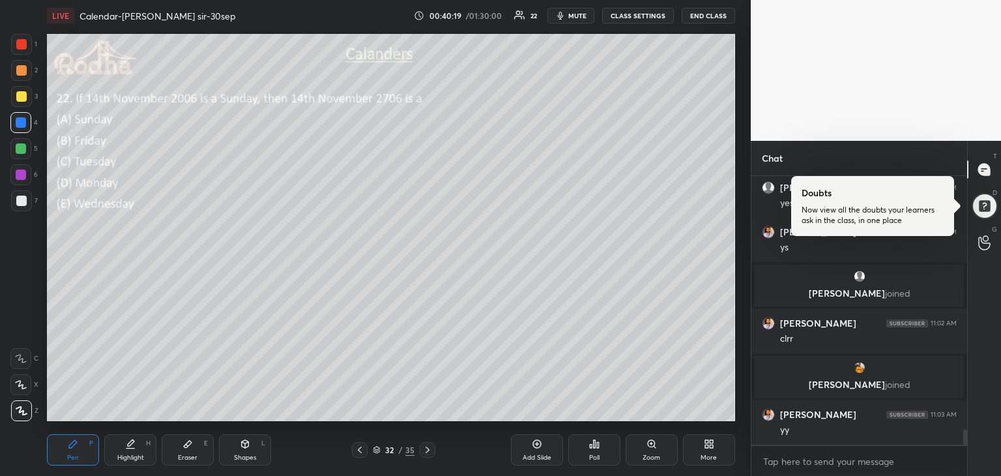
click at [593, 452] on div "Poll" at bounding box center [594, 449] width 52 height 31
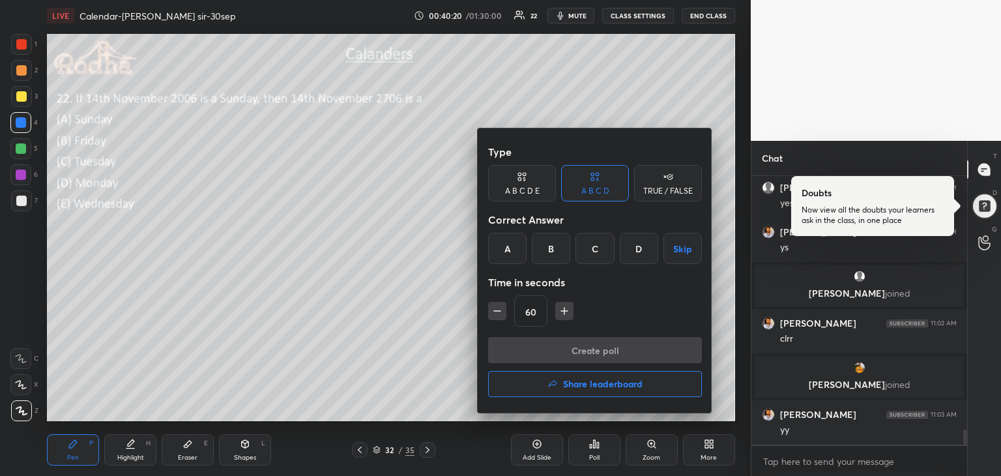
click at [634, 254] on div "D" at bounding box center [639, 248] width 38 height 31
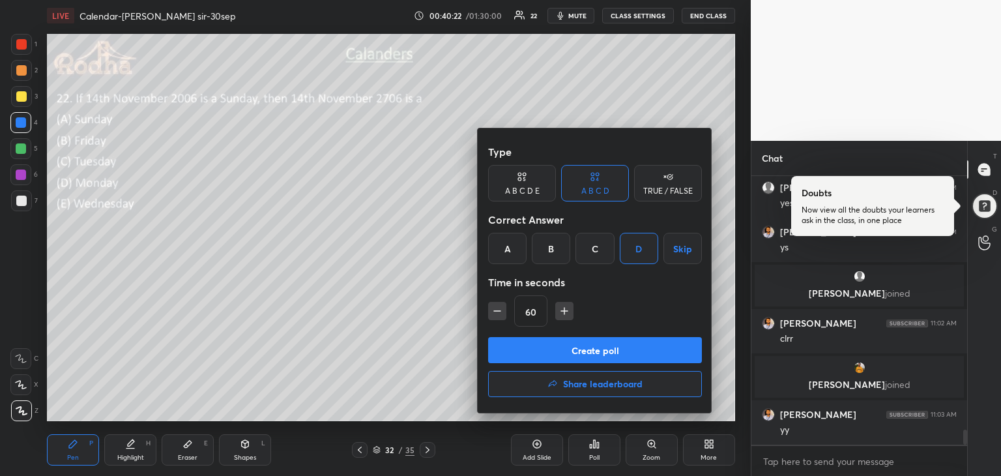
click at [623, 349] on button "Create poll" at bounding box center [595, 350] width 214 height 26
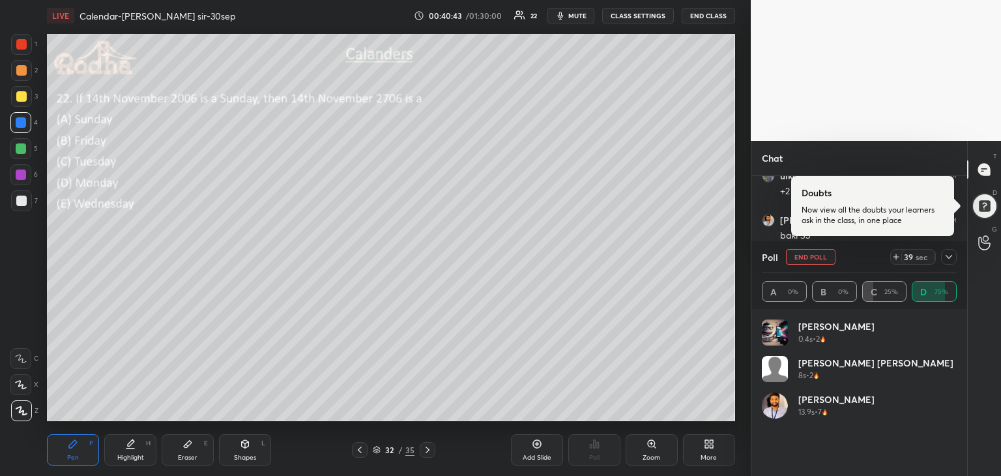
scroll to position [4667, 0]
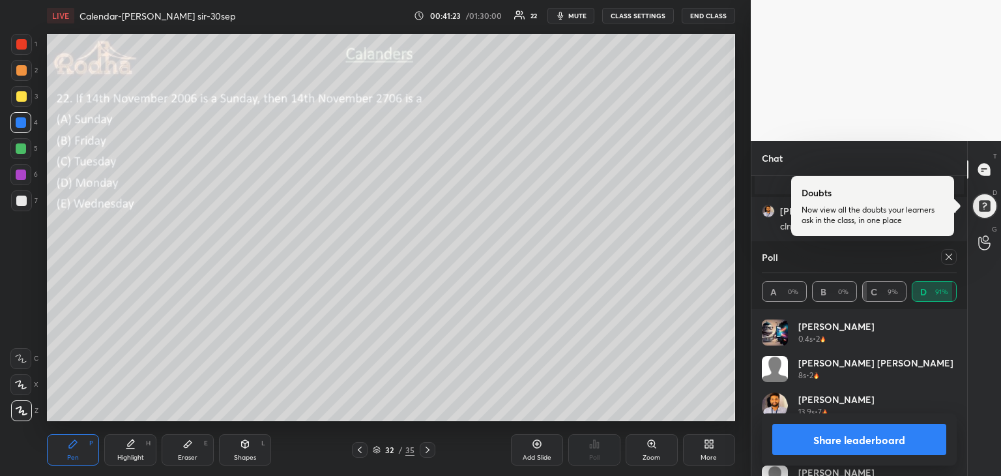
click at [871, 435] on button "Share leaderboard" at bounding box center [859, 439] width 174 height 31
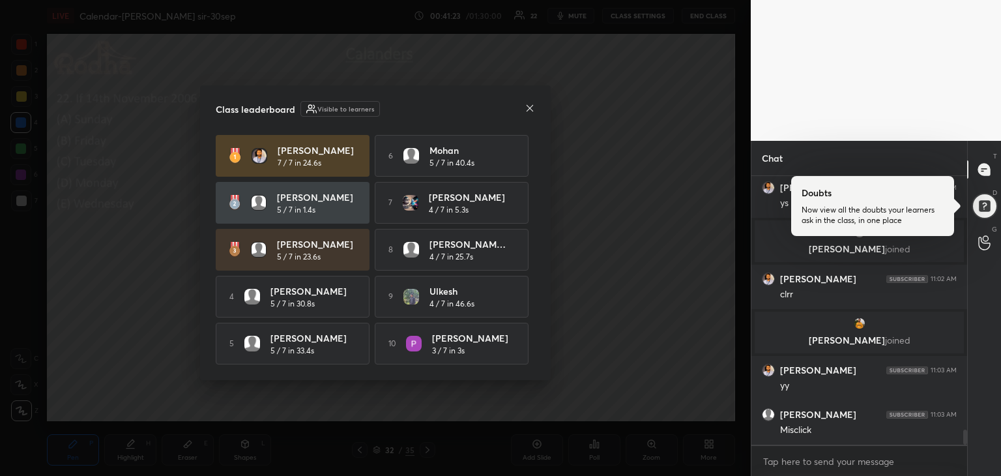
scroll to position [3, 4]
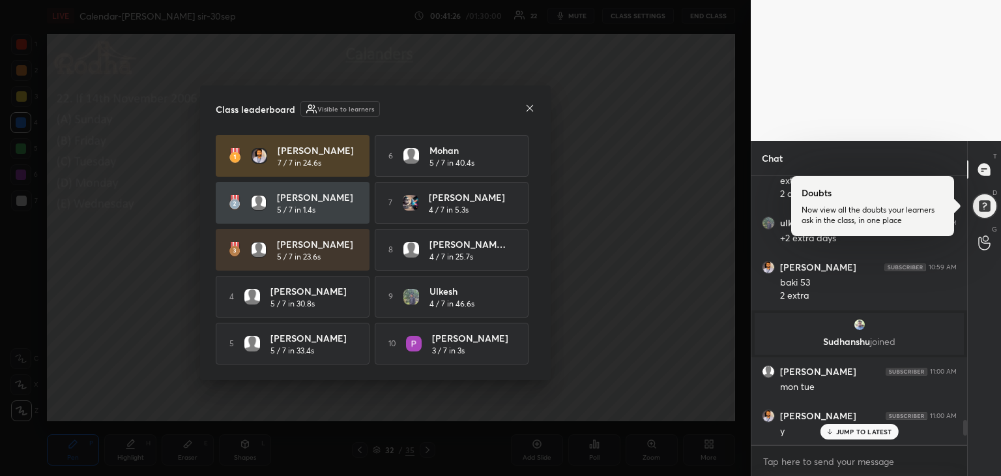
click at [525, 103] on icon at bounding box center [530, 108] width 10 height 10
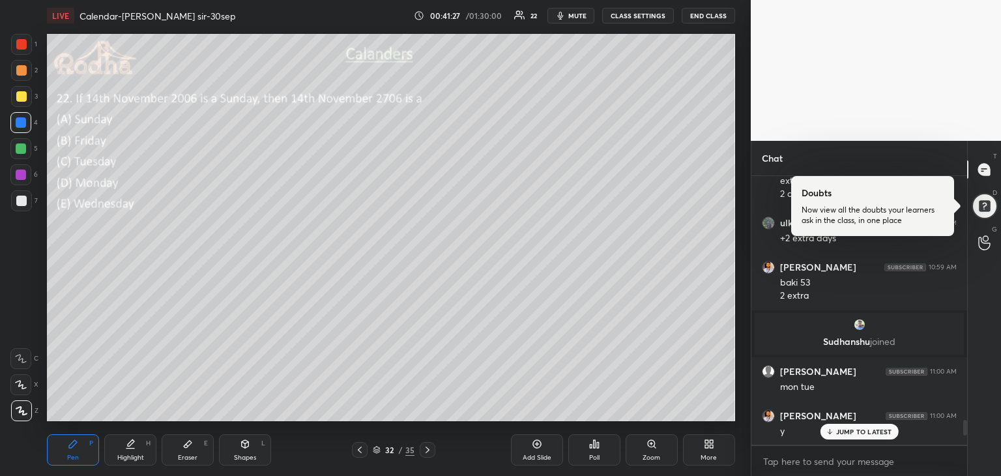
click at [854, 426] on div "JUMP TO LATEST" at bounding box center [859, 432] width 78 height 16
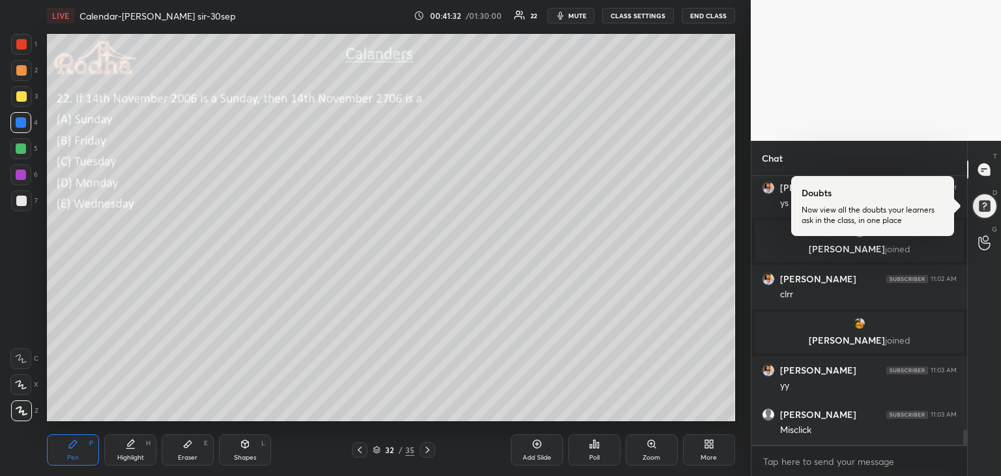
click at [22, 203] on div at bounding box center [21, 201] width 10 height 10
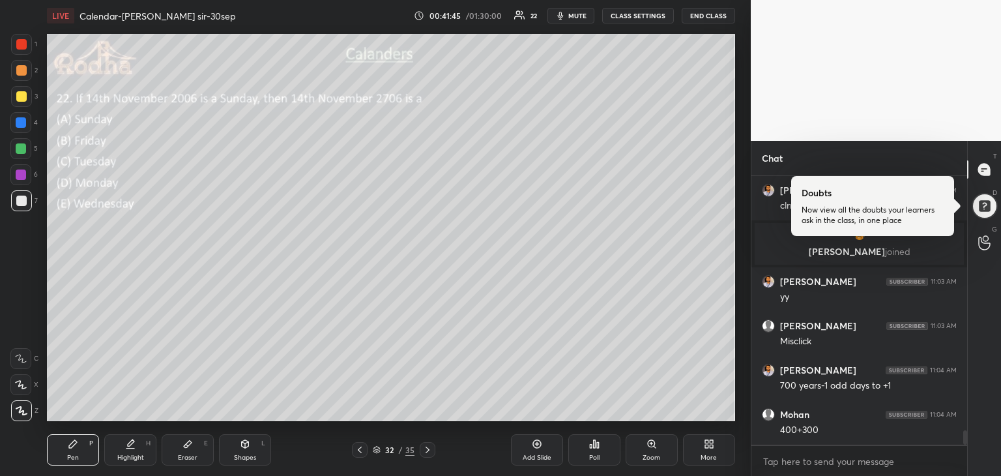
scroll to position [4744, 0]
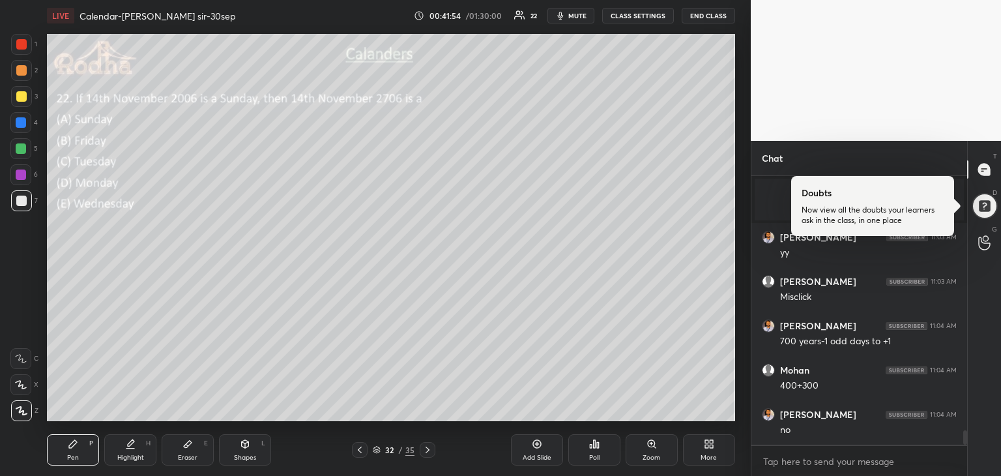
click at [35, 113] on div "4" at bounding box center [23, 122] width 27 height 21
click at [23, 95] on div at bounding box center [21, 96] width 10 height 10
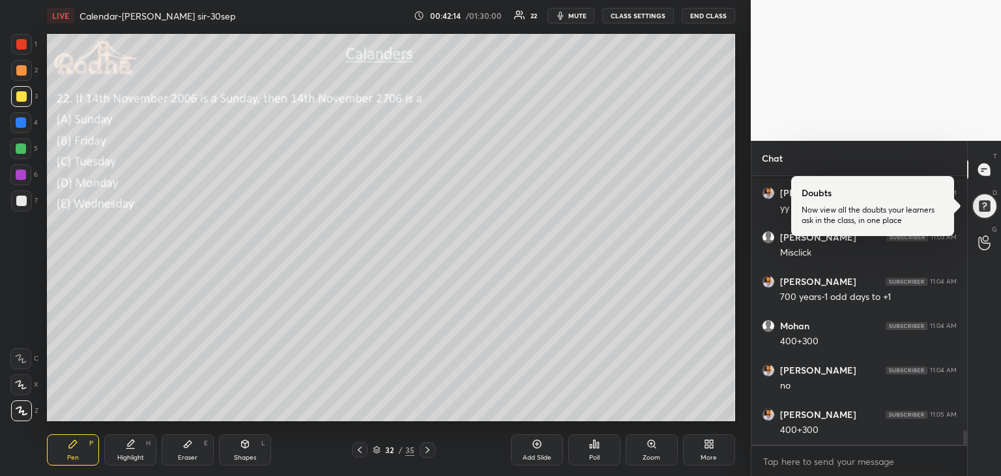
click at [21, 152] on div at bounding box center [21, 148] width 10 height 10
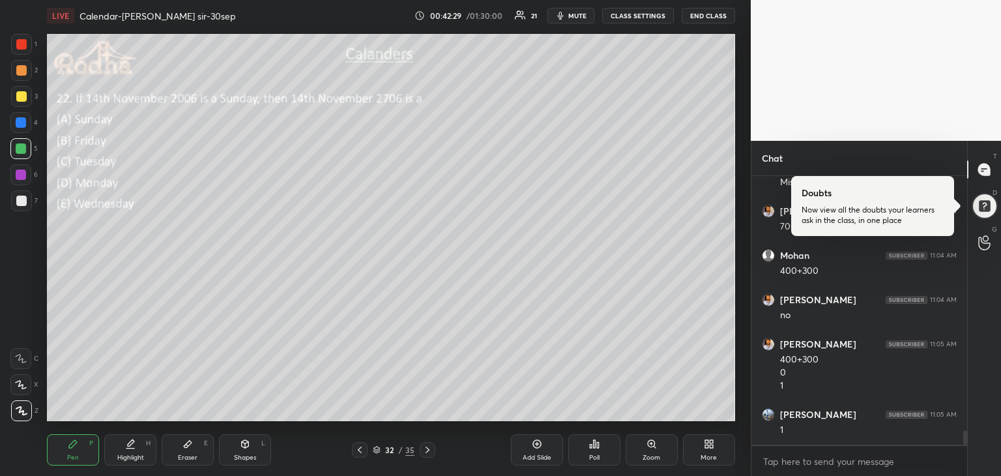
scroll to position [4903, 0]
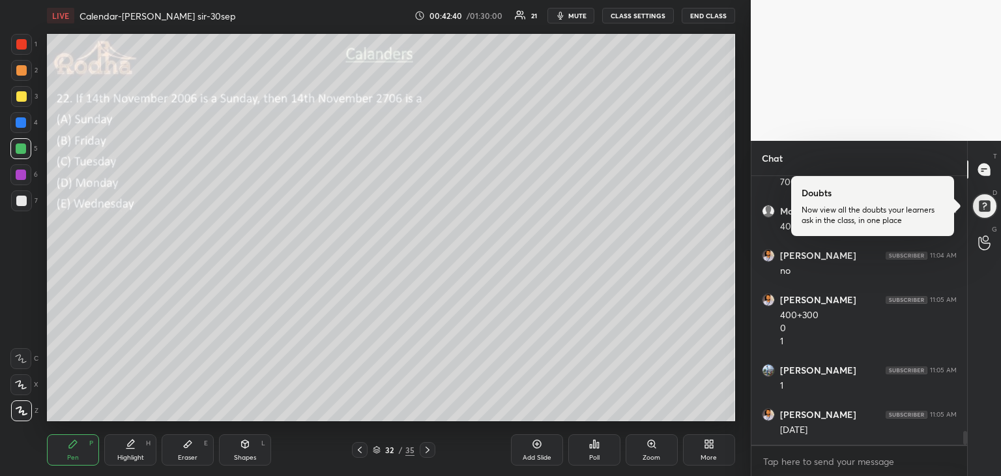
click at [23, 46] on div at bounding box center [21, 44] width 10 height 10
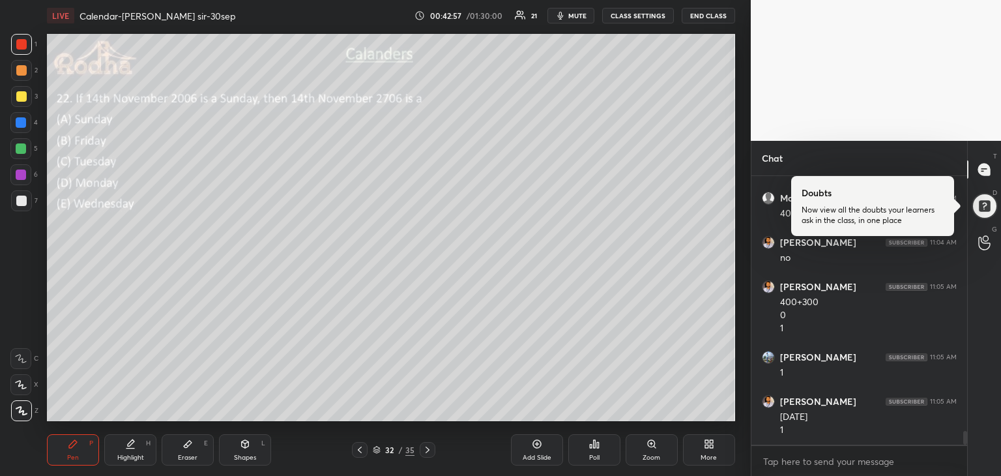
scroll to position [4929, 0]
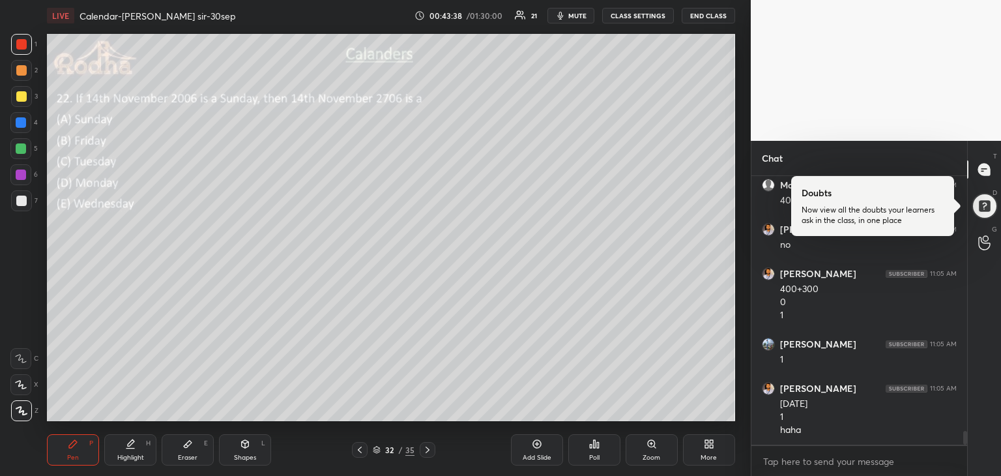
click at [428, 450] on icon at bounding box center [427, 450] width 10 height 10
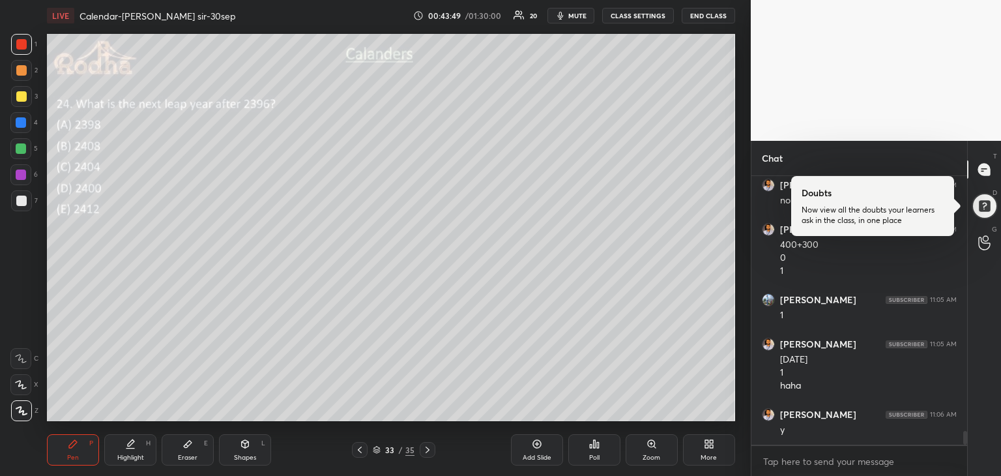
click at [611, 454] on div "Poll" at bounding box center [594, 449] width 52 height 31
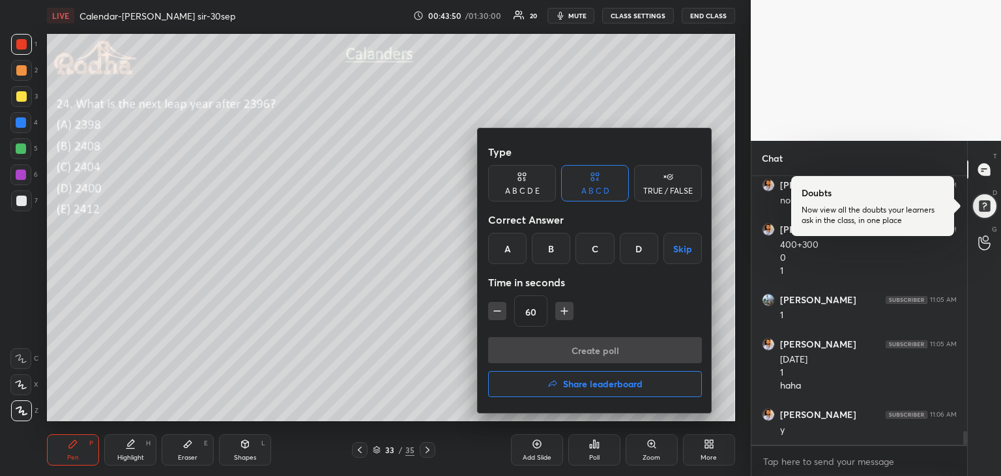
click at [645, 241] on div "D" at bounding box center [639, 248] width 38 height 31
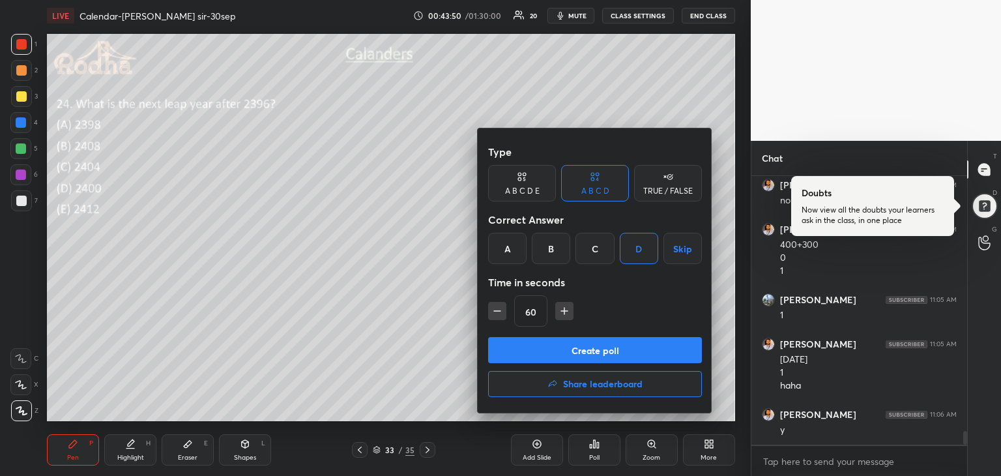
click at [628, 359] on button "Create poll" at bounding box center [595, 350] width 214 height 26
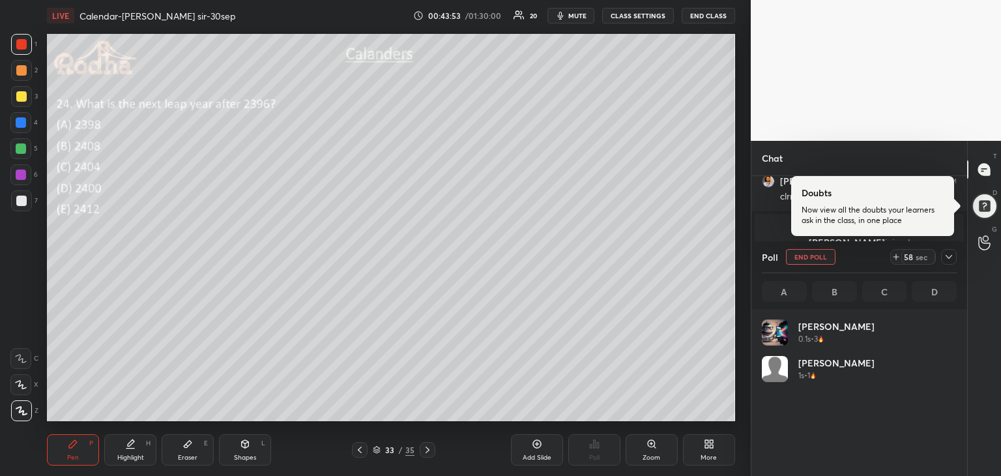
scroll to position [153, 191]
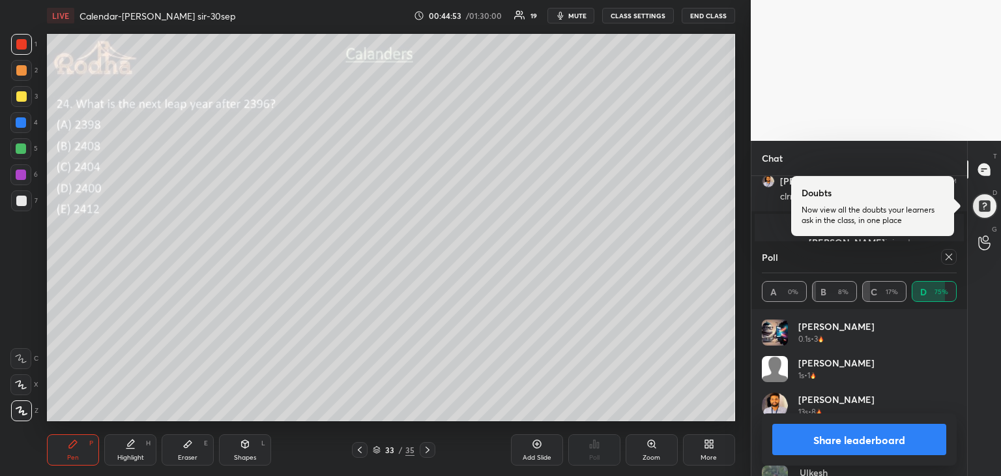
click at [871, 442] on button "Share leaderboard" at bounding box center [859, 439] width 174 height 31
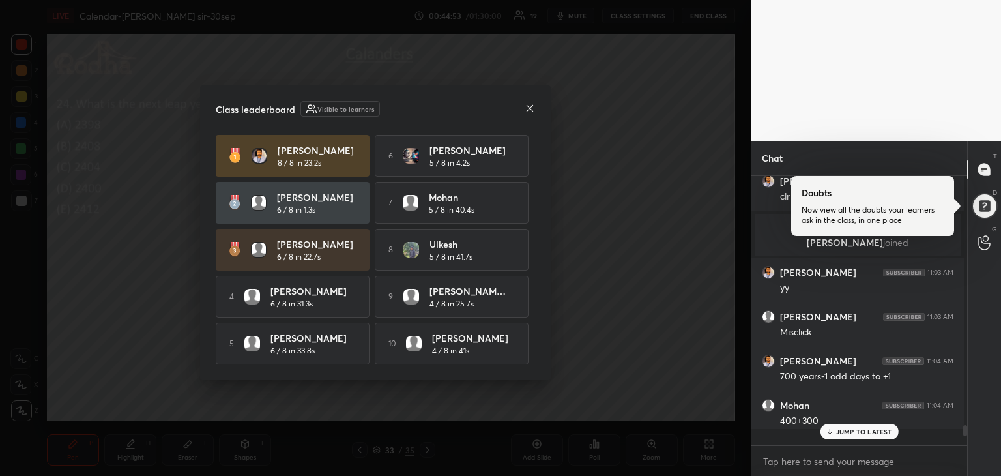
scroll to position [261, 209]
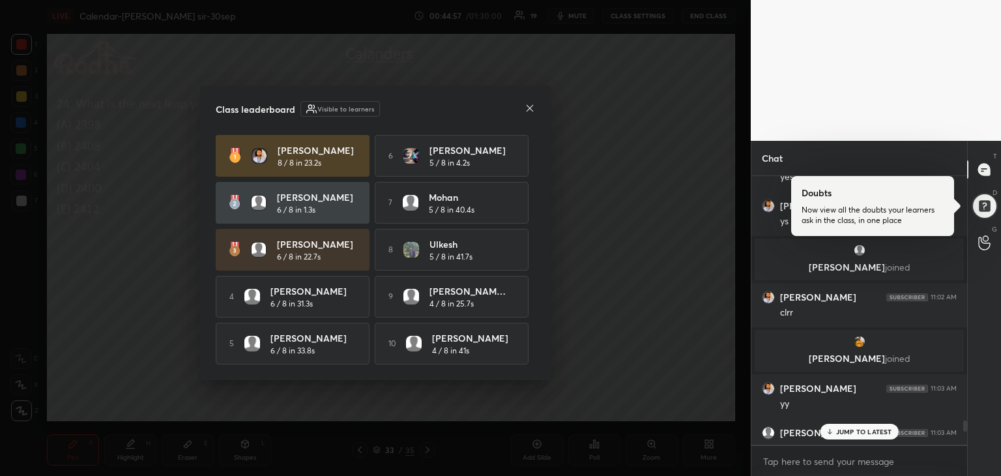
click at [866, 436] on div "JUMP TO LATEST" at bounding box center [859, 432] width 78 height 16
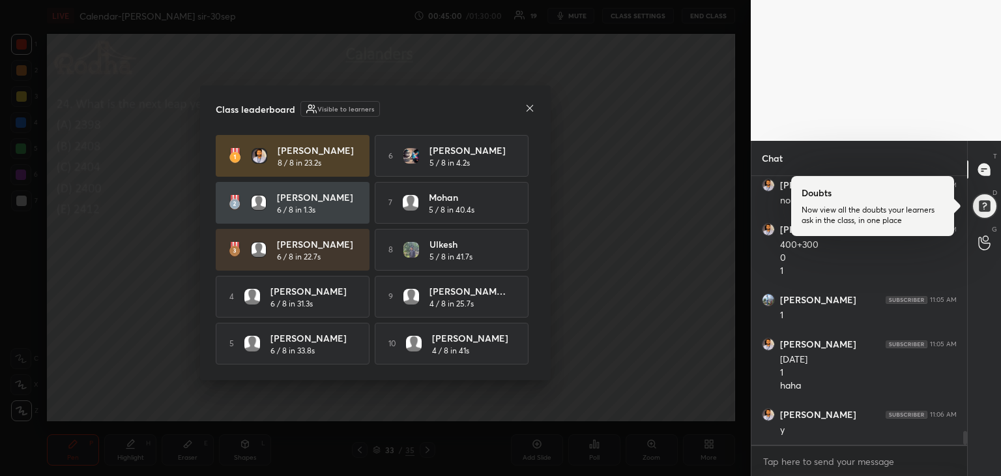
click at [530, 109] on icon at bounding box center [530, 108] width 10 height 10
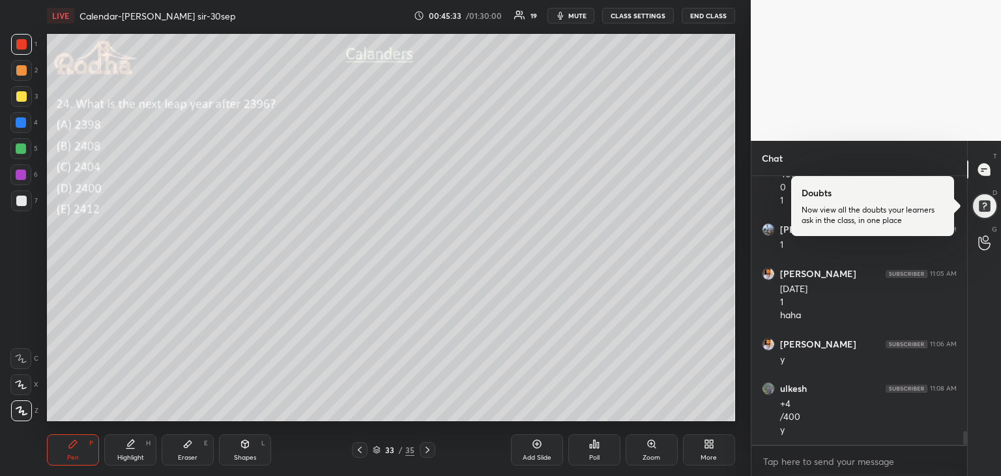
scroll to position [5017, 0]
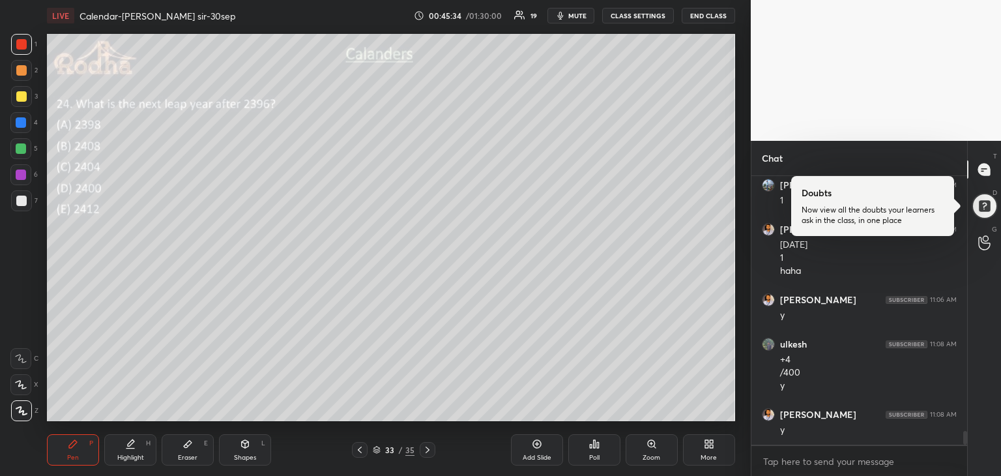
click at [430, 452] on icon at bounding box center [427, 450] width 10 height 10
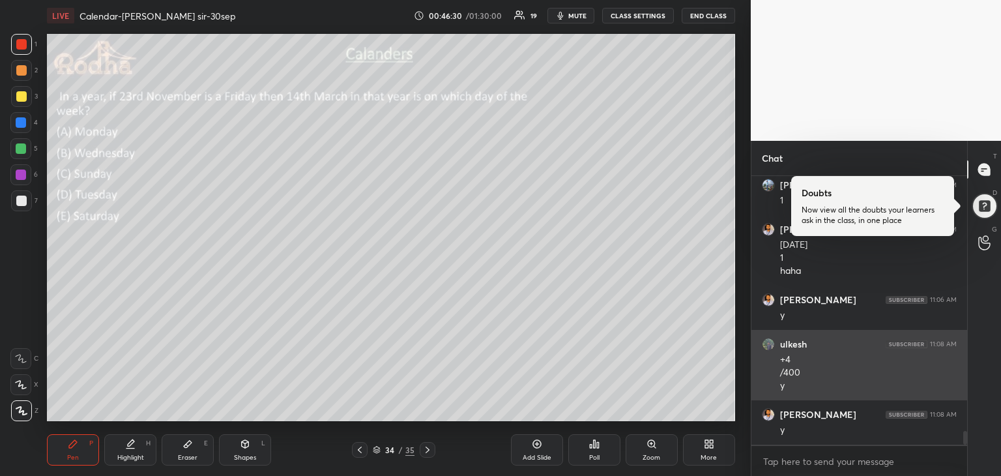
scroll to position [5062, 0]
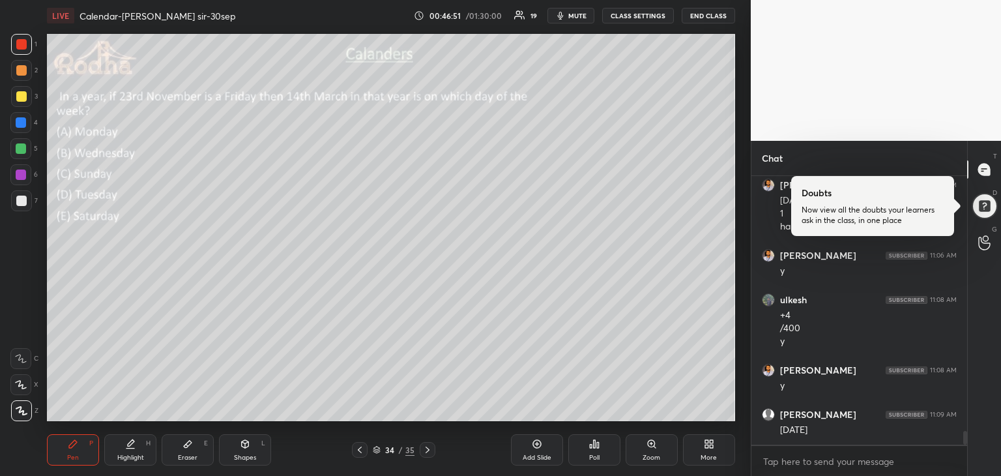
click at [23, 202] on div at bounding box center [21, 201] width 10 height 10
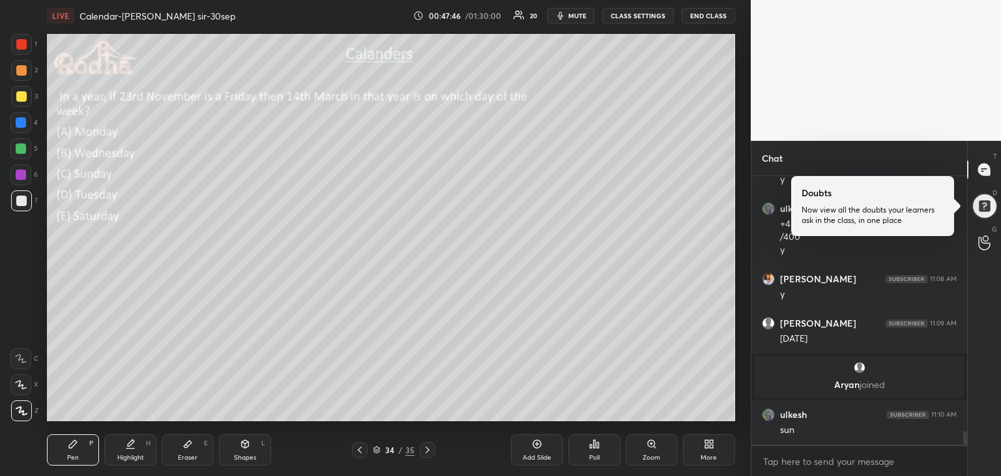
scroll to position [4994, 0]
click at [24, 147] on div at bounding box center [21, 148] width 10 height 10
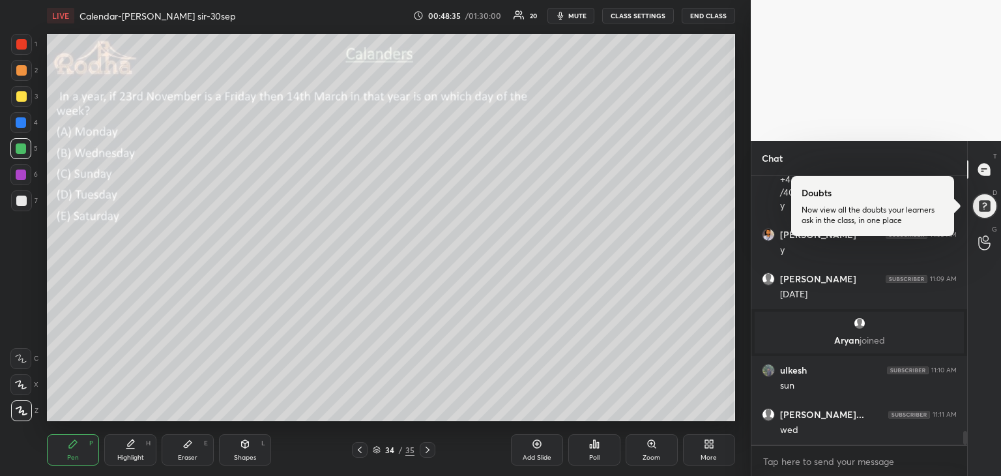
scroll to position [5083, 0]
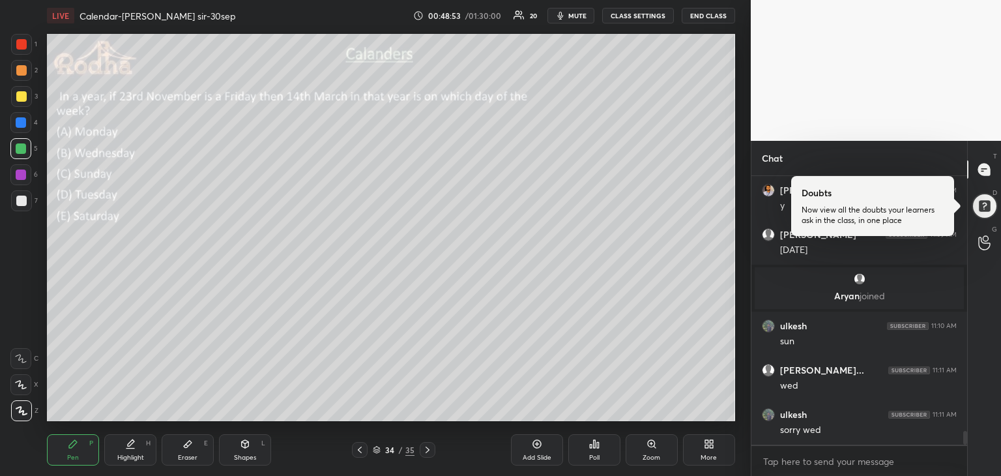
click at [20, 121] on div at bounding box center [21, 122] width 10 height 10
click at [21, 153] on div at bounding box center [21, 148] width 10 height 10
click at [23, 97] on div at bounding box center [21, 96] width 10 height 10
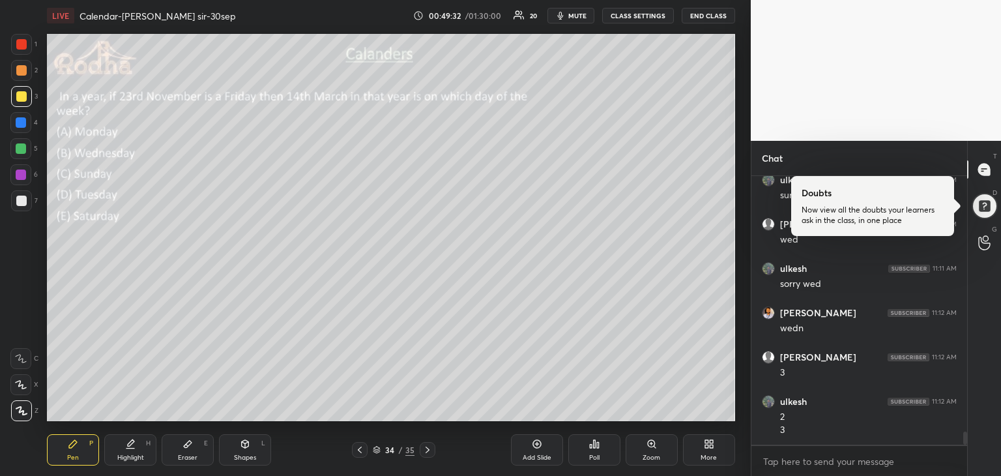
scroll to position [5242, 0]
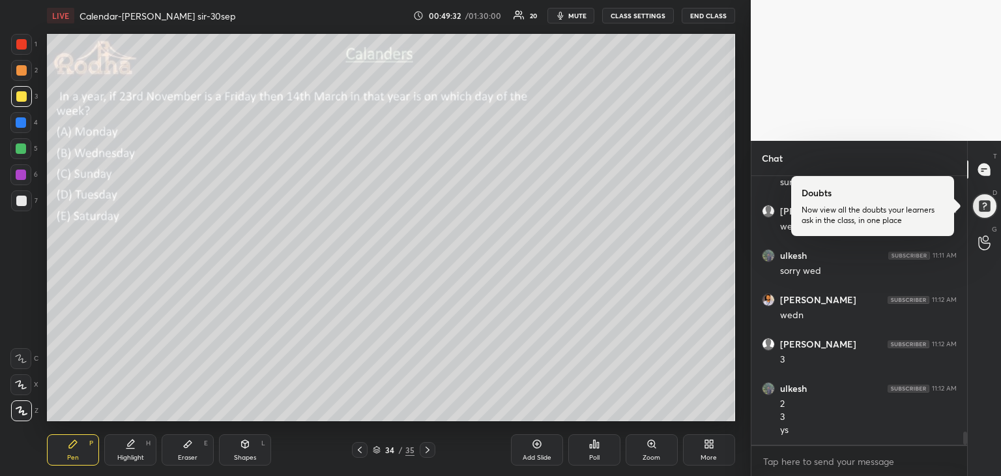
click at [26, 175] on div at bounding box center [20, 174] width 21 height 21
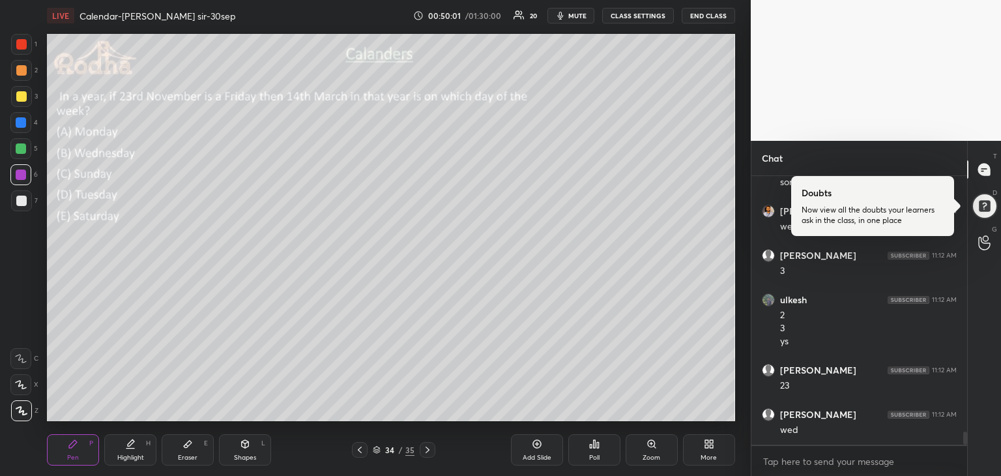
scroll to position [5375, 0]
click at [20, 120] on div at bounding box center [21, 122] width 10 height 10
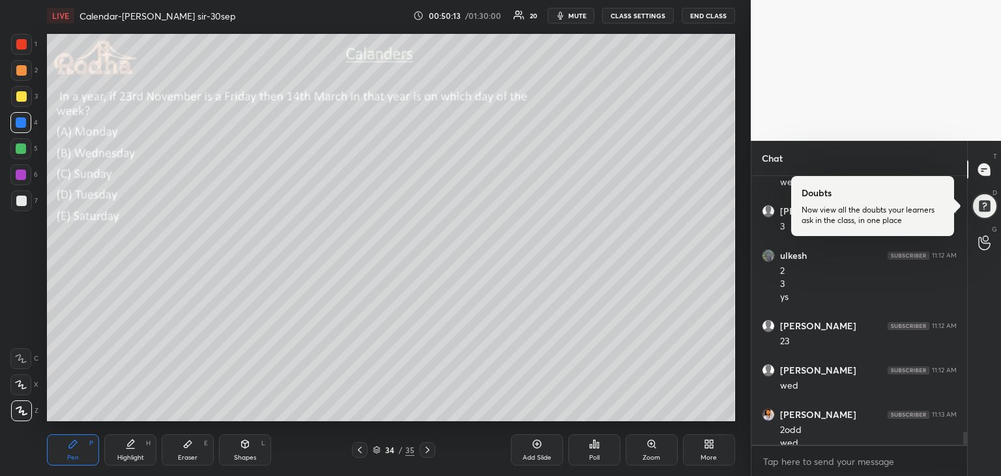
scroll to position [5388, 0]
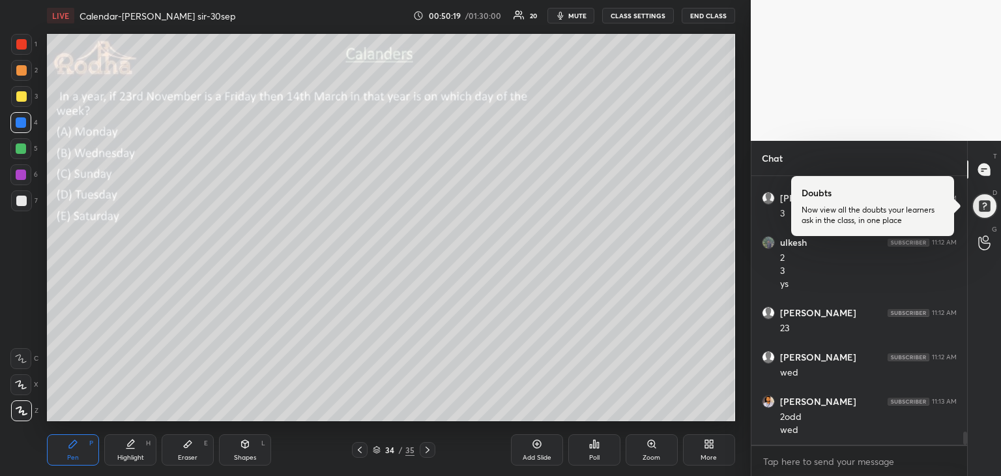
click at [22, 202] on div at bounding box center [21, 201] width 10 height 10
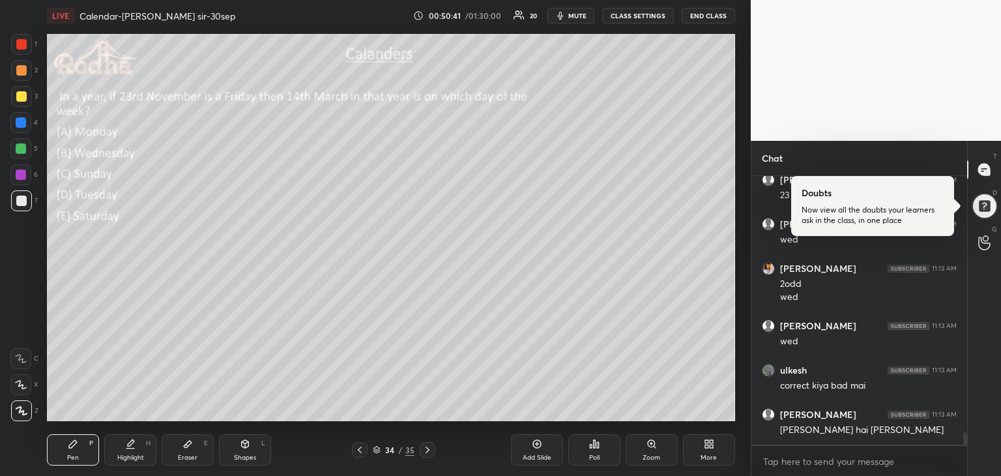
scroll to position [3, 4]
click at [428, 452] on icon at bounding box center [428, 449] width 4 height 7
click at [594, 449] on icon at bounding box center [594, 444] width 10 height 10
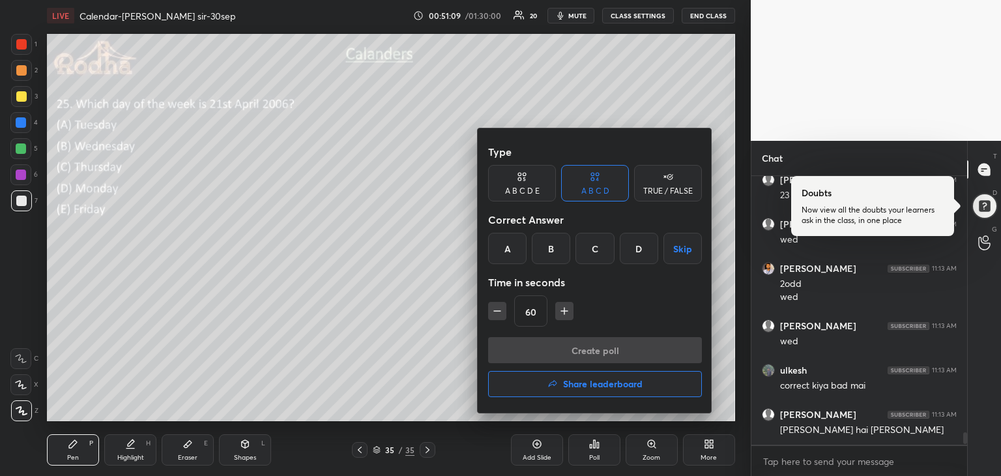
click at [526, 193] on div "A B C D E" at bounding box center [522, 191] width 35 height 8
click at [650, 246] on div "E" at bounding box center [649, 248] width 31 height 31
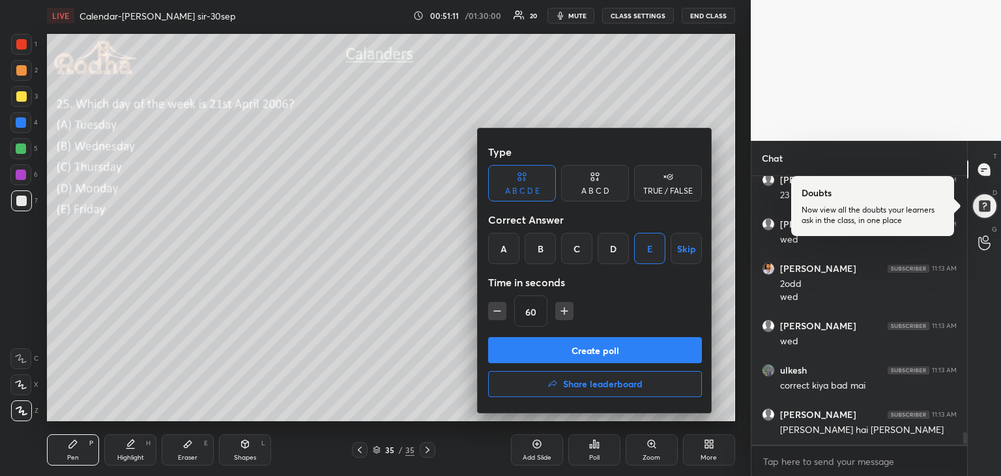
click at [624, 346] on button "Create poll" at bounding box center [595, 350] width 214 height 26
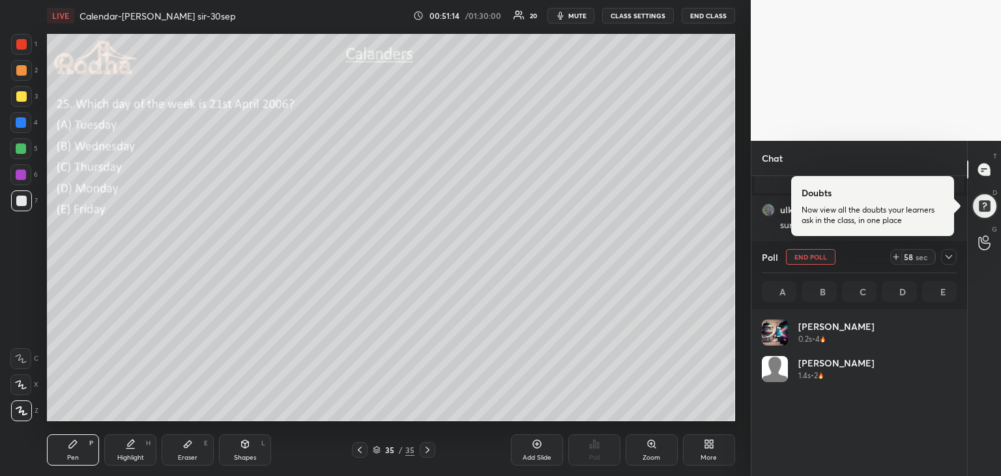
scroll to position [153, 191]
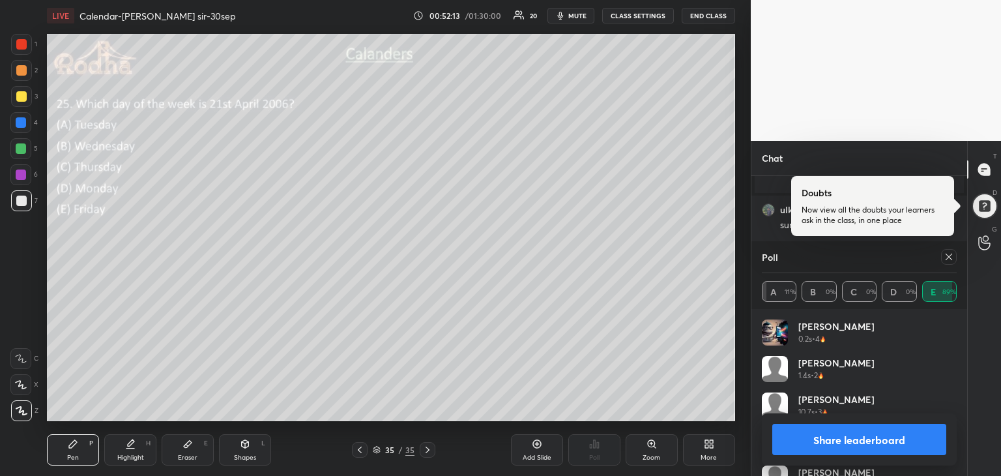
click at [871, 442] on button "Share leaderboard" at bounding box center [859, 439] width 174 height 31
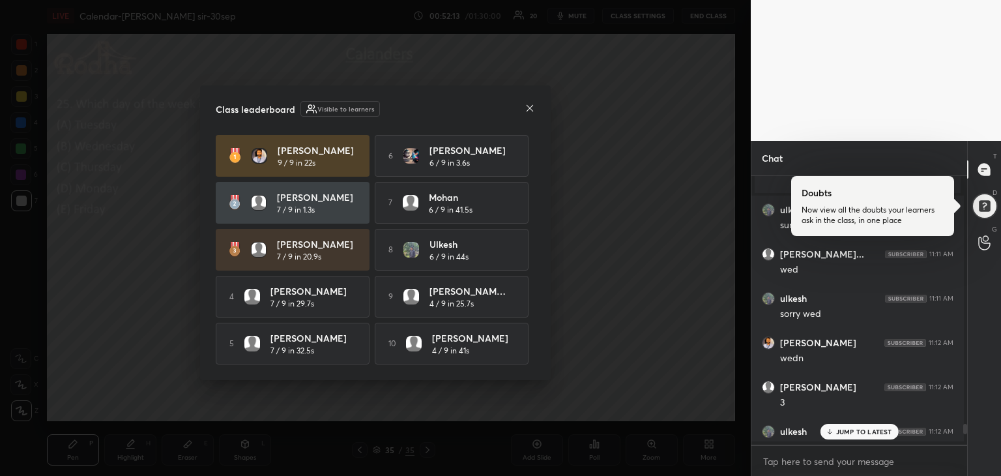
scroll to position [297, 212]
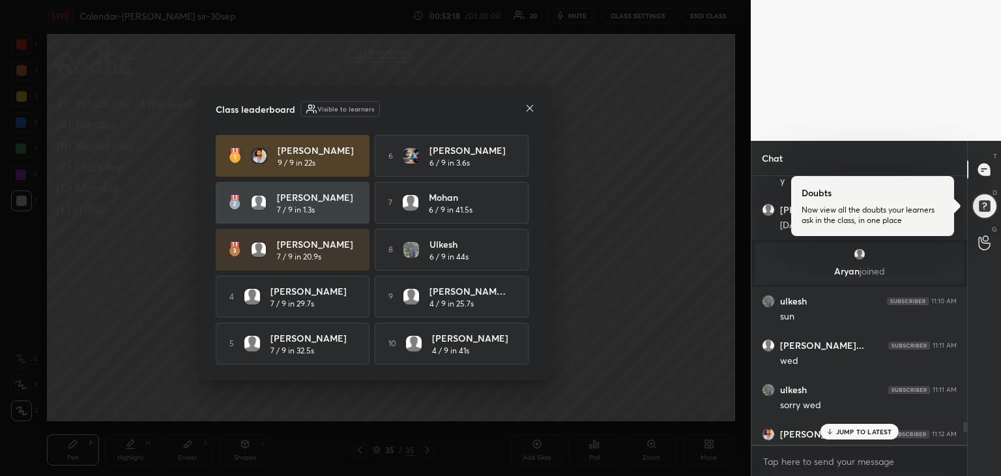
click at [530, 104] on icon at bounding box center [530, 108] width 10 height 10
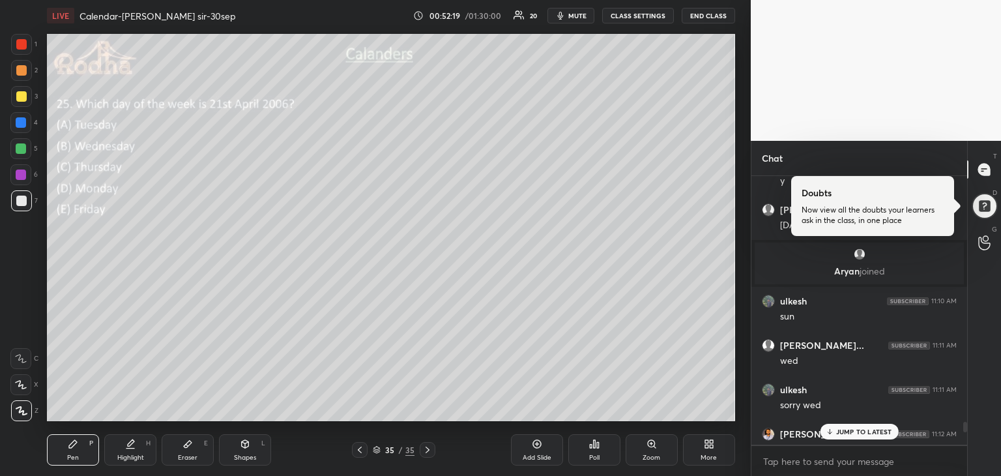
click at [860, 436] on div "JUMP TO LATEST" at bounding box center [859, 432] width 78 height 16
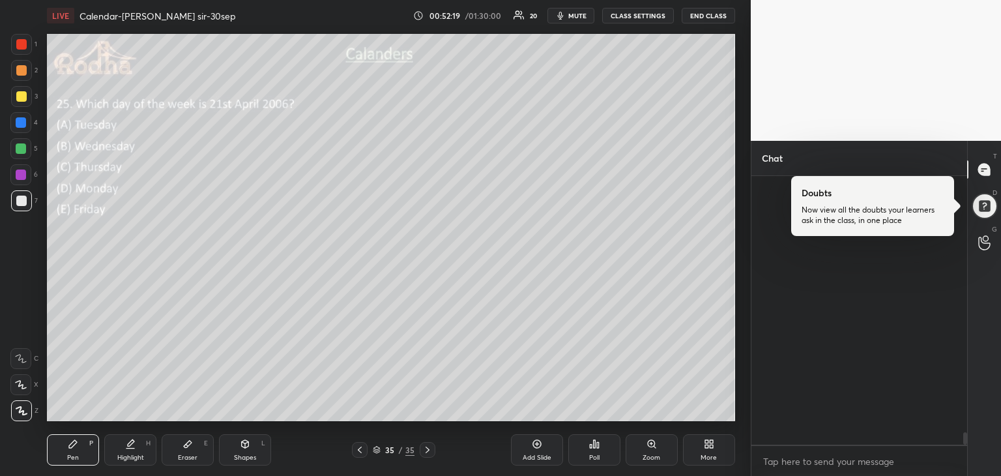
scroll to position [5457, 0]
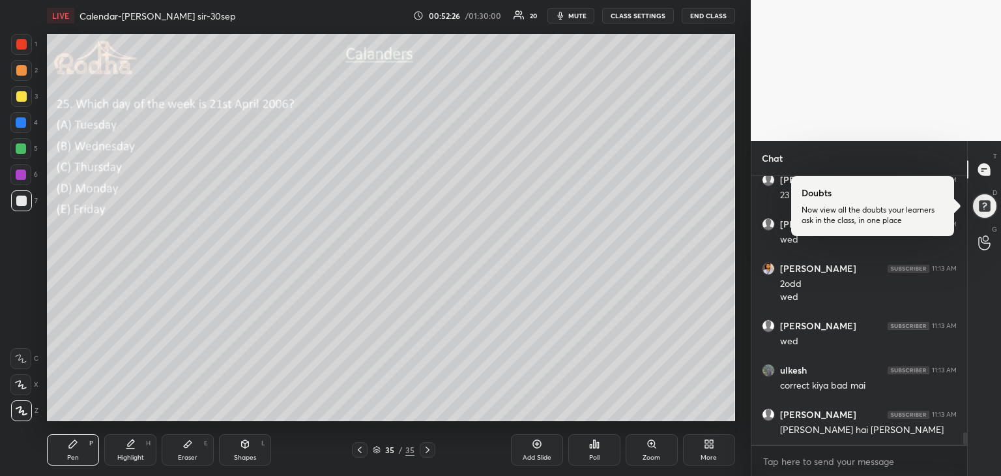
click at [180, 451] on div "Eraser E" at bounding box center [188, 449] width 52 height 31
click at [68, 452] on div "Pen P" at bounding box center [73, 449] width 52 height 31
click at [20, 149] on div at bounding box center [21, 148] width 10 height 10
click at [20, 203] on div at bounding box center [21, 201] width 10 height 10
click at [25, 147] on div at bounding box center [21, 148] width 10 height 10
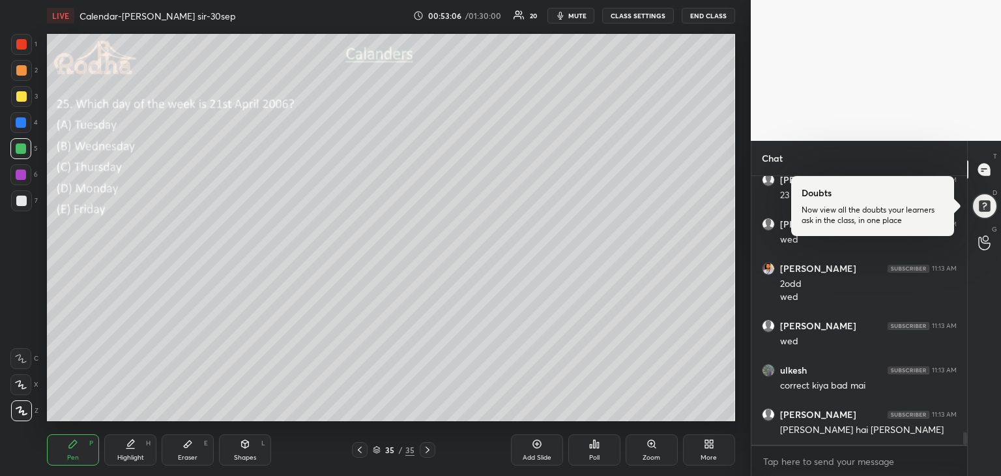
scroll to position [5501, 0]
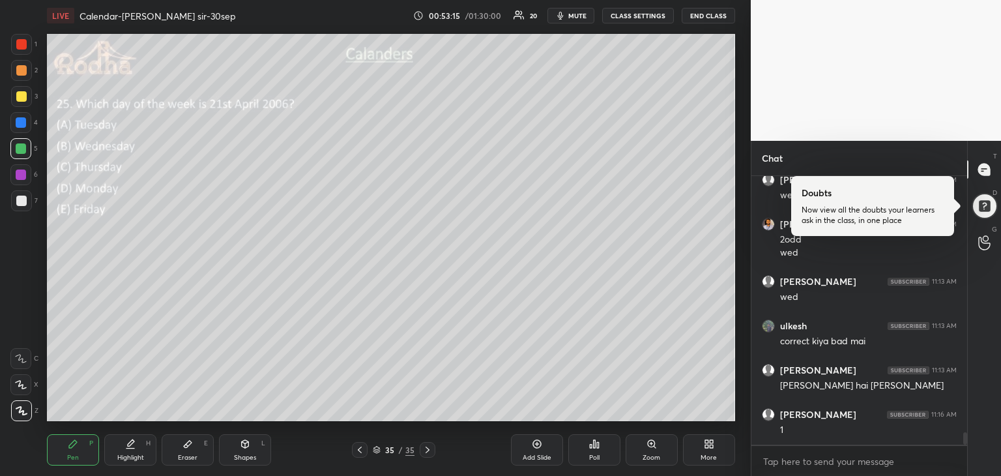
click at [23, 178] on div at bounding box center [21, 174] width 10 height 10
click at [18, 196] on div at bounding box center [21, 201] width 10 height 10
click at [22, 144] on div at bounding box center [21, 148] width 10 height 10
click at [23, 202] on div at bounding box center [21, 201] width 10 height 10
click at [24, 123] on div at bounding box center [21, 122] width 10 height 10
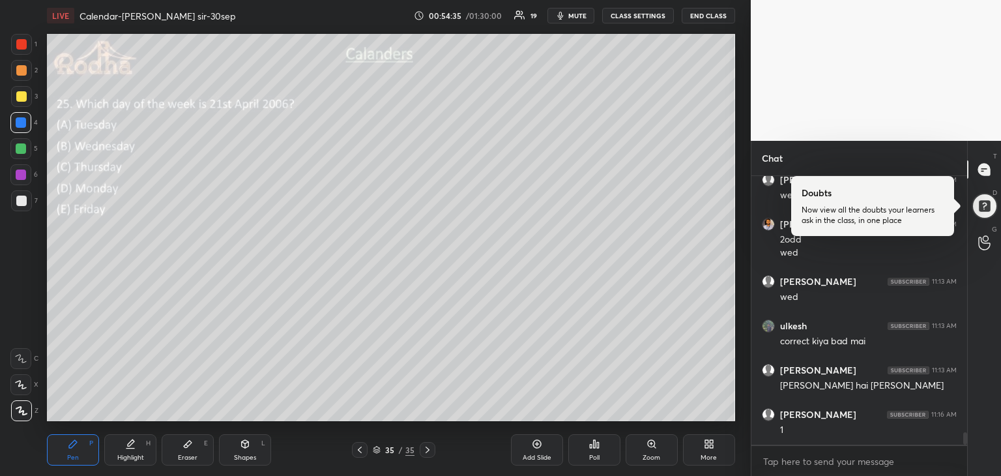
click at [26, 150] on div at bounding box center [21, 148] width 10 height 10
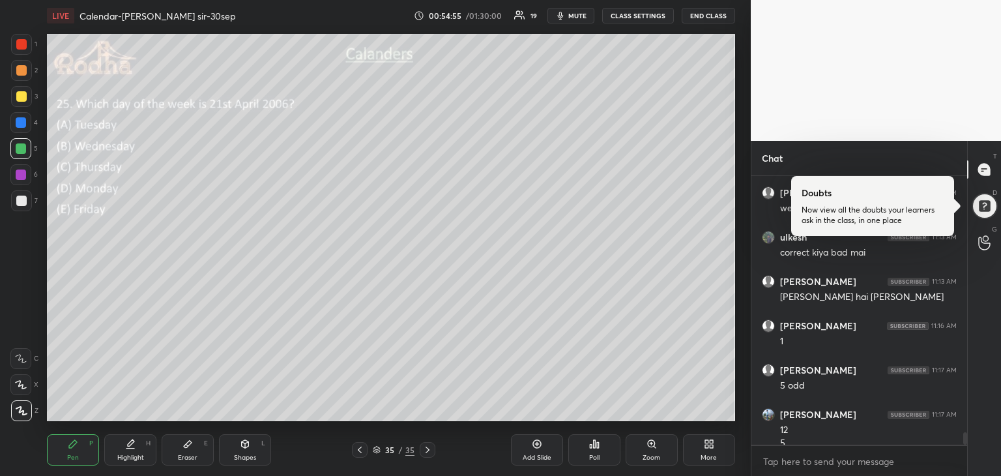
scroll to position [5603, 0]
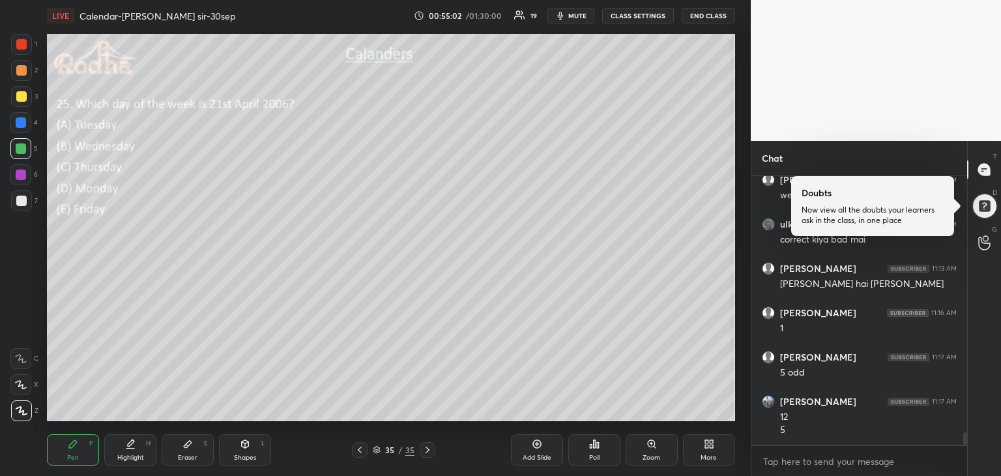
click at [23, 120] on div at bounding box center [21, 122] width 10 height 10
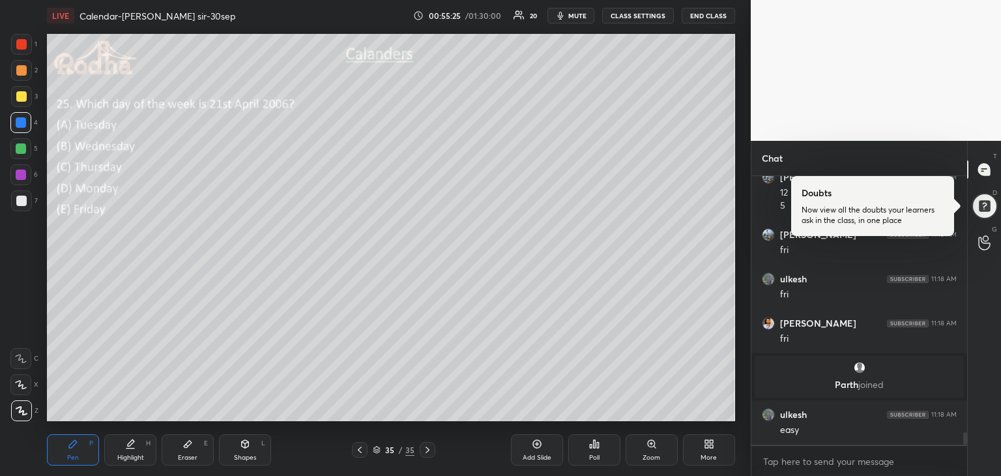
scroll to position [5638, 0]
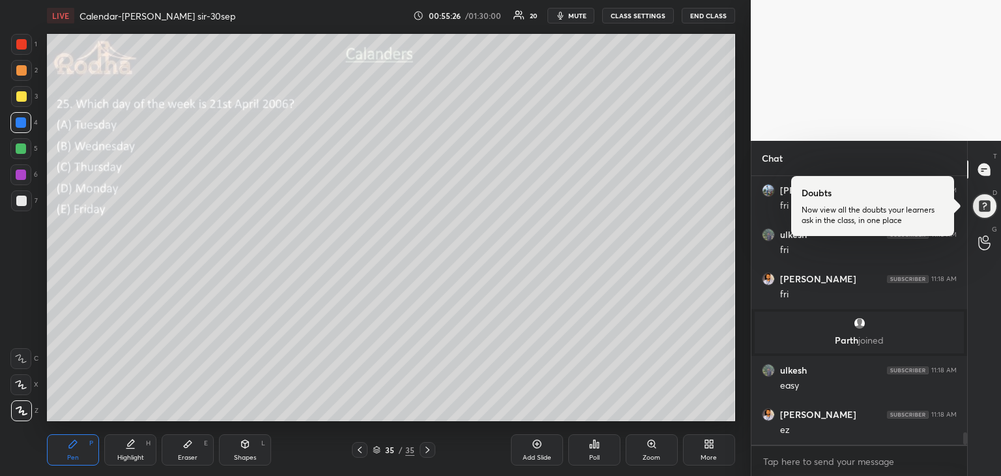
click at [433, 451] on div at bounding box center [428, 450] width 16 height 16
click at [549, 448] on div "Add Slide" at bounding box center [537, 449] width 52 height 31
click at [23, 201] on div at bounding box center [21, 201] width 10 height 10
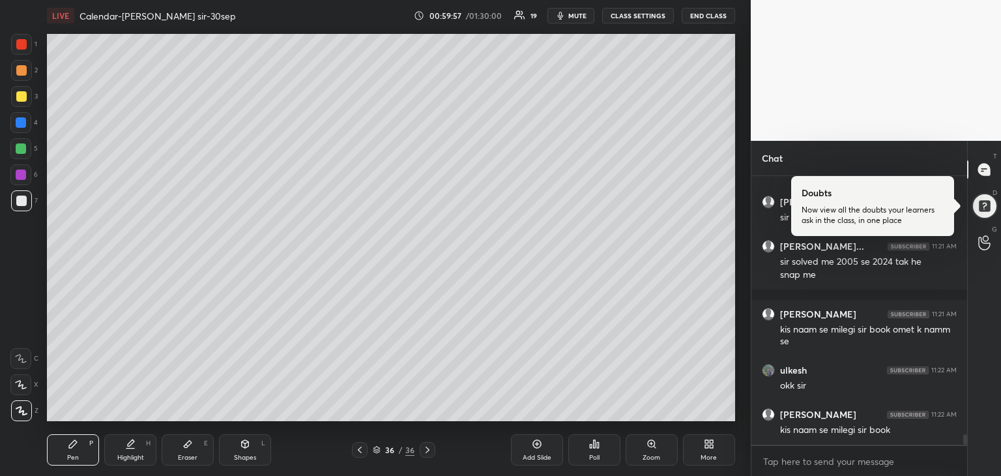
scroll to position [6620, 0]
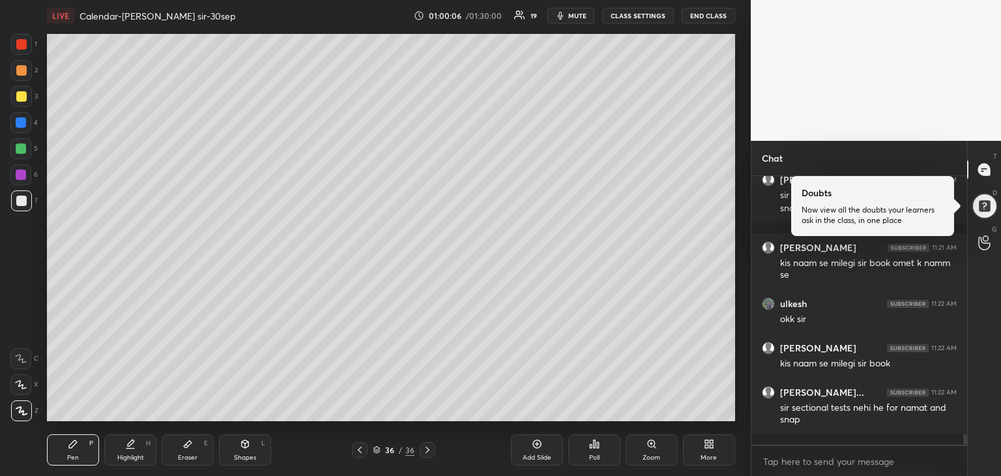
click at [25, 175] on div at bounding box center [21, 174] width 10 height 10
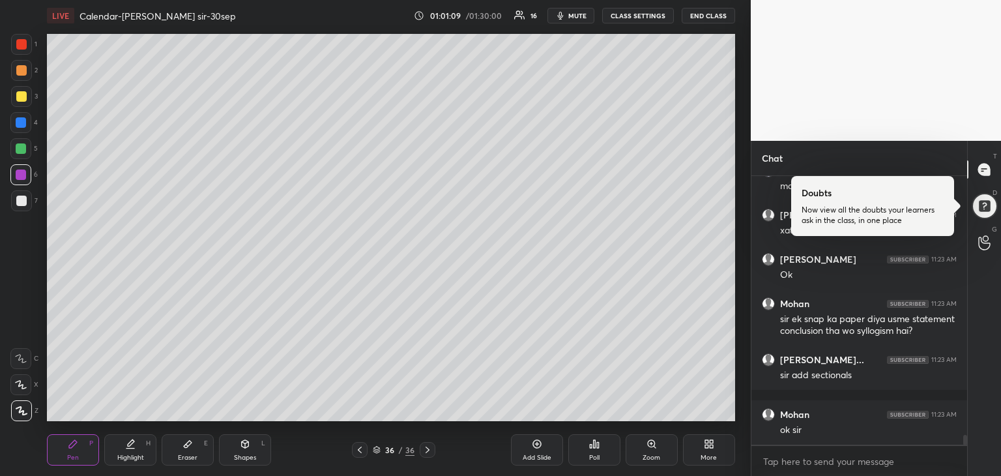
scroll to position [7140, 0]
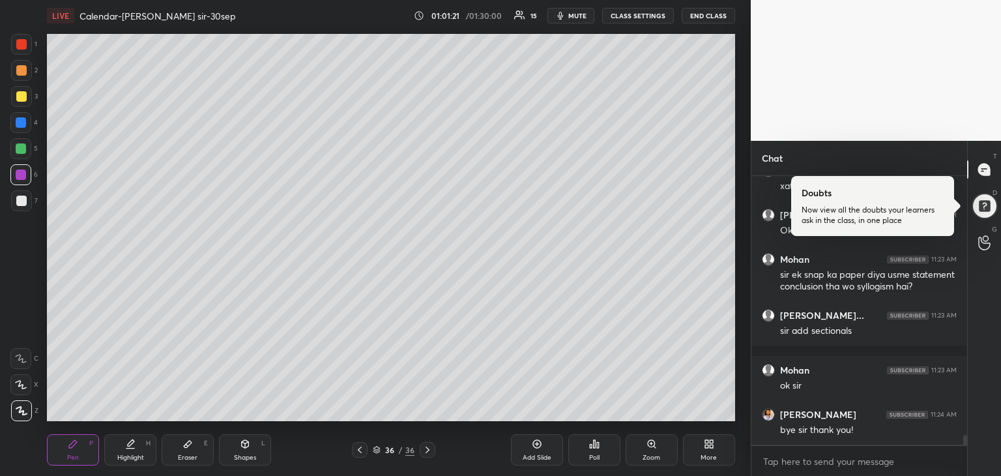
click at [714, 14] on button "END CLASS" at bounding box center [708, 16] width 53 height 16
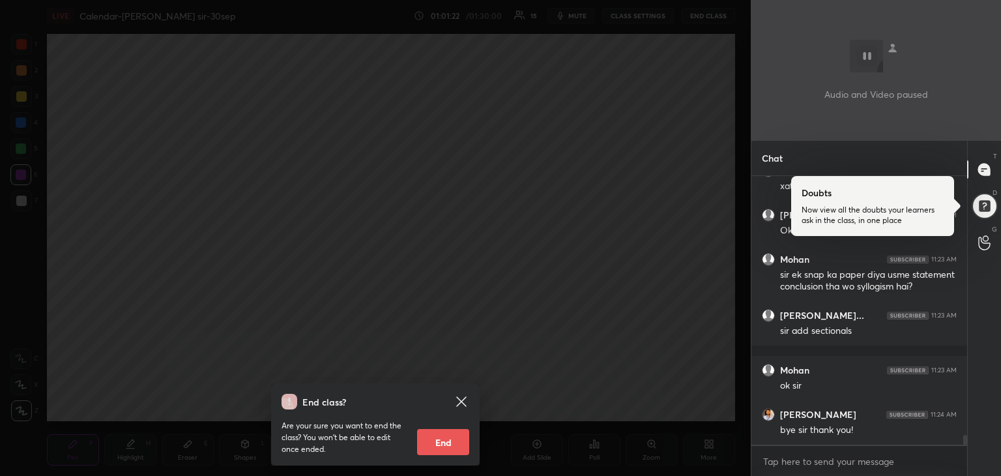
scroll to position [7184, 0]
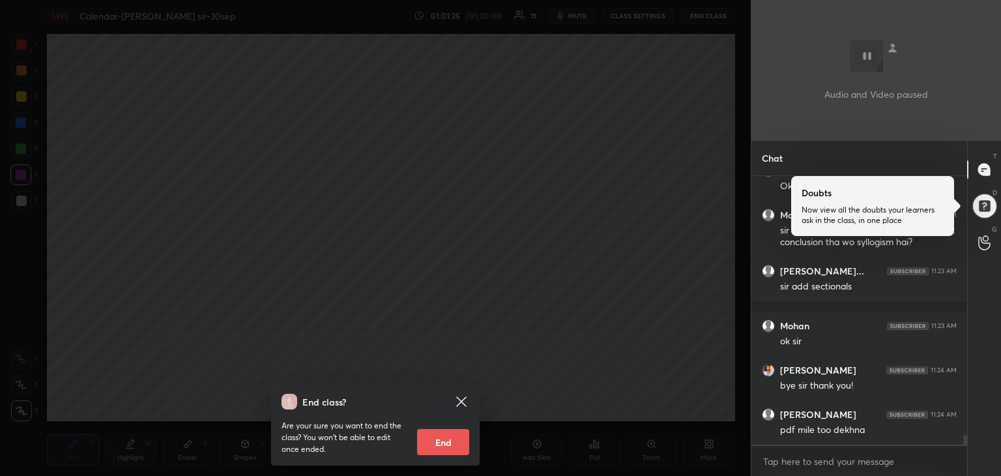
click at [459, 444] on button "End" at bounding box center [443, 442] width 52 height 26
type textarea "x"
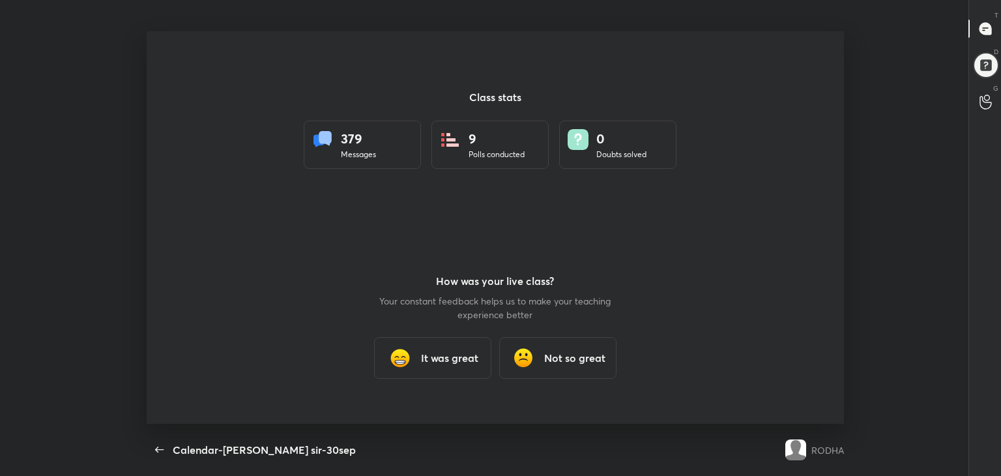
scroll to position [64785, 64245]
click at [428, 347] on div "It was great" at bounding box center [432, 358] width 117 height 42
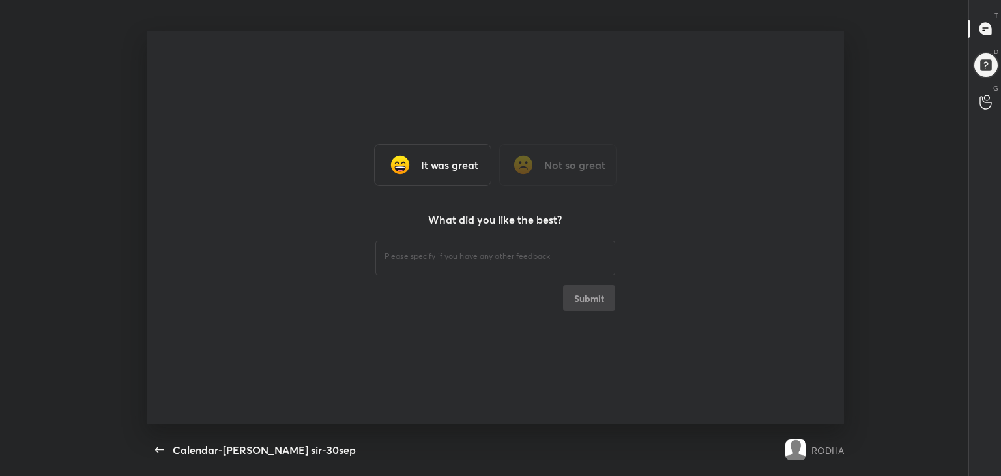
click at [497, 255] on textarea at bounding box center [496, 256] width 222 height 12
type textarea "good"
